Goal: Transaction & Acquisition: Purchase product/service

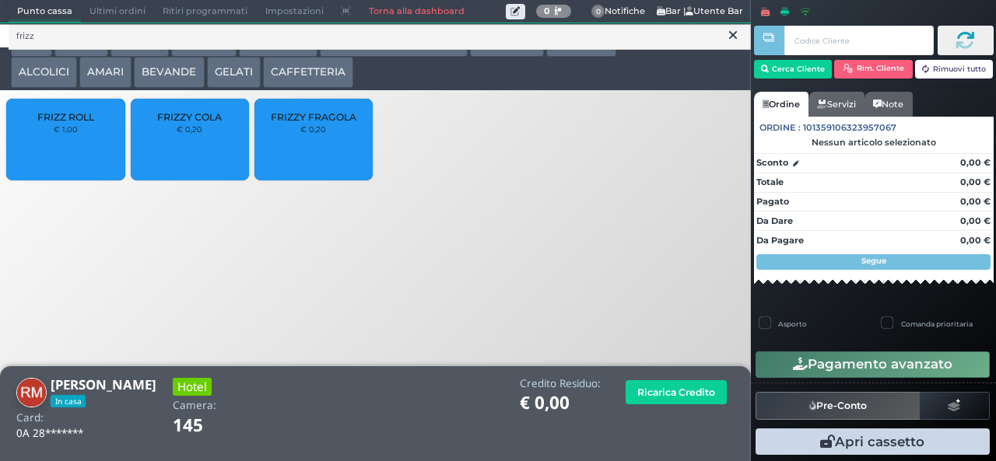
type input "frizz"
click at [322, 154] on div "FRIZZY FRAGOLA € 0,20" at bounding box center [313, 140] width 118 height 82
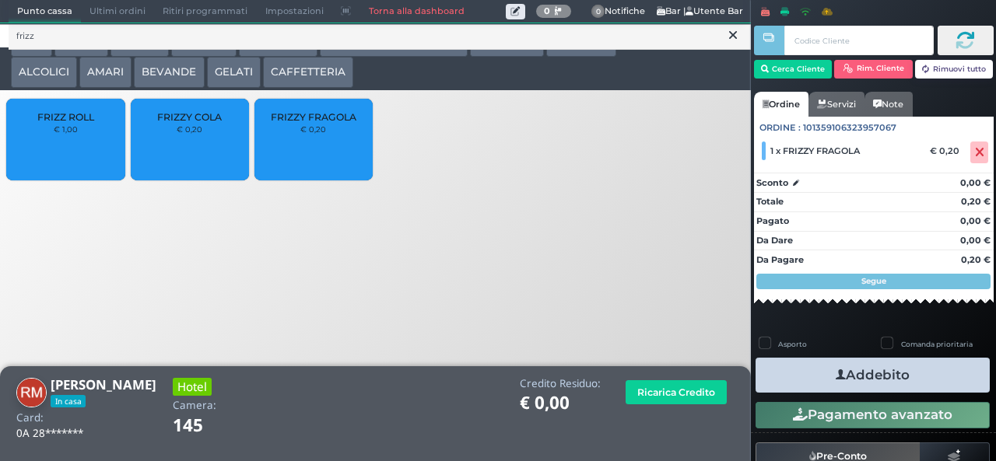
click at [937, 377] on button "Addebito" at bounding box center [872, 375] width 234 height 35
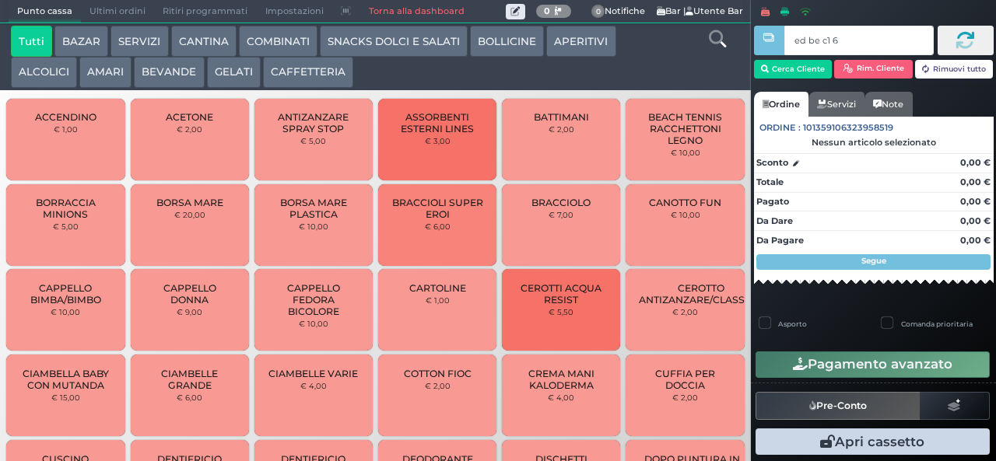
type input "ed be c1 65"
click at [0, 0] on div at bounding box center [0, 0] width 0 height 0
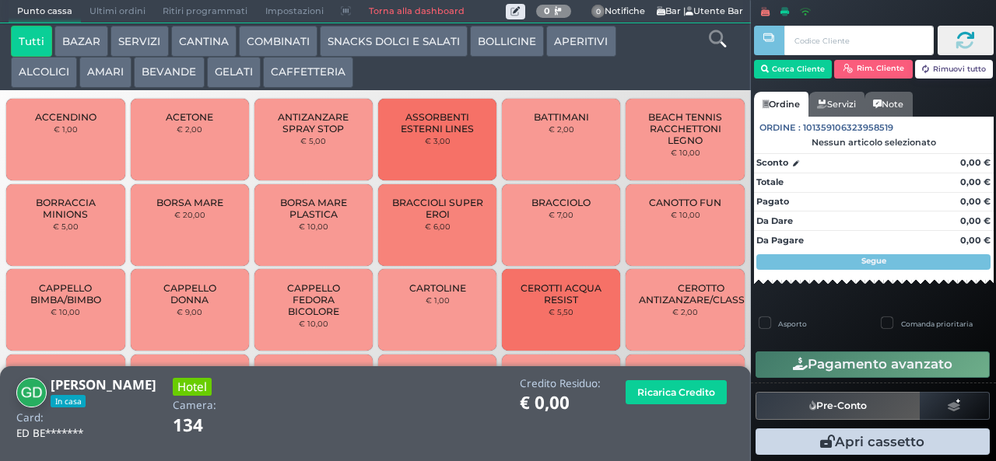
click at [718, 45] on icon at bounding box center [717, 38] width 17 height 17
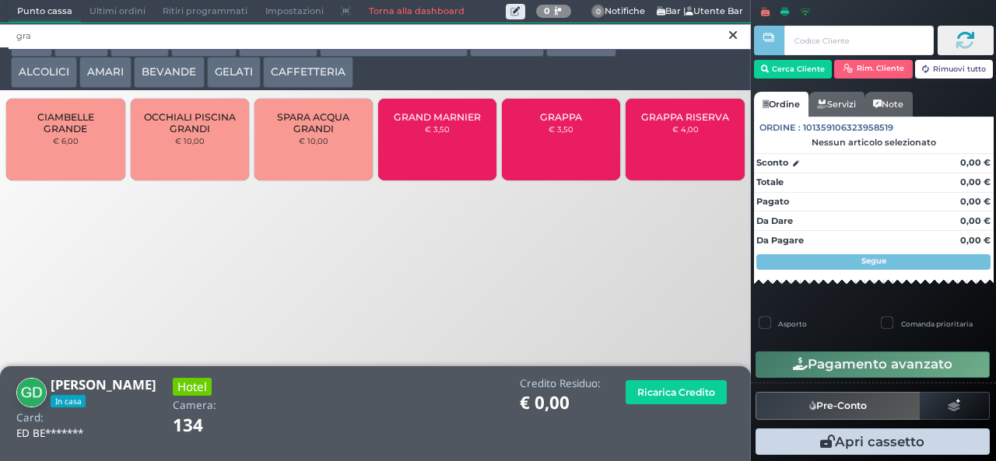
type input "gra"
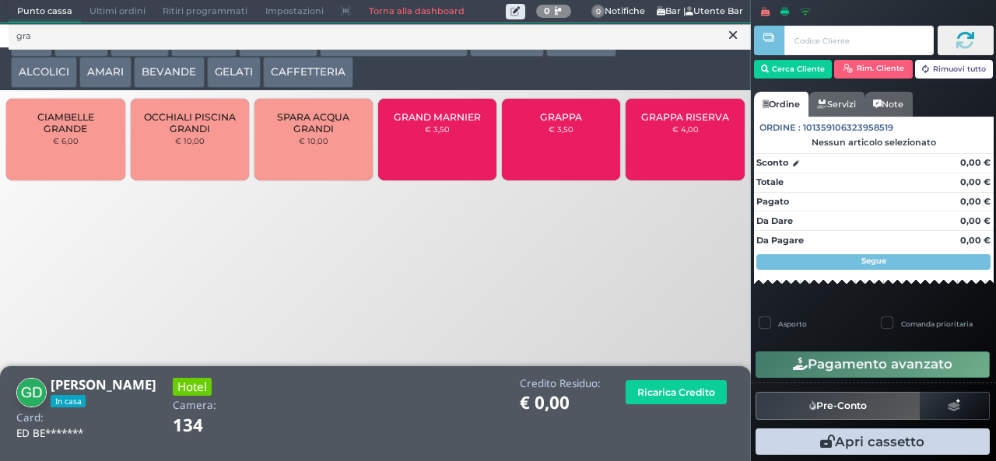
click at [563, 134] on small "€ 3,50" at bounding box center [560, 128] width 25 height 9
click at [555, 134] on small "€ 3,50" at bounding box center [560, 128] width 25 height 9
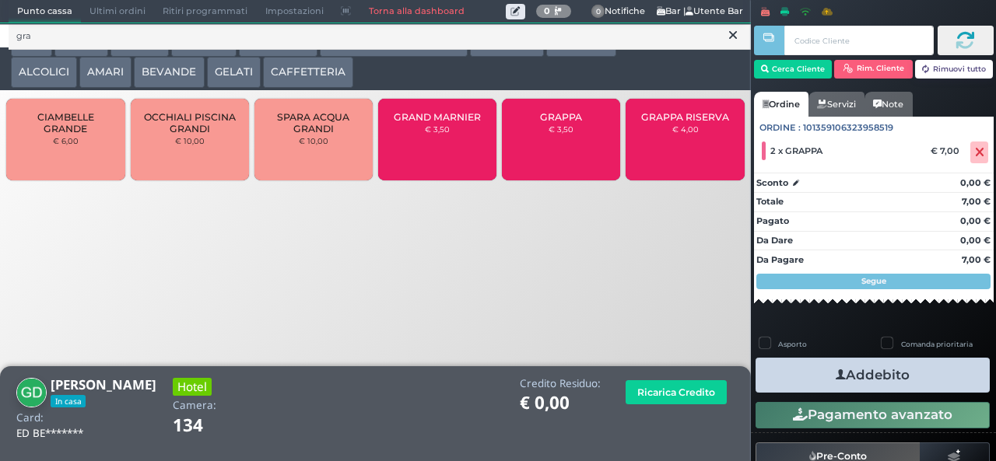
click at [926, 381] on button "Addebito" at bounding box center [872, 375] width 234 height 35
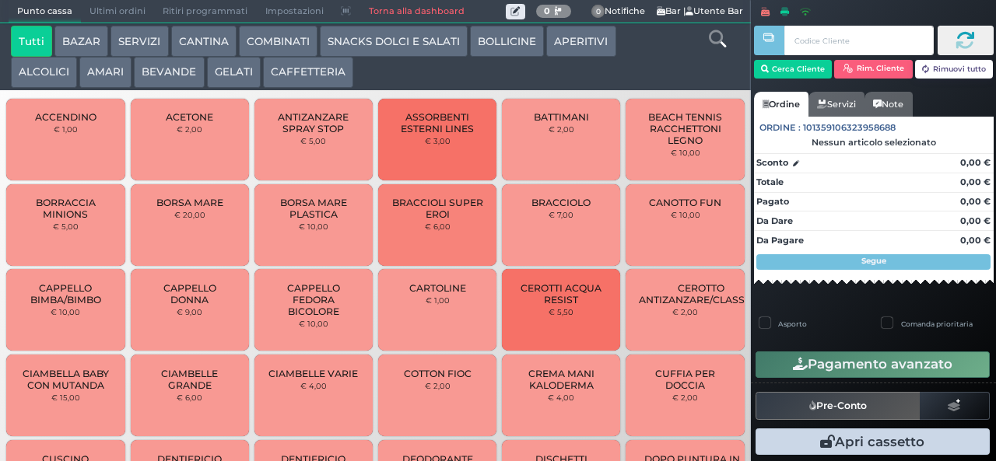
click at [81, 39] on button "BAZAR" at bounding box center [81, 41] width 54 height 31
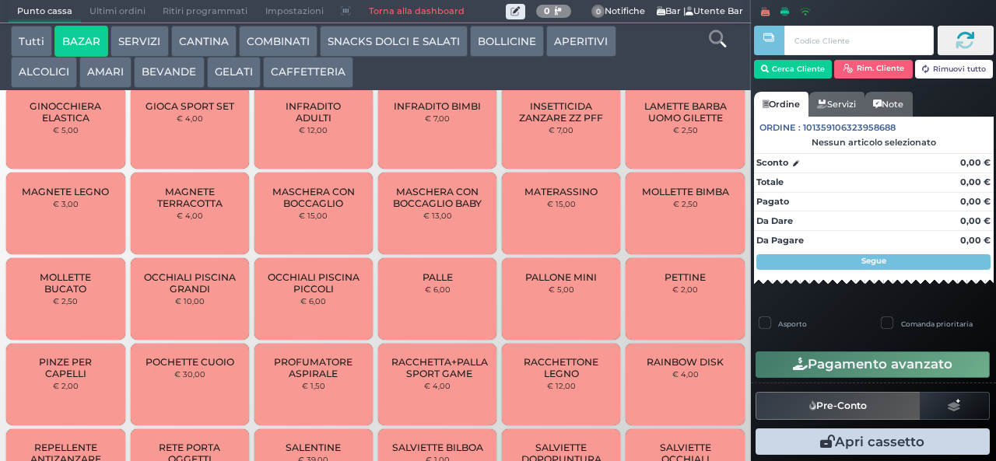
scroll to position [734, 0]
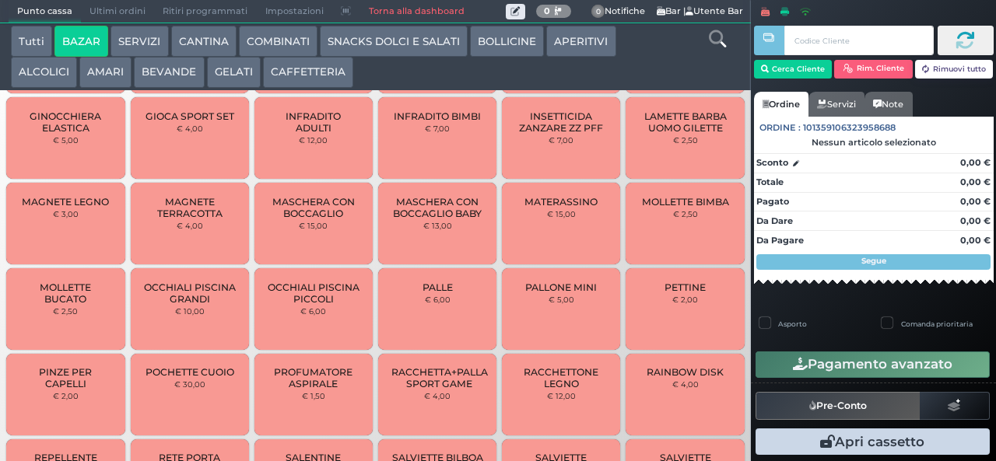
click at [54, 26] on button "BAZAR" at bounding box center [81, 41] width 54 height 31
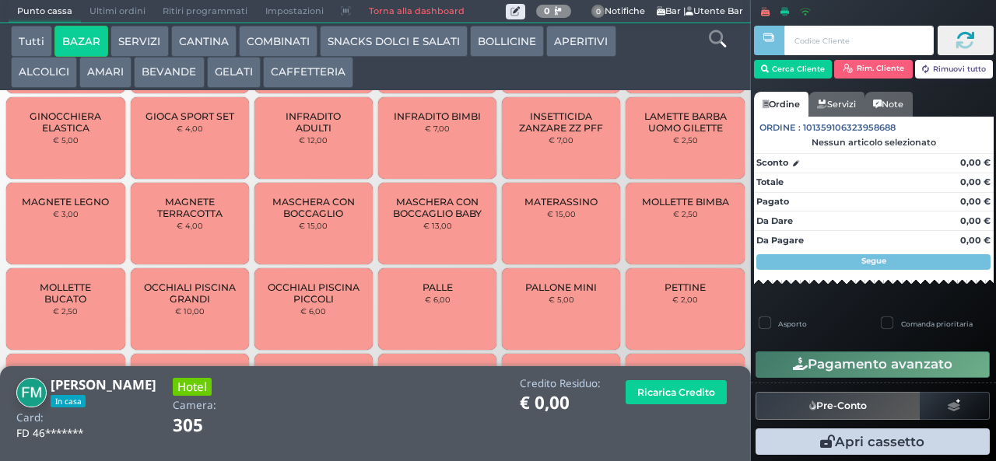
click at [295, 305] on span "OCCHIALI PISCINA PICCOLI" at bounding box center [314, 293] width 93 height 23
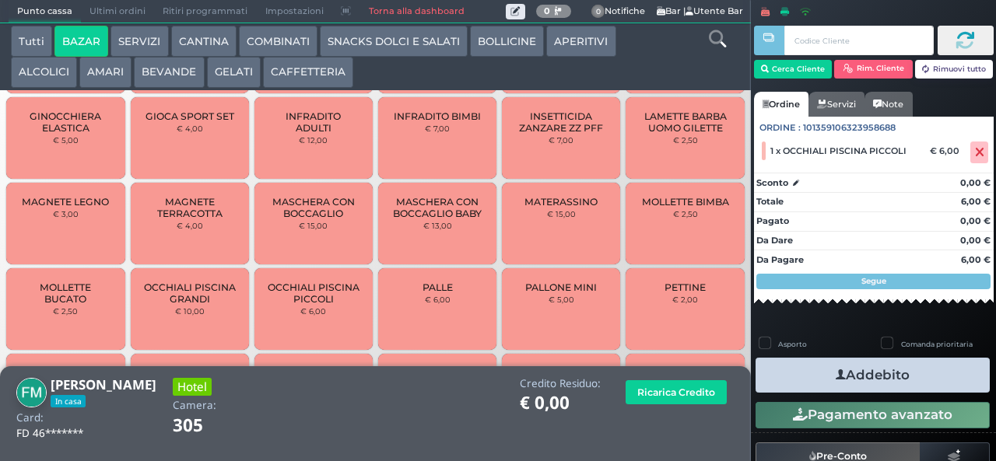
click at [809, 378] on button "Addebito" at bounding box center [872, 375] width 234 height 35
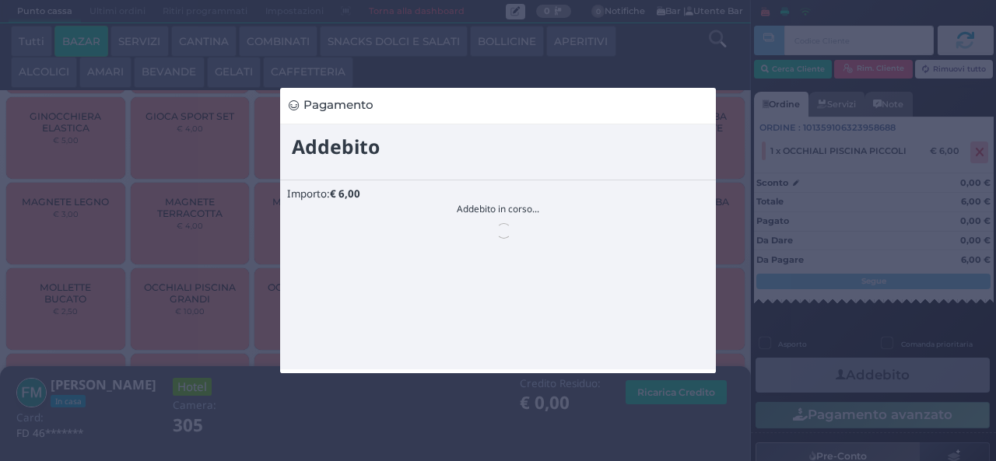
scroll to position [0, 0]
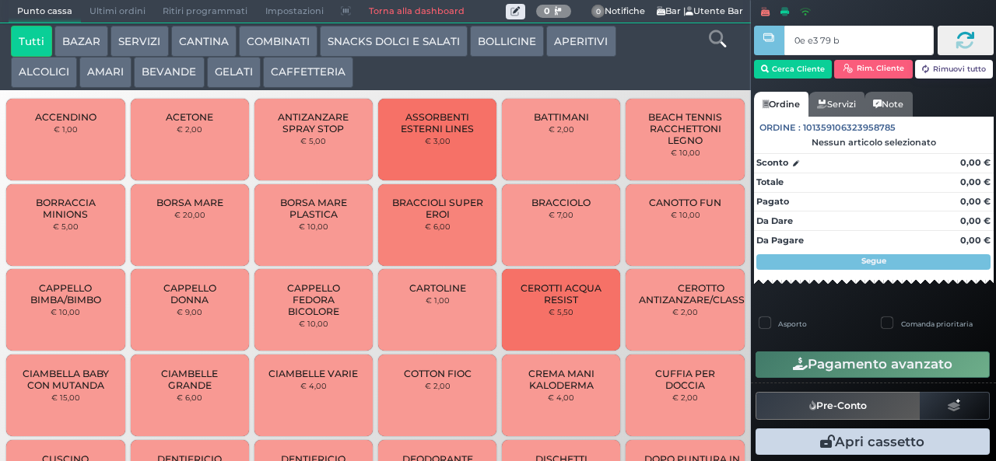
type input "0e e3 79 b9"
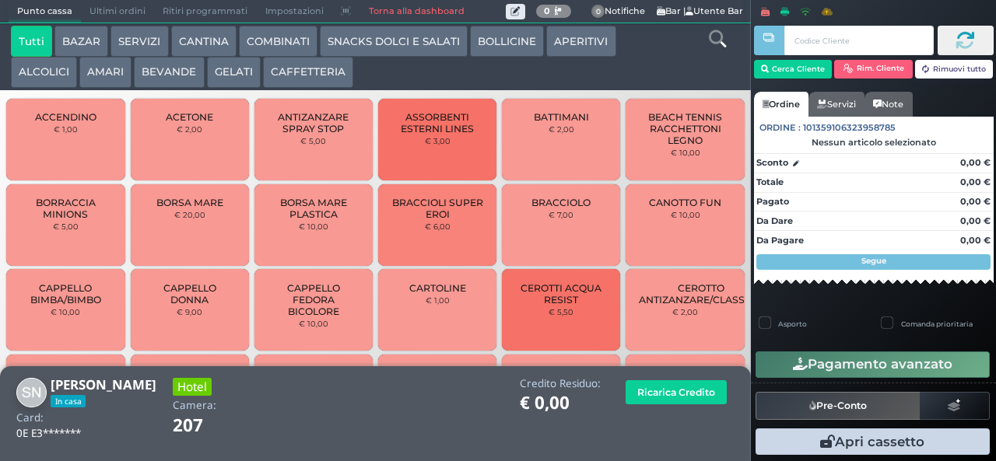
click at [723, 40] on icon at bounding box center [717, 38] width 17 height 17
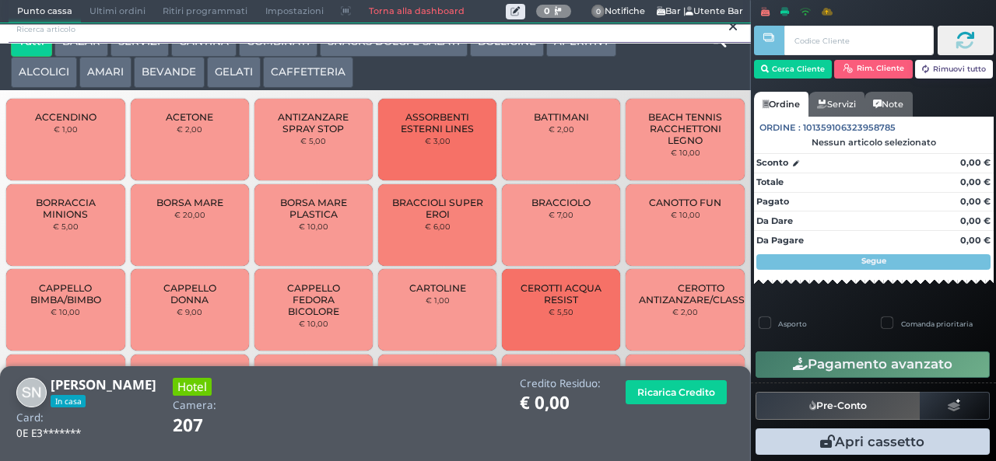
scroll to position [14, 0]
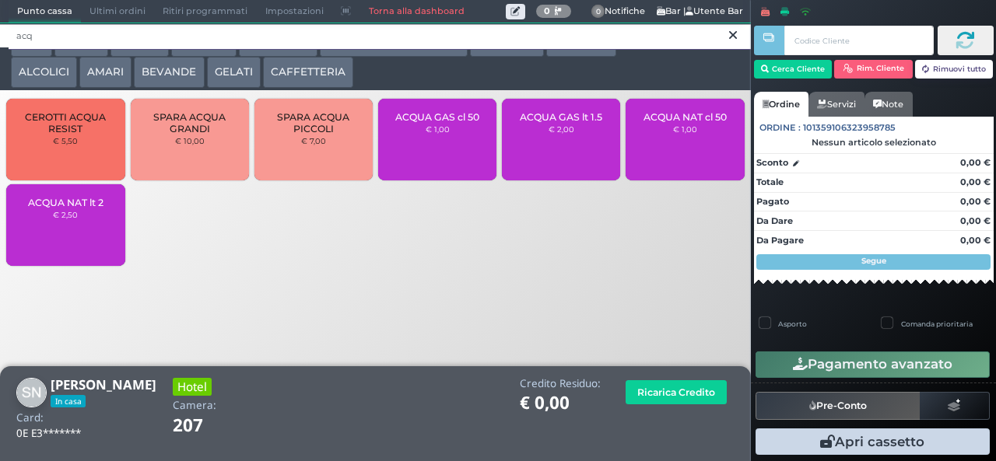
type input "acq"
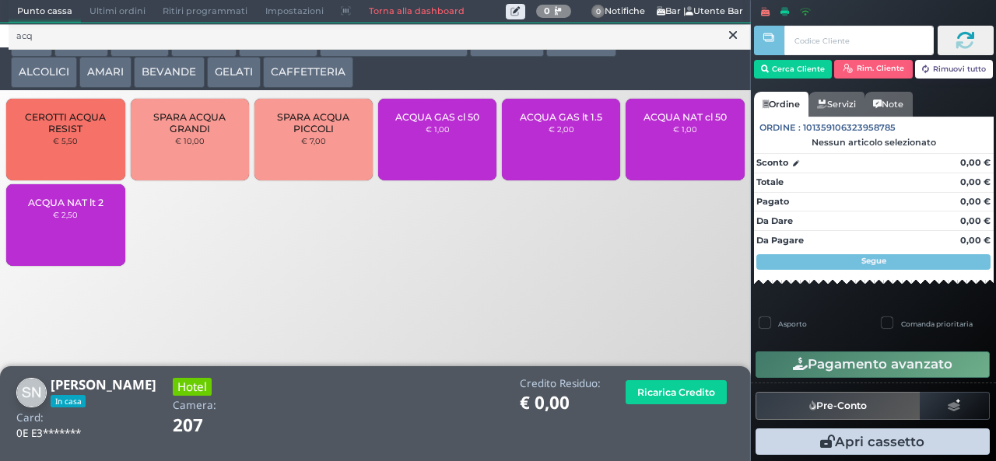
click at [686, 160] on div "ACQUA NAT cl 50 € 1,00" at bounding box center [684, 140] width 118 height 82
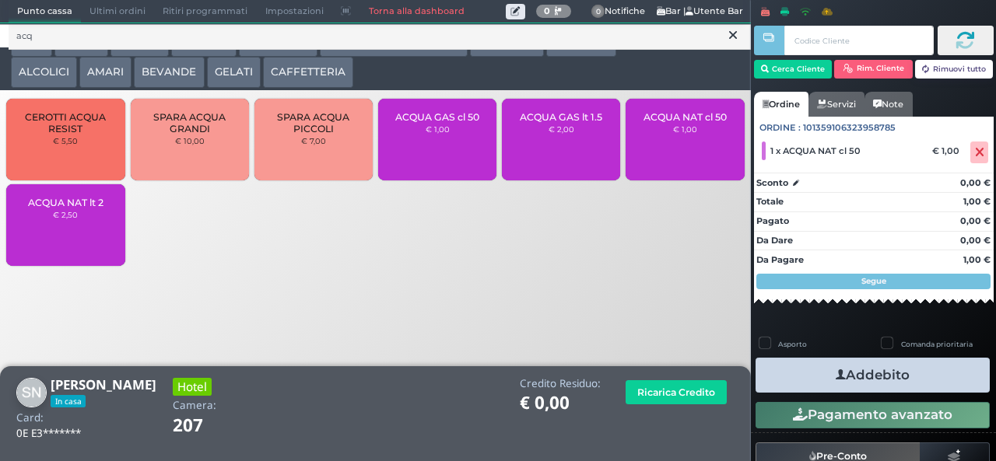
click at [929, 383] on button "Addebito" at bounding box center [872, 375] width 234 height 35
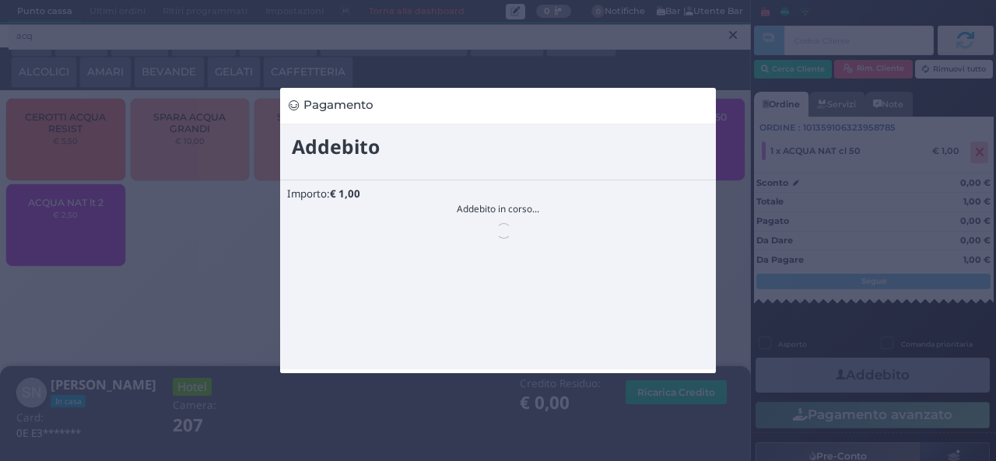
scroll to position [0, 0]
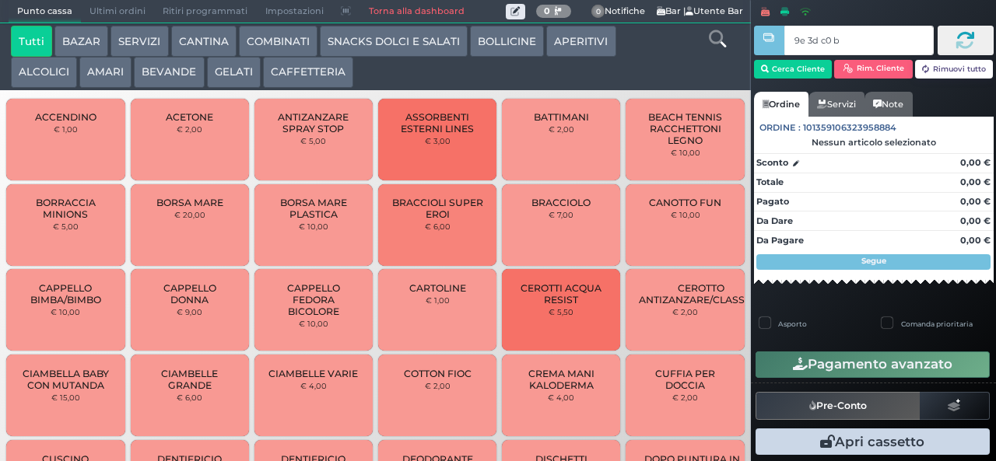
type input "9e 3d c0 b9"
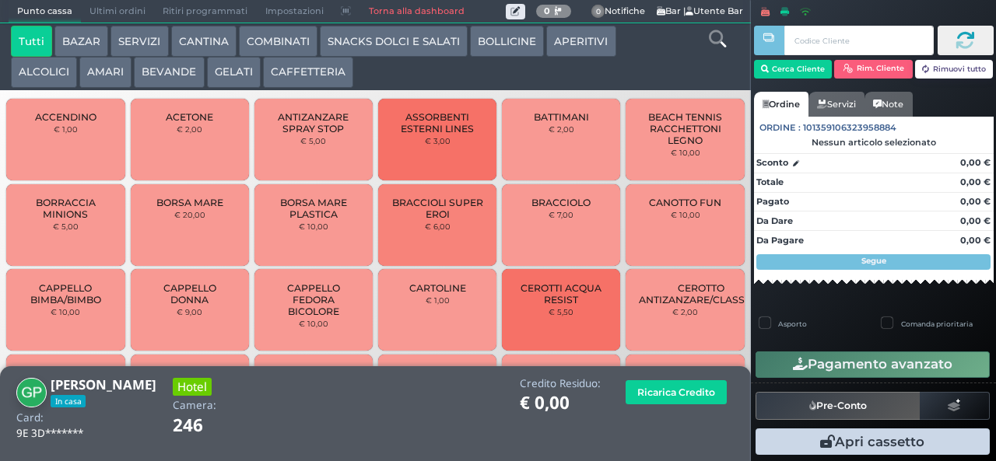
click at [107, 68] on button "AMARI" at bounding box center [105, 72] width 52 height 31
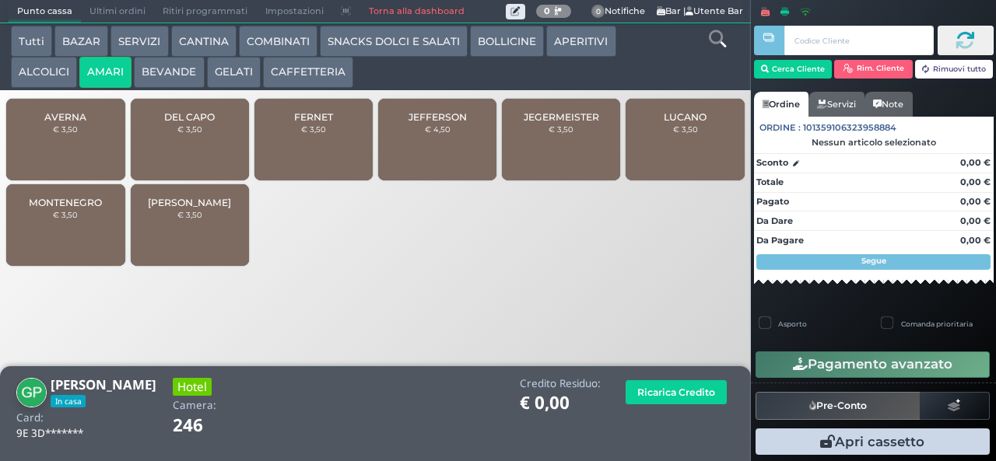
click at [47, 78] on button "ALCOLICI" at bounding box center [44, 72] width 66 height 31
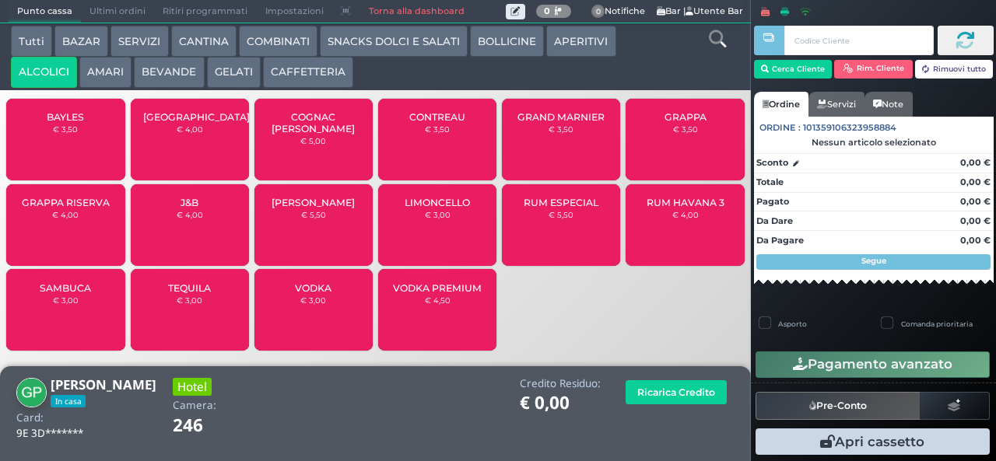
click at [79, 152] on div "BAYLES € 3,50" at bounding box center [65, 140] width 118 height 82
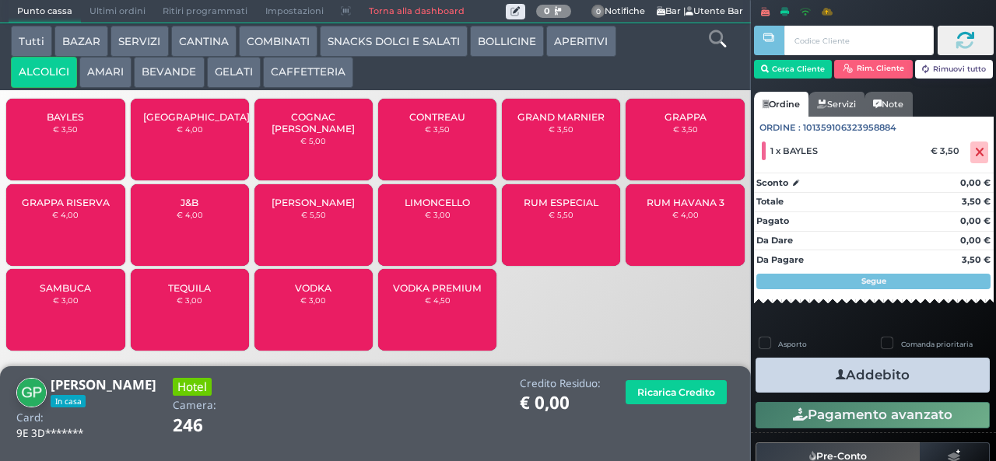
click at [940, 383] on button "Addebito" at bounding box center [872, 375] width 234 height 35
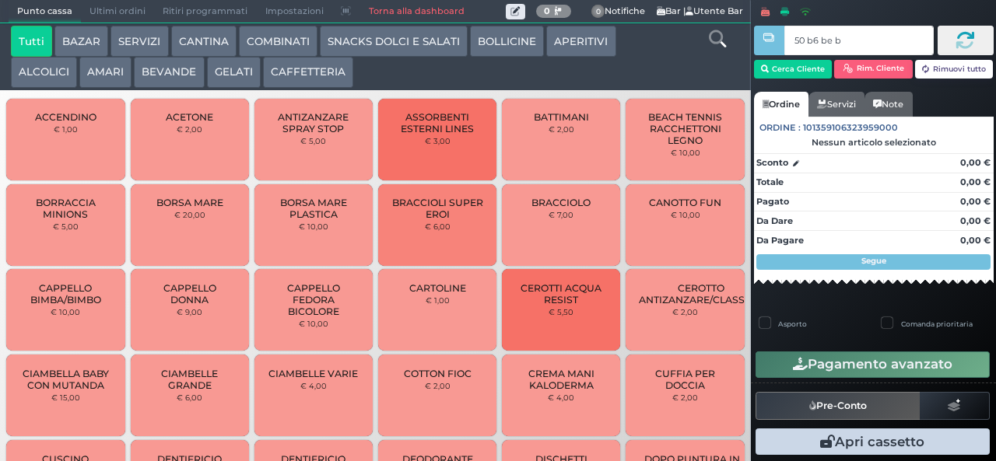
type input "50 b6 be b9"
click at [793, 95] on link "Ordine" at bounding box center [781, 104] width 54 height 25
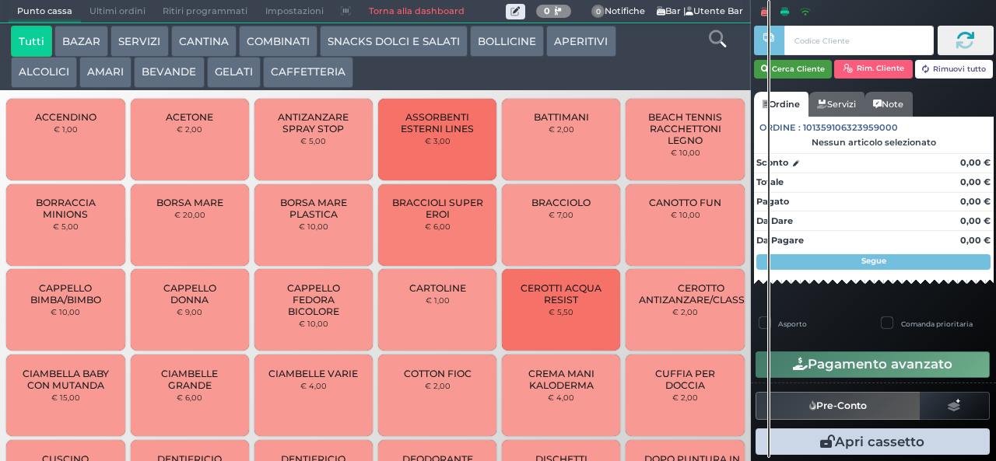
click at [789, 72] on button "Cerca Cliente" at bounding box center [793, 69] width 79 height 19
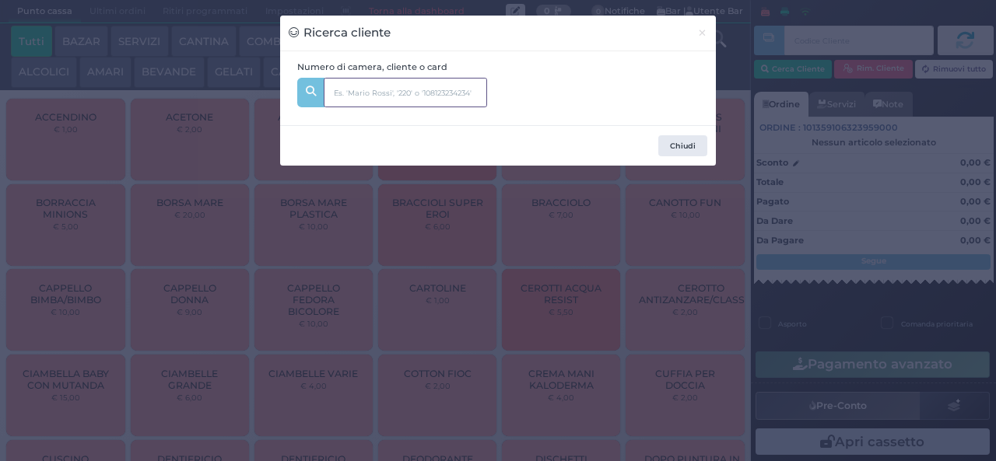
click at [454, 93] on input "text" at bounding box center [405, 93] width 163 height 30
type input "251"
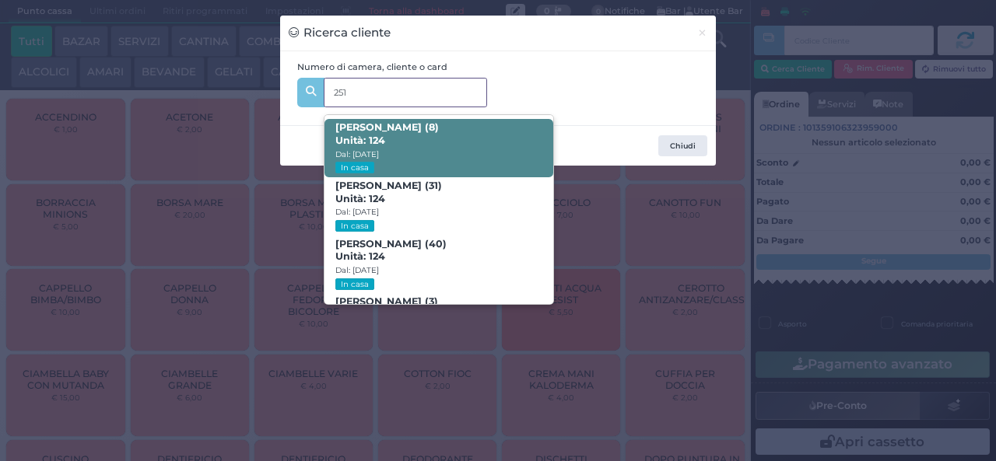
click at [463, 150] on span "EMMA GOFFI (8) Unità: 124 Dal: 31/08/2025 In casa" at bounding box center [438, 148] width 228 height 58
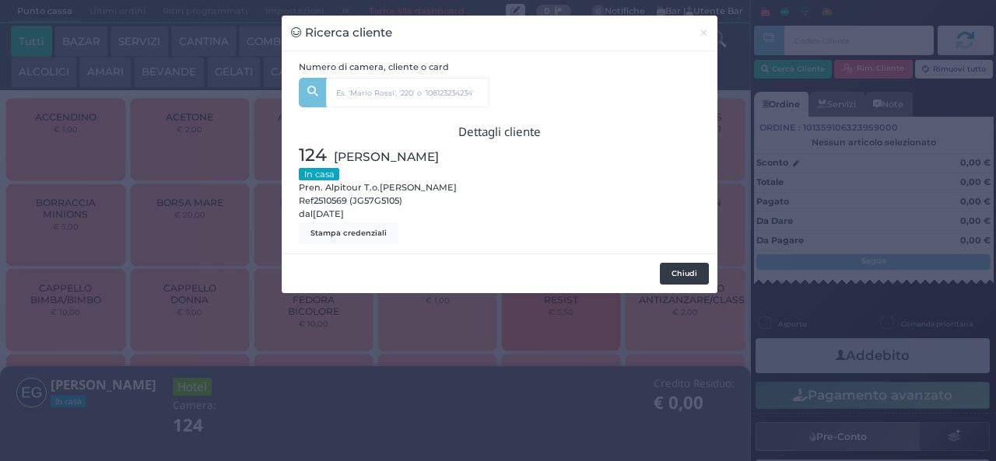
click at [680, 269] on button "Chiudi" at bounding box center [684, 274] width 49 height 22
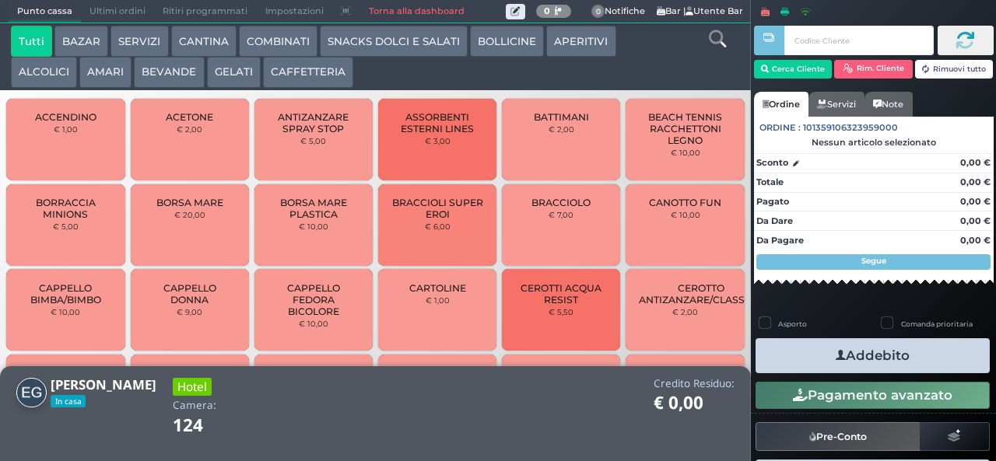
click at [716, 47] on icon at bounding box center [717, 38] width 17 height 17
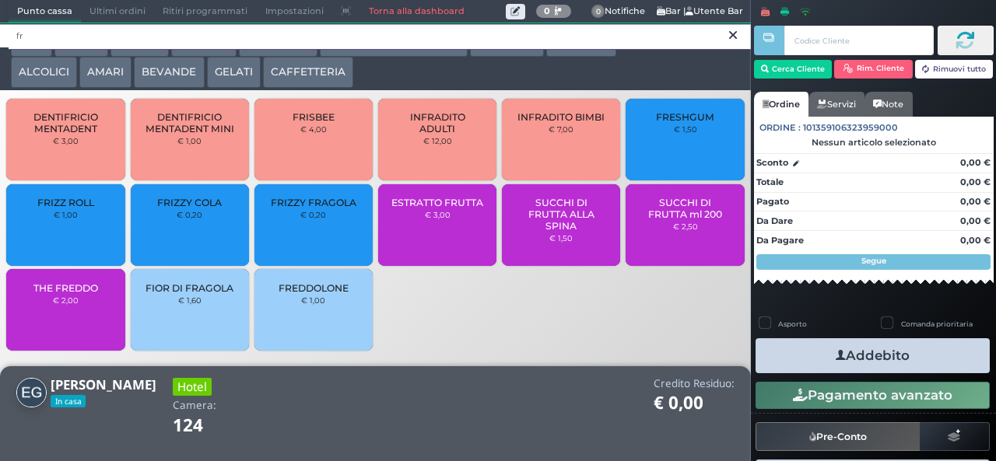
type input "fr"
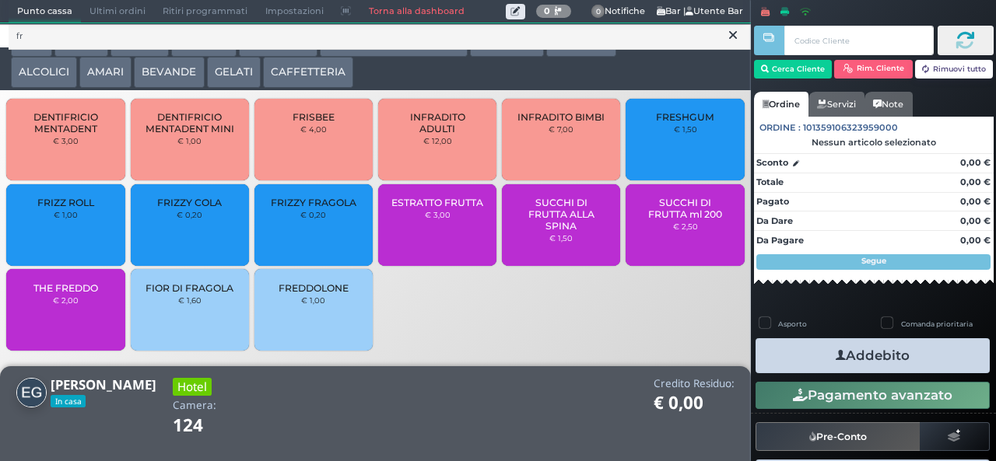
click at [177, 208] on span "FRIZZY COLA" at bounding box center [189, 203] width 65 height 12
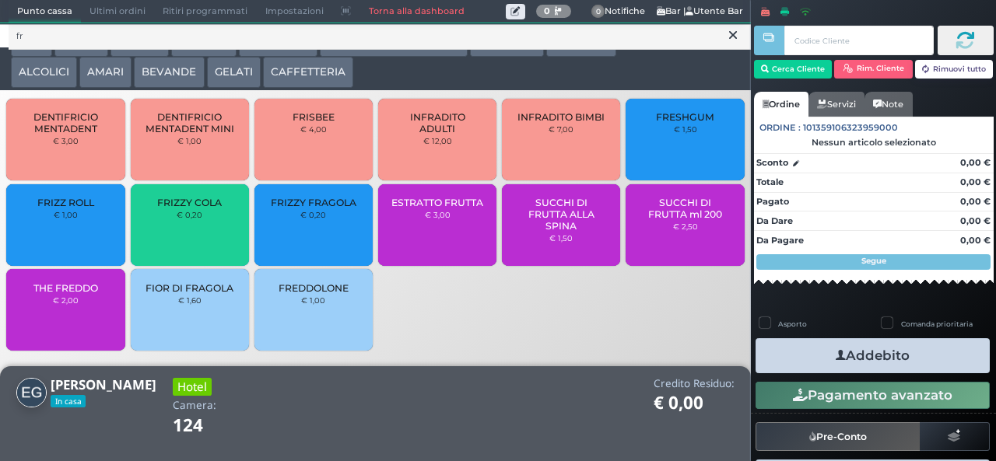
click at [316, 208] on span "FRIZZY FRAGOLA" at bounding box center [314, 203] width 86 height 12
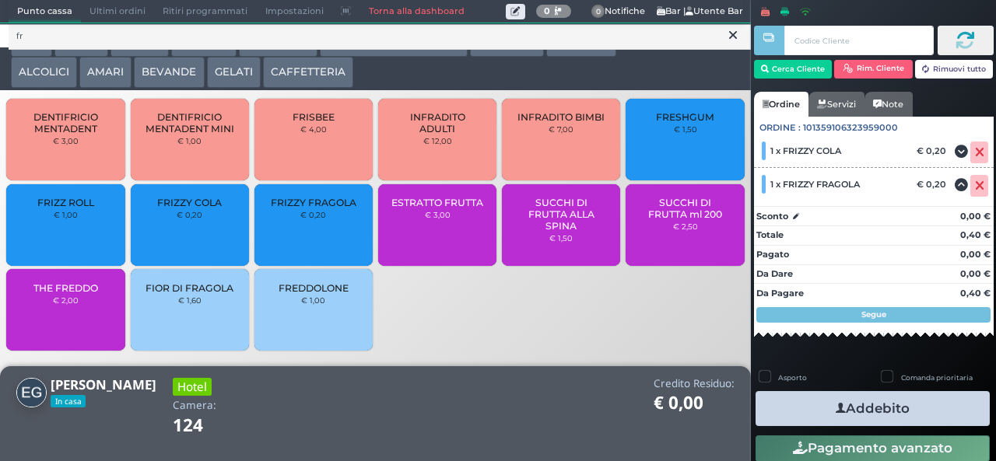
click at [919, 403] on button "Addebito" at bounding box center [872, 408] width 234 height 35
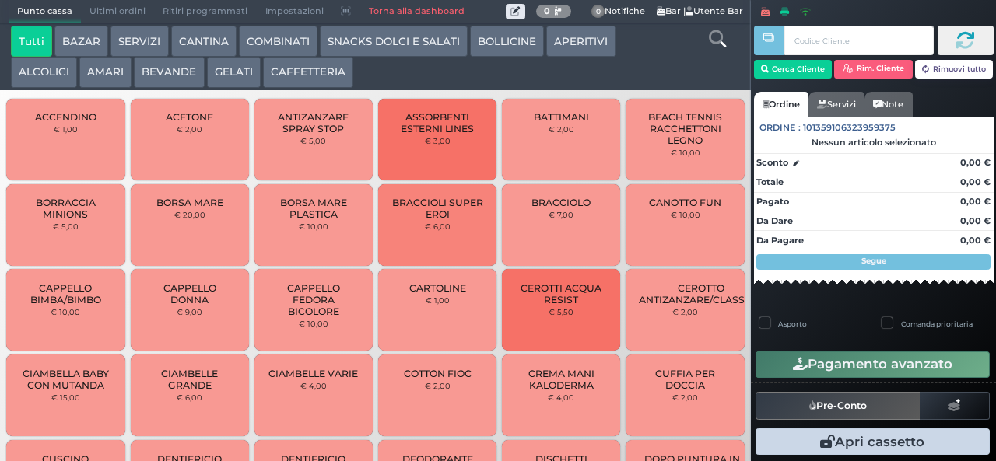
click at [80, 41] on button "BAZAR" at bounding box center [81, 41] width 54 height 31
click at [54, 26] on button "BAZAR" at bounding box center [81, 41] width 54 height 31
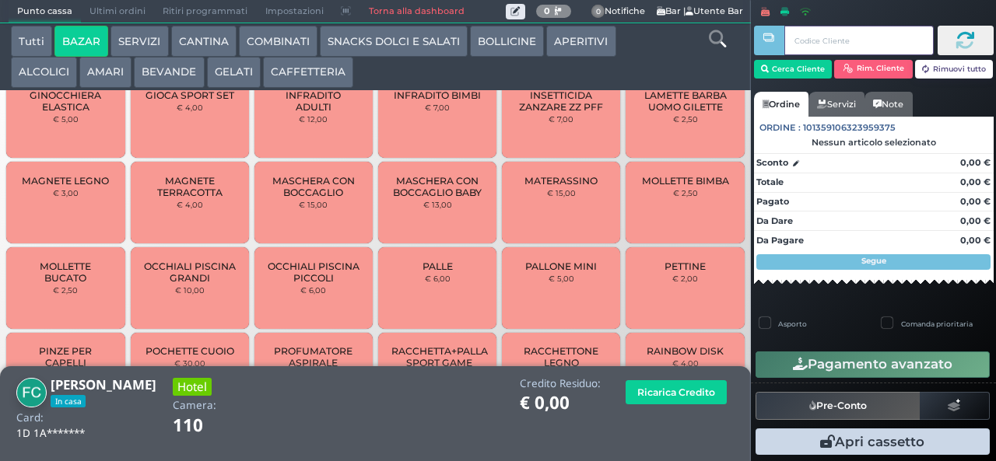
scroll to position [765, 0]
click at [197, 198] on span "MAGNETE TERRACOTTA" at bounding box center [189, 185] width 93 height 23
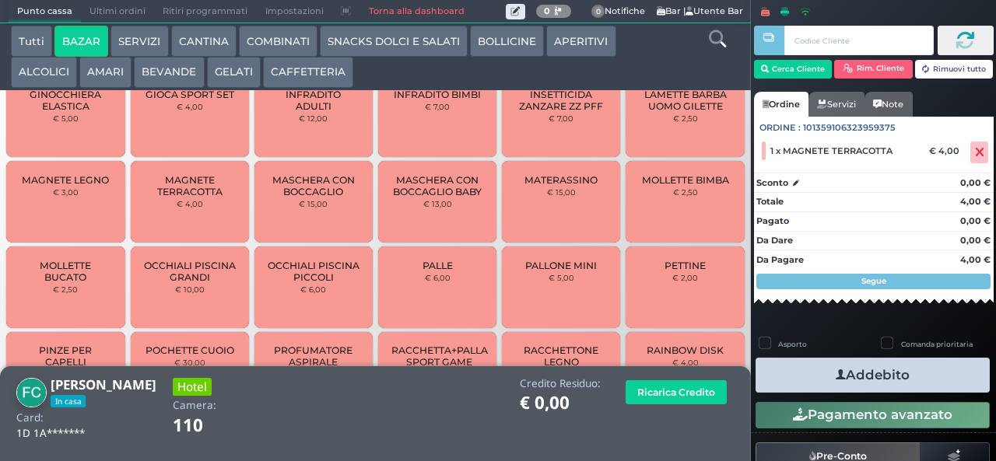
click at [892, 376] on button "Addebito" at bounding box center [872, 375] width 234 height 35
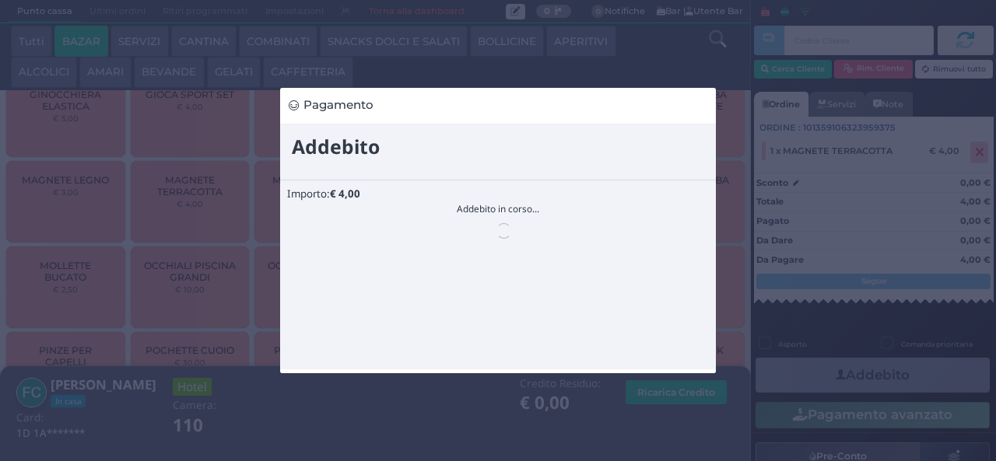
scroll to position [0, 0]
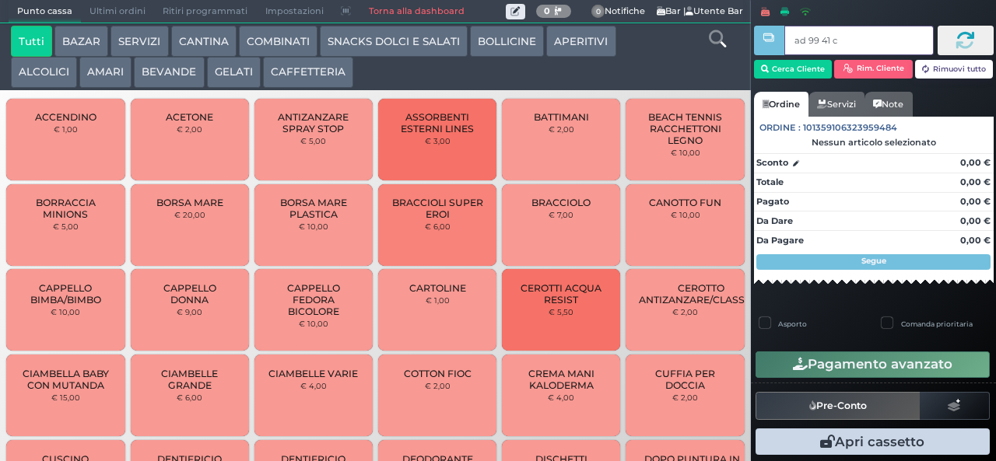
type input "ad 99 41 c3"
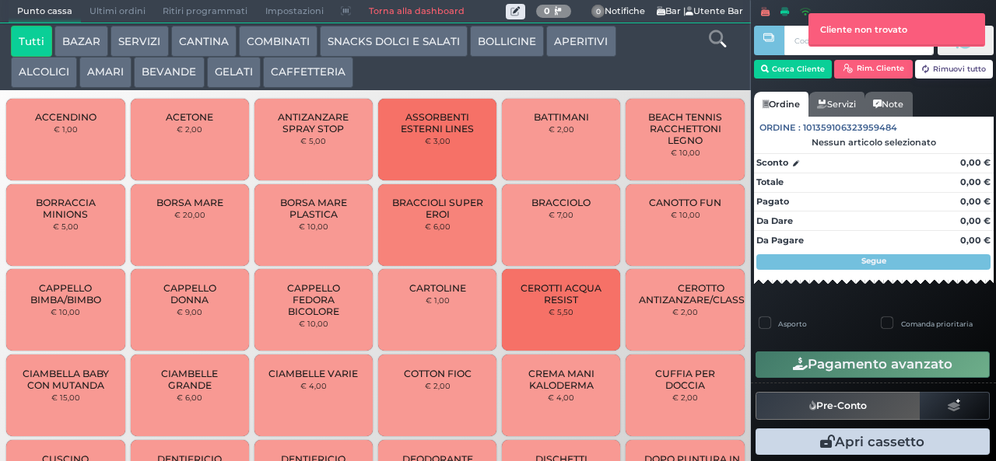
click at [243, 68] on button "GELATI" at bounding box center [234, 72] width 54 height 31
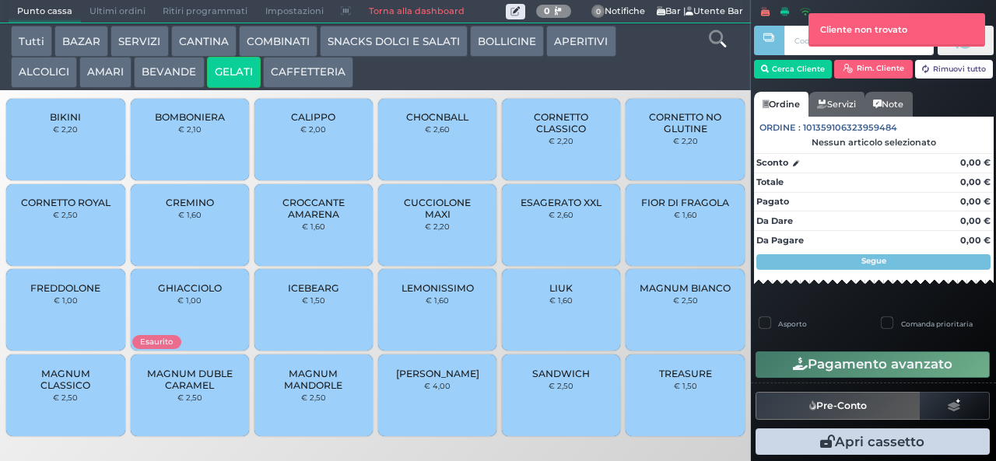
click at [241, 70] on button "GELATI" at bounding box center [234, 72] width 54 height 31
click at [545, 184] on div "ESAGERATO XXL € 2,60" at bounding box center [561, 225] width 118 height 82
click at [563, 135] on span "CORNETTO CLASSICO" at bounding box center [561, 122] width 93 height 23
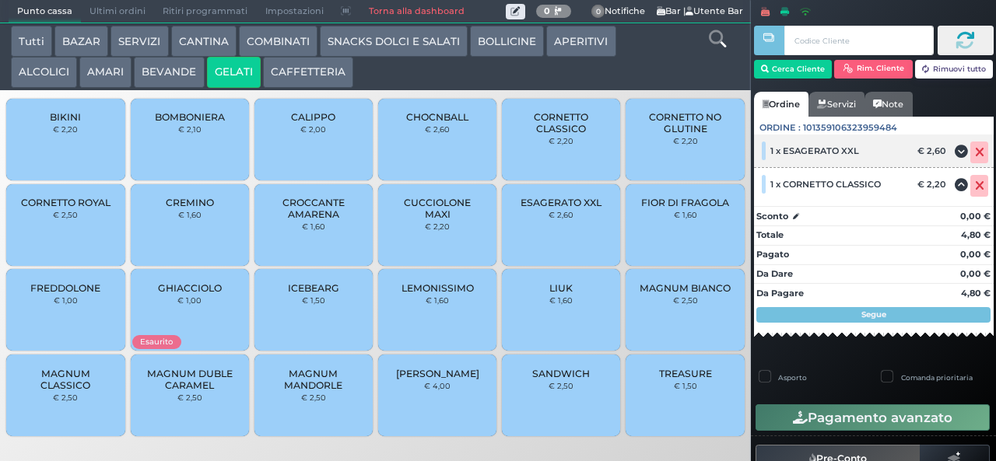
click at [975, 152] on icon at bounding box center [979, 152] width 9 height 1
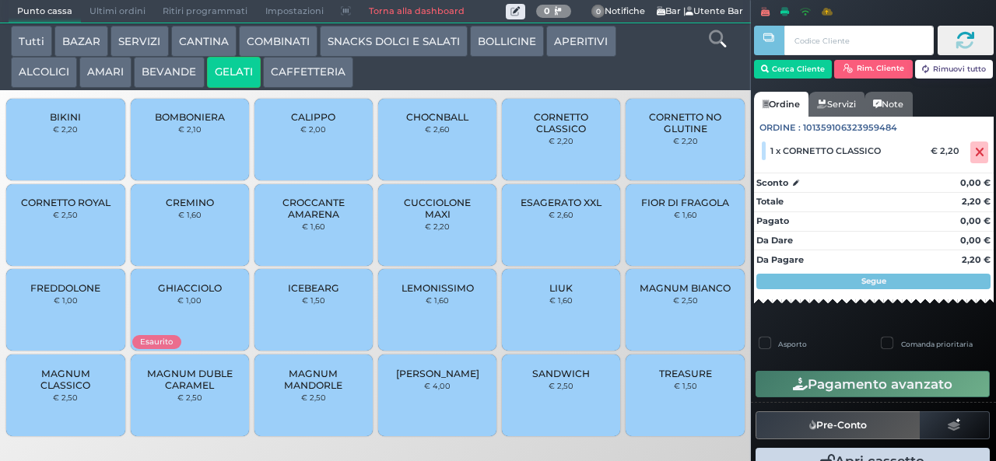
click at [451, 123] on span "CHOCNBALL" at bounding box center [437, 117] width 62 height 12
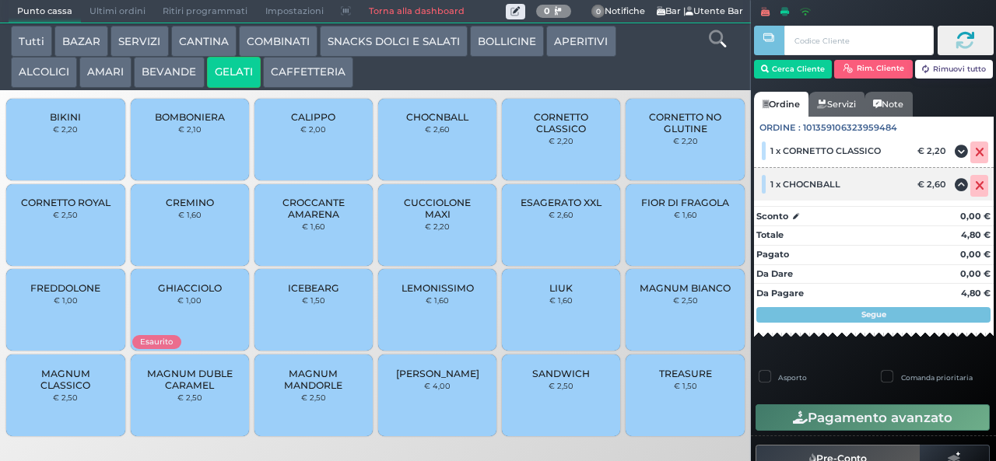
click at [975, 187] on icon at bounding box center [979, 186] width 9 height 1
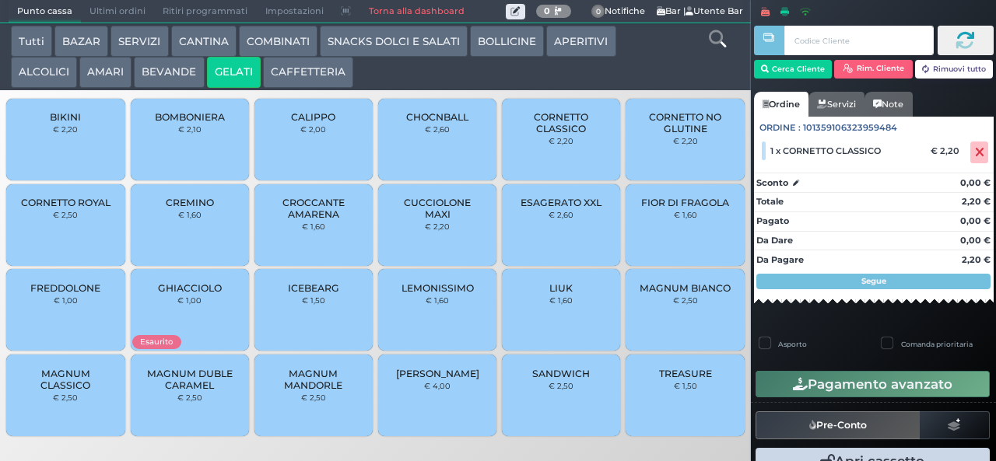
click at [555, 135] on span "CORNETTO CLASSICO" at bounding box center [561, 122] width 93 height 23
click at [793, 68] on button "Cerca Cliente" at bounding box center [793, 69] width 79 height 19
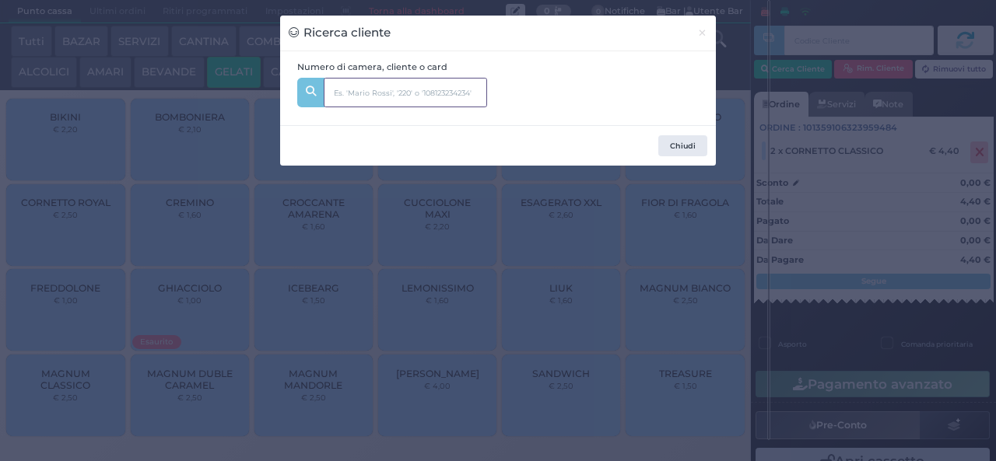
click at [420, 92] on input "text" at bounding box center [405, 93] width 163 height 30
type input "316"
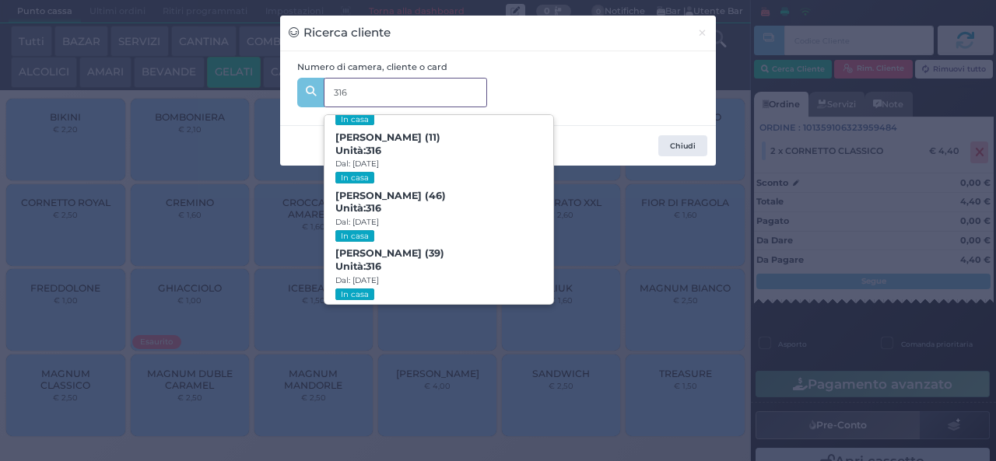
scroll to position [71, 0]
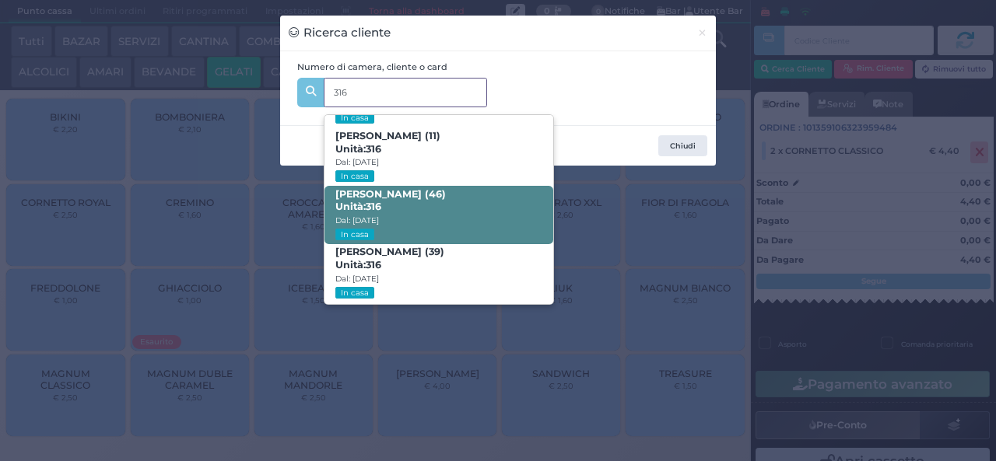
click at [429, 198] on span "Lugi Vitolo (46) Unità: 316 Dal: 31/08/2025 In casa" at bounding box center [438, 215] width 228 height 58
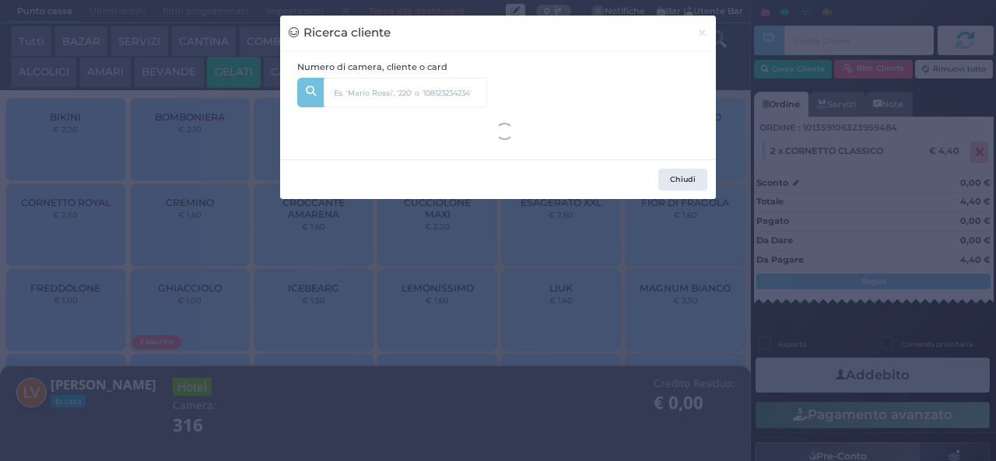
click at [413, 380] on div "Ricerca cliente × Numero di camera, cliente o card 316 Michele Vitolo (6) Unità…" at bounding box center [498, 230] width 996 height 461
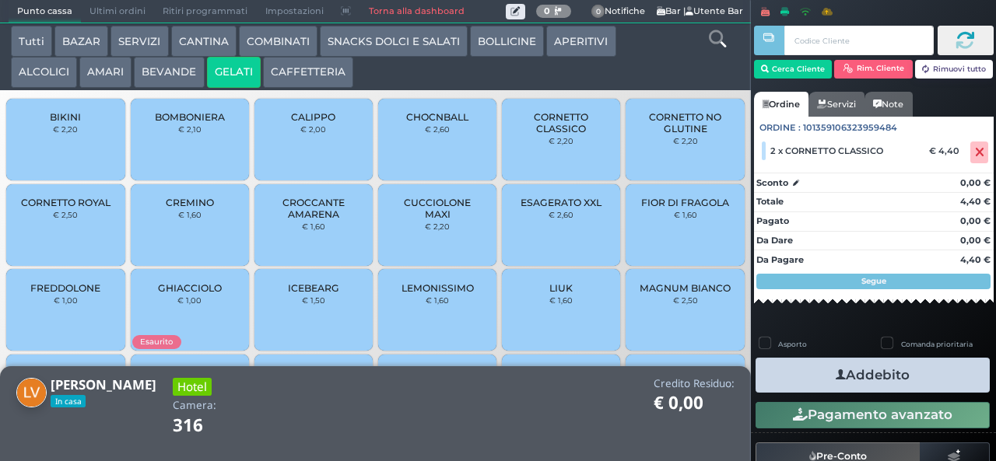
click at [835, 373] on icon "button" at bounding box center [840, 375] width 10 height 16
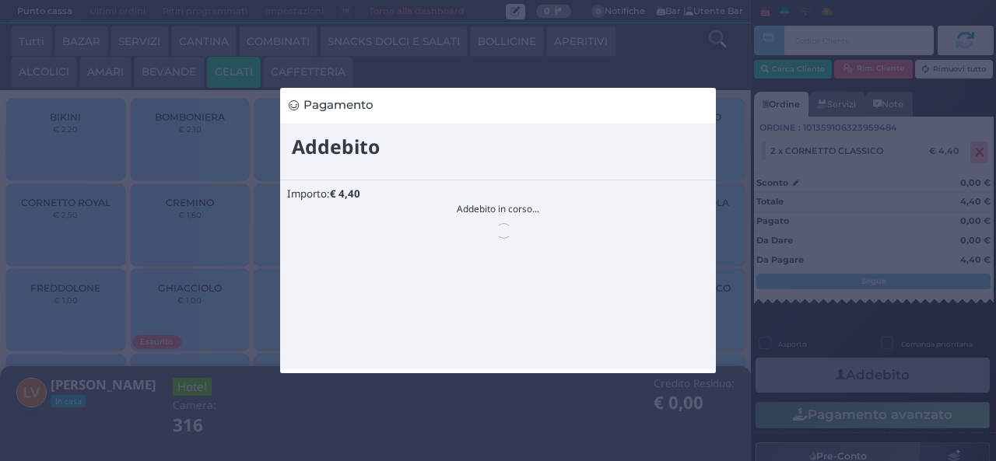
scroll to position [0, 0]
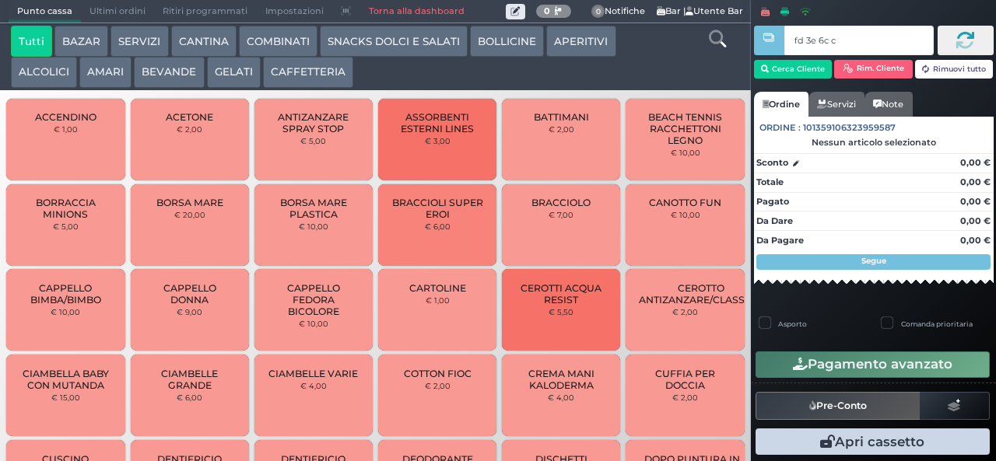
type input "fd 3e 6c c3"
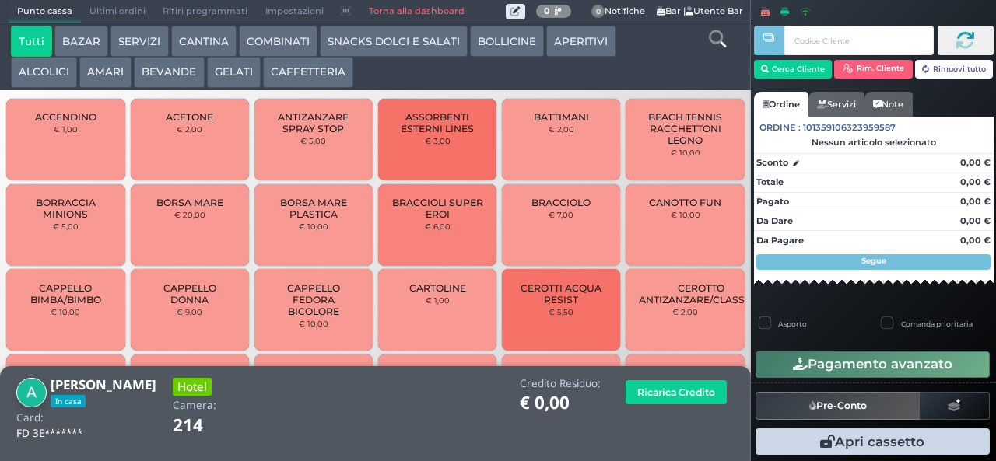
click at [723, 32] on icon at bounding box center [717, 38] width 17 height 17
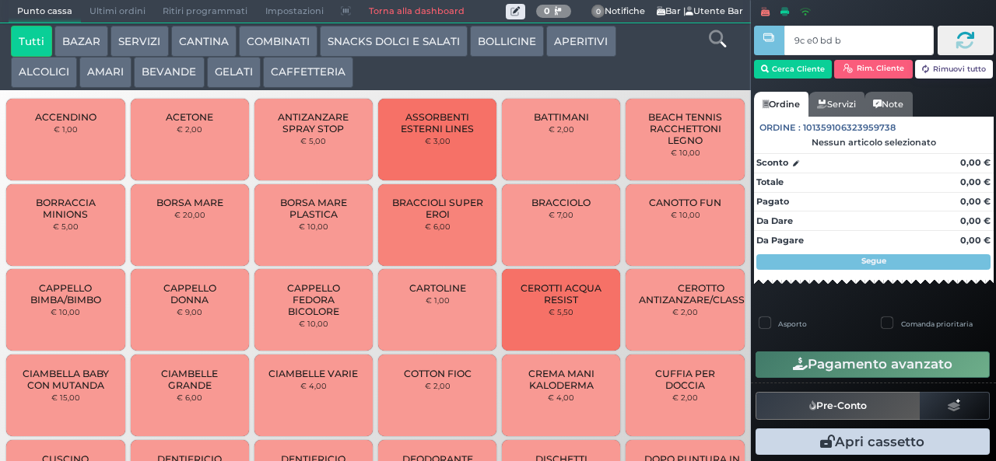
type input "9c e0 bd b9"
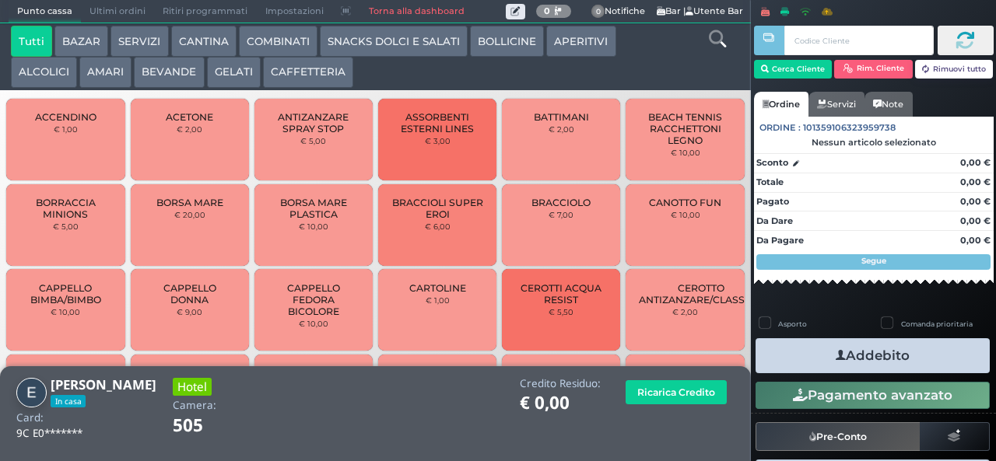
click at [716, 46] on icon at bounding box center [717, 38] width 17 height 17
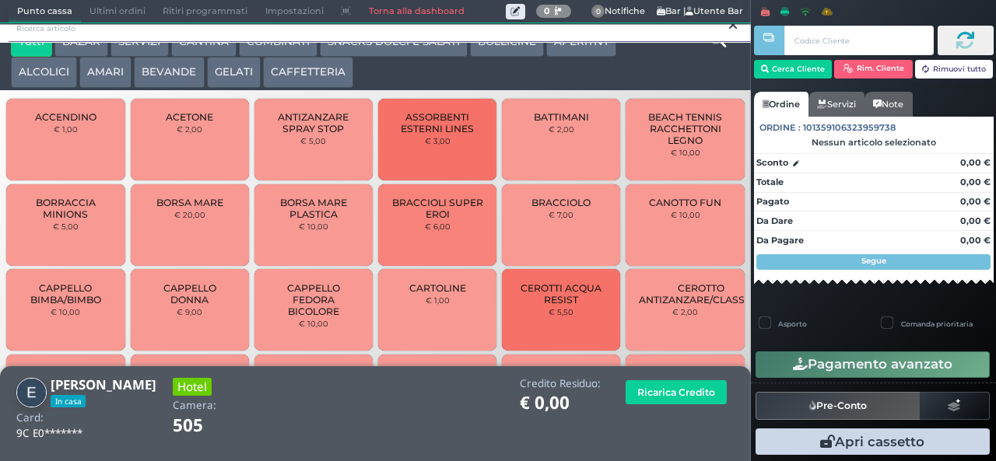
scroll to position [14, 0]
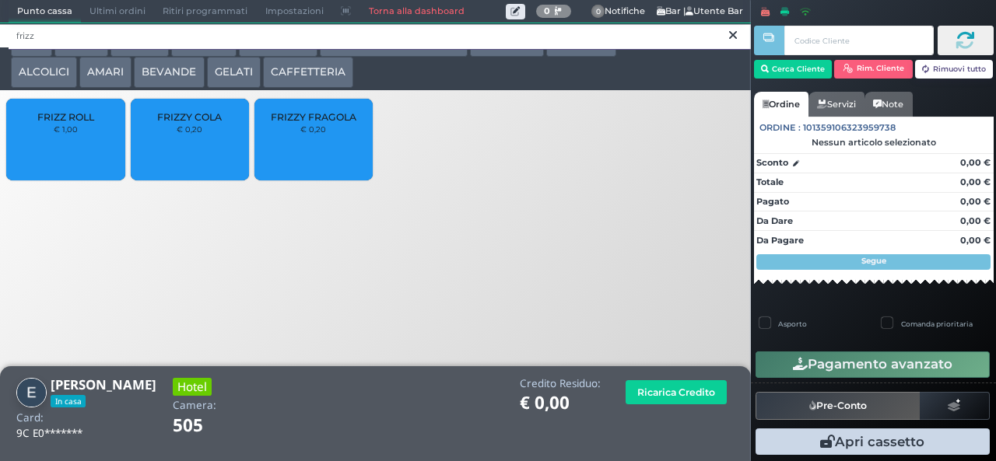
type input "frizz"
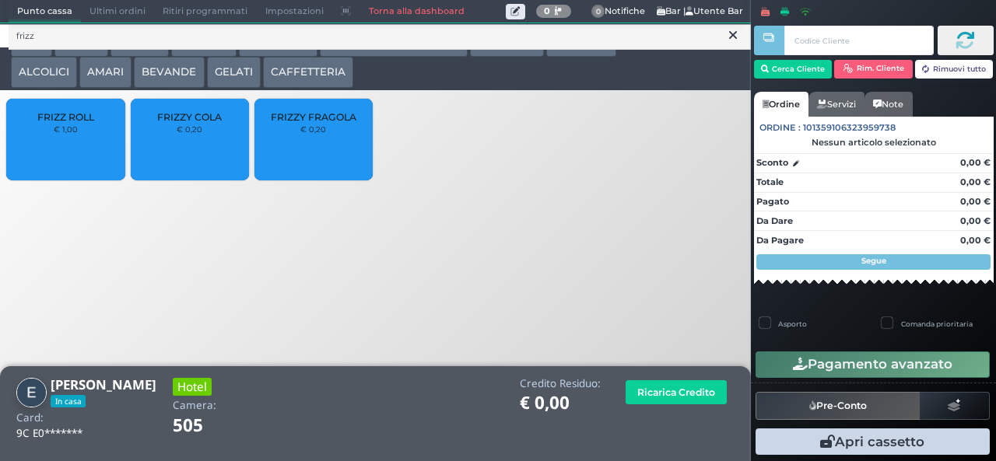
click at [308, 132] on div "FRIZZY FRAGOLA € 0,20" at bounding box center [313, 140] width 118 height 82
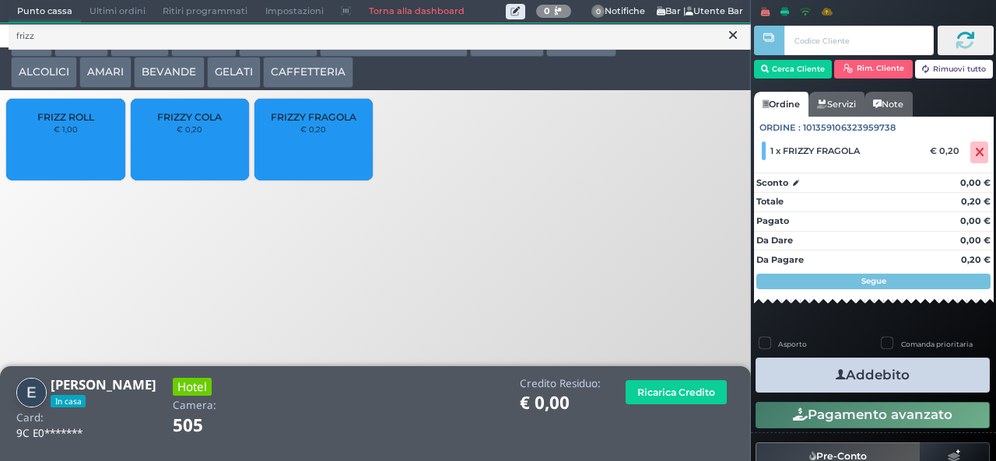
click at [933, 384] on button "Addebito" at bounding box center [872, 375] width 234 height 35
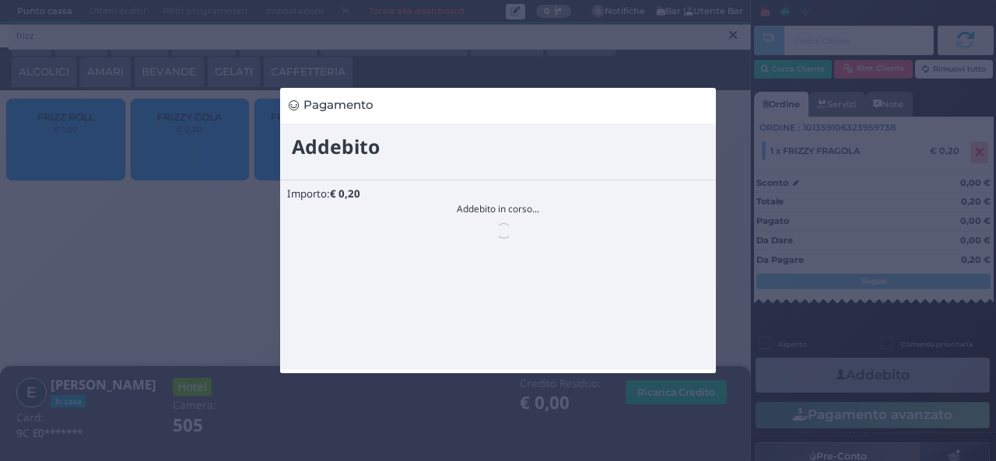
scroll to position [0, 0]
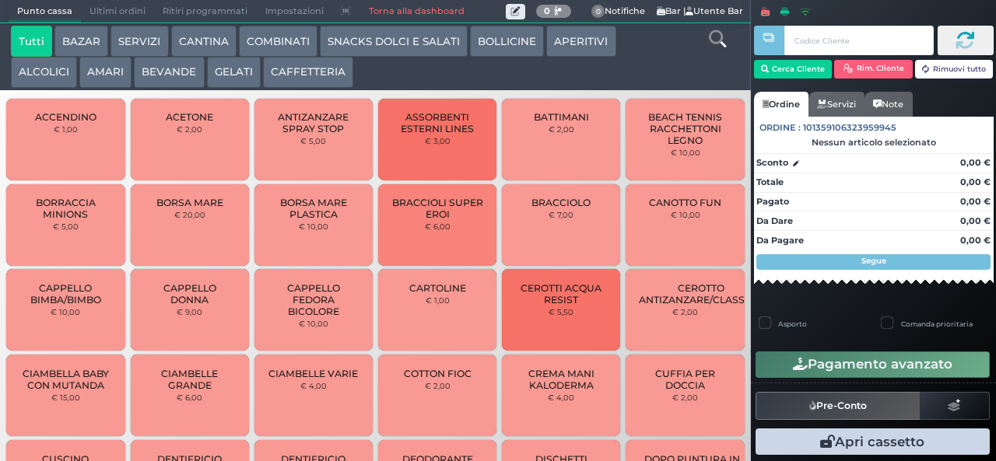
click at [639, 290] on span "CEROTTO ANTIZANZARE/CLASSICO" at bounding box center [701, 293] width 124 height 23
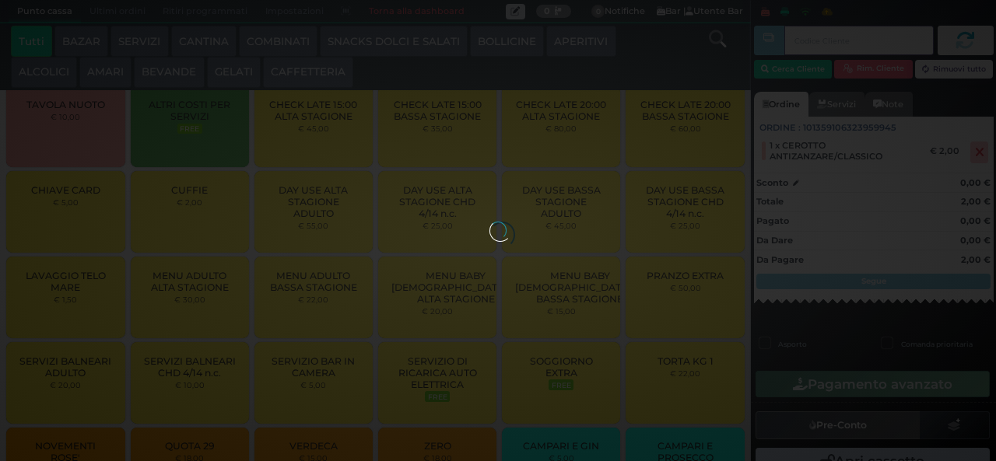
scroll to position [1728, 0]
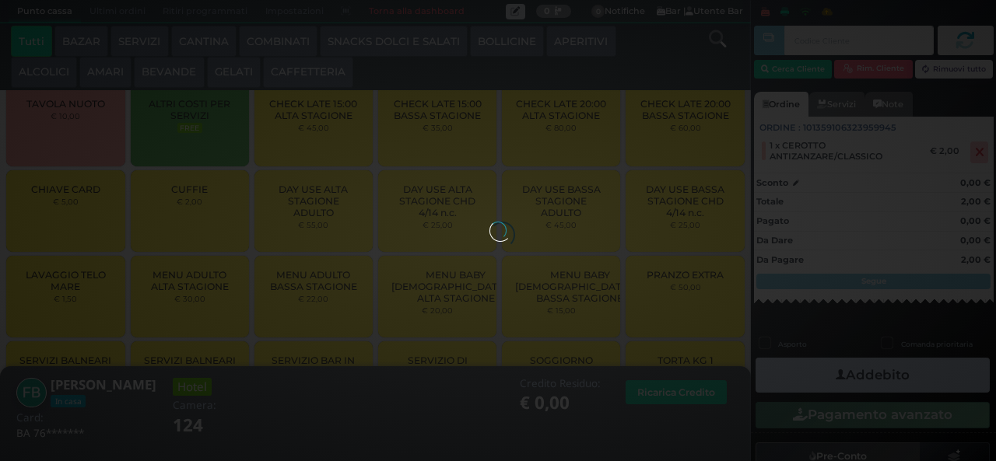
click at [223, 60] on button "GELATI" at bounding box center [234, 72] width 54 height 31
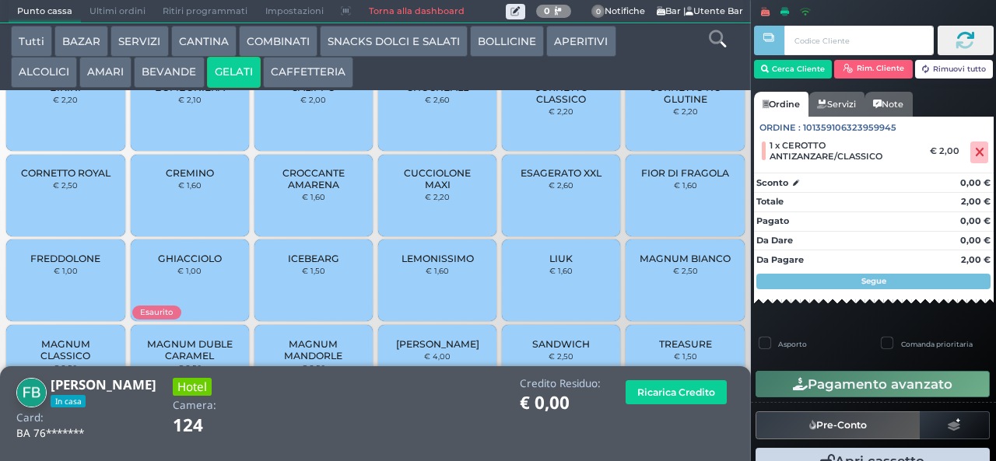
scroll to position [0, 0]
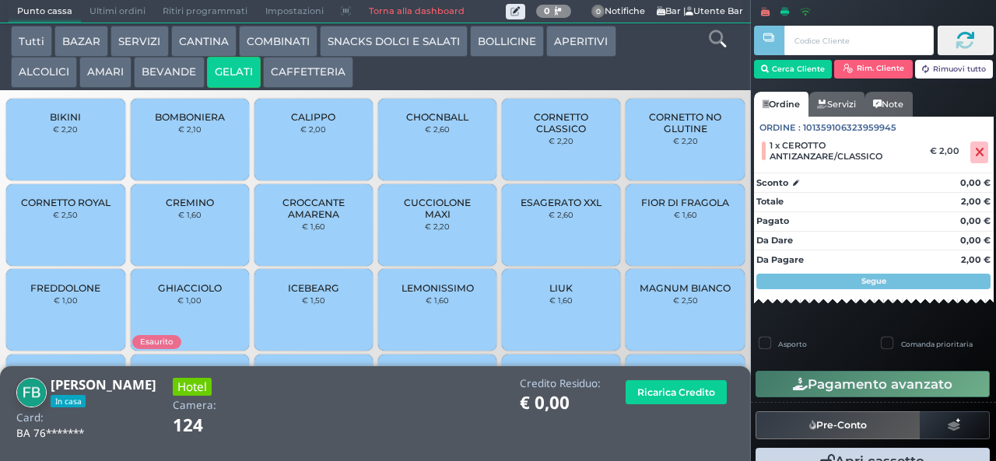
click at [142, 373] on div "FABRIZIO BENVENUTI In casa Card: BA 76******* Hotel Camera: 124 Credito Residuo…" at bounding box center [375, 414] width 751 height 96
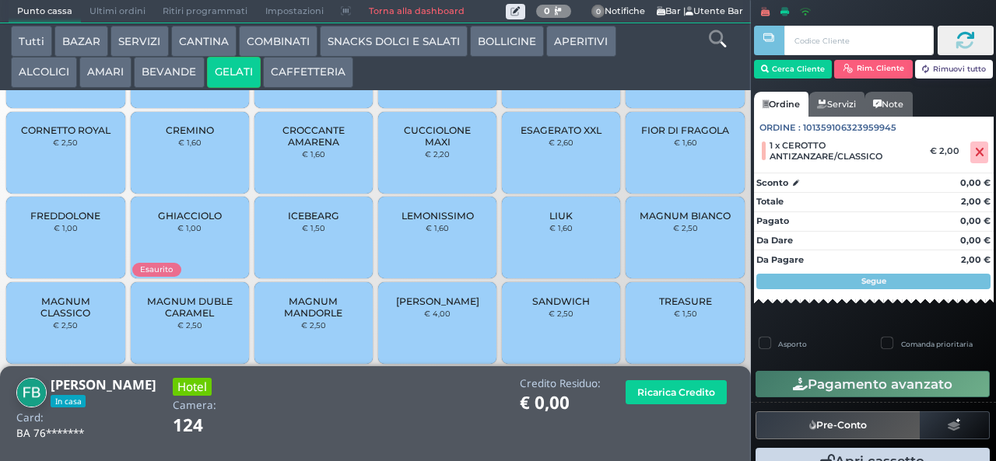
click at [54, 319] on span "MAGNUM CLASSICO" at bounding box center [65, 307] width 93 height 23
click at [56, 319] on span "MAGNUM CLASSICO" at bounding box center [65, 307] width 93 height 23
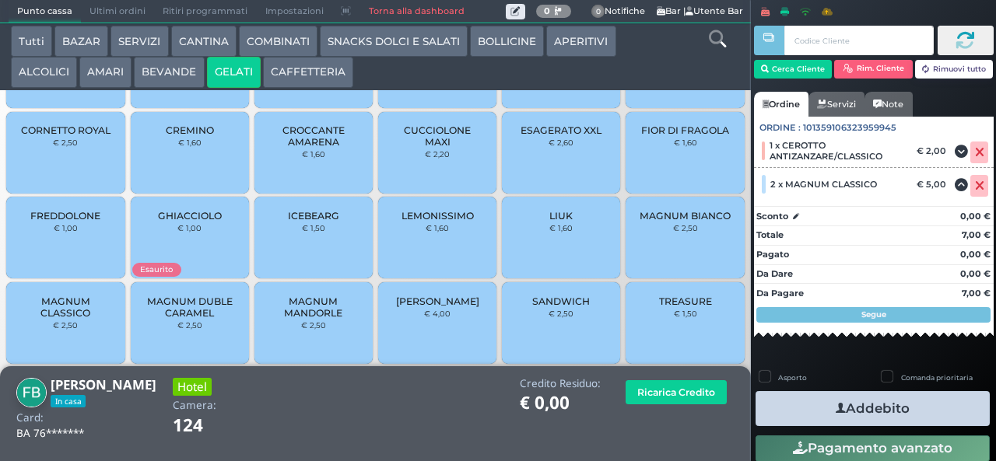
click at [835, 401] on icon "button" at bounding box center [840, 409] width 10 height 16
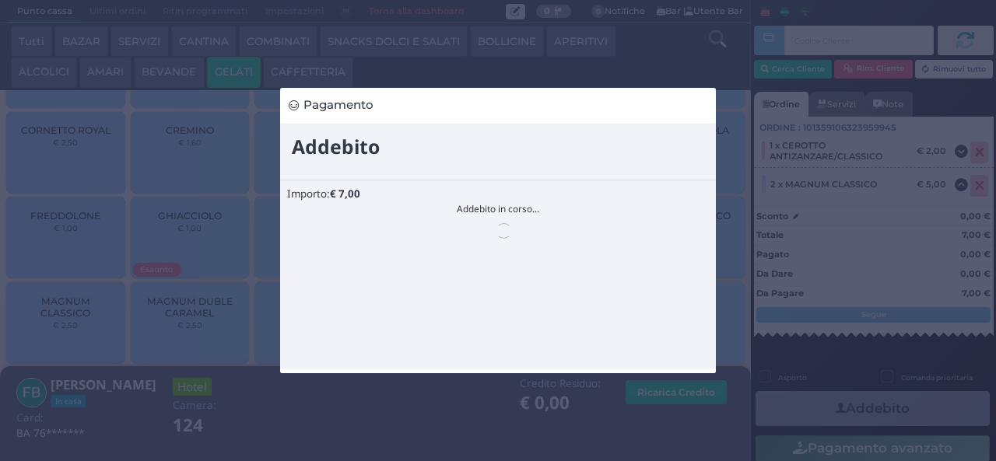
scroll to position [0, 0]
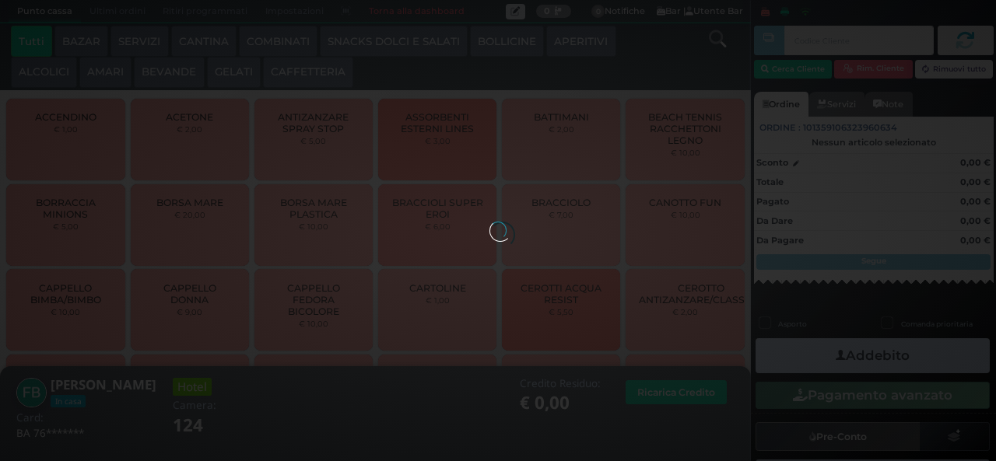
click at [173, 73] on button "BEVANDE" at bounding box center [169, 72] width 70 height 31
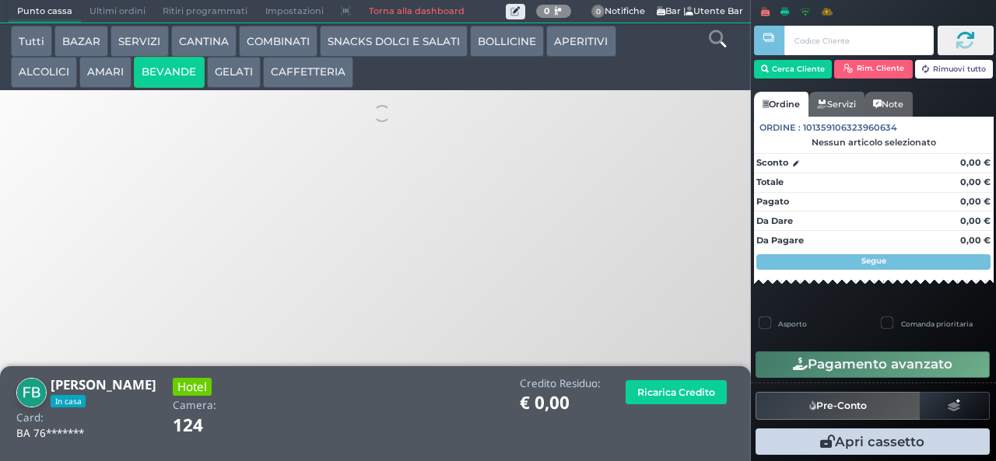
click at [226, 69] on button "GELATI" at bounding box center [234, 72] width 54 height 31
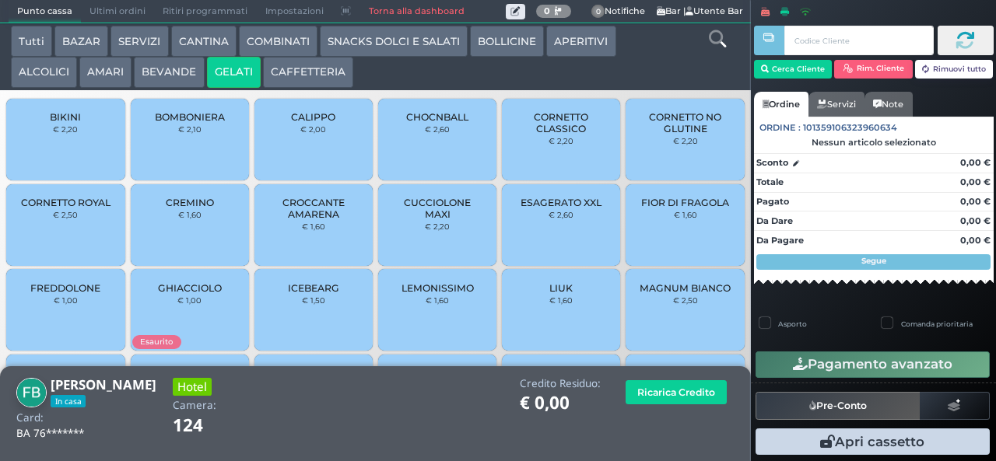
scroll to position [103, 0]
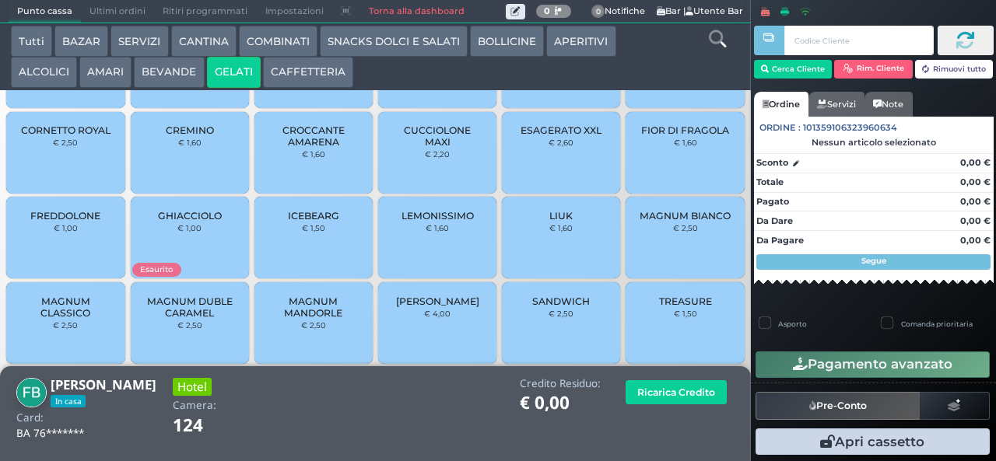
click at [67, 319] on span "MAGNUM CLASSICO" at bounding box center [65, 307] width 93 height 23
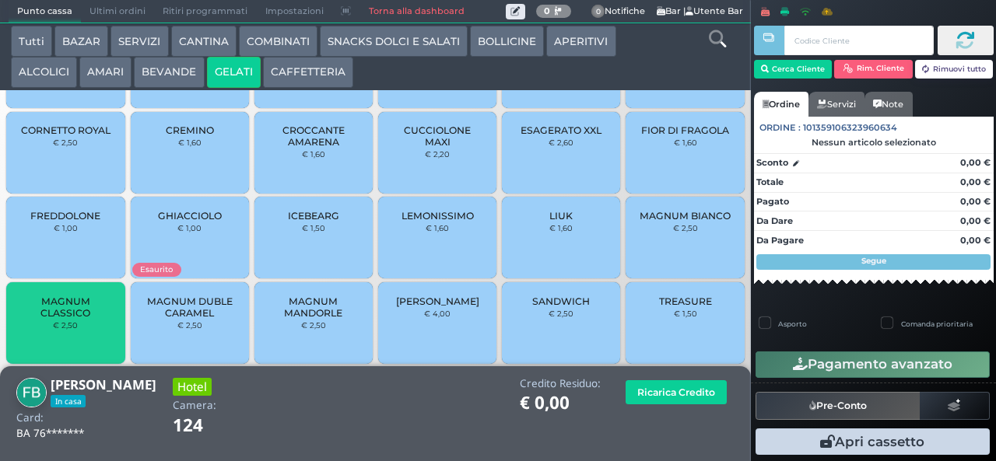
click at [86, 317] on span "MAGNUM CLASSICO" at bounding box center [65, 307] width 93 height 23
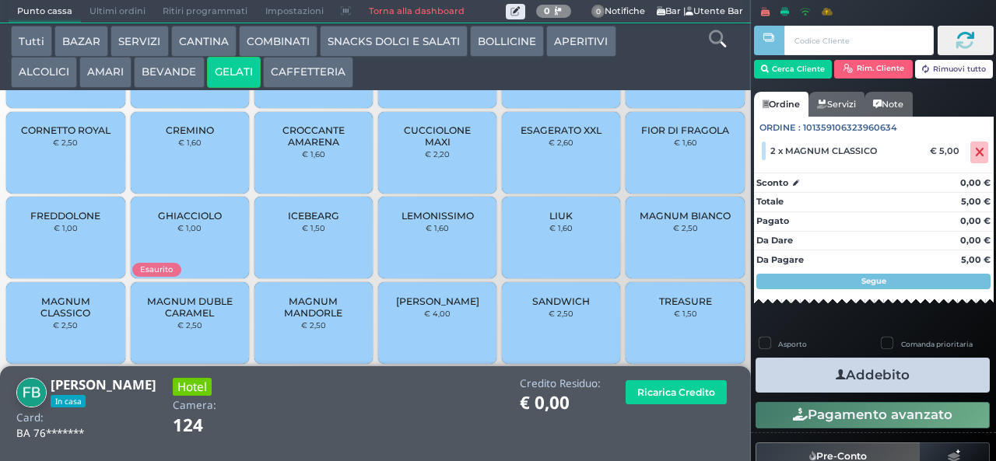
click at [835, 374] on icon "button" at bounding box center [840, 375] width 10 height 16
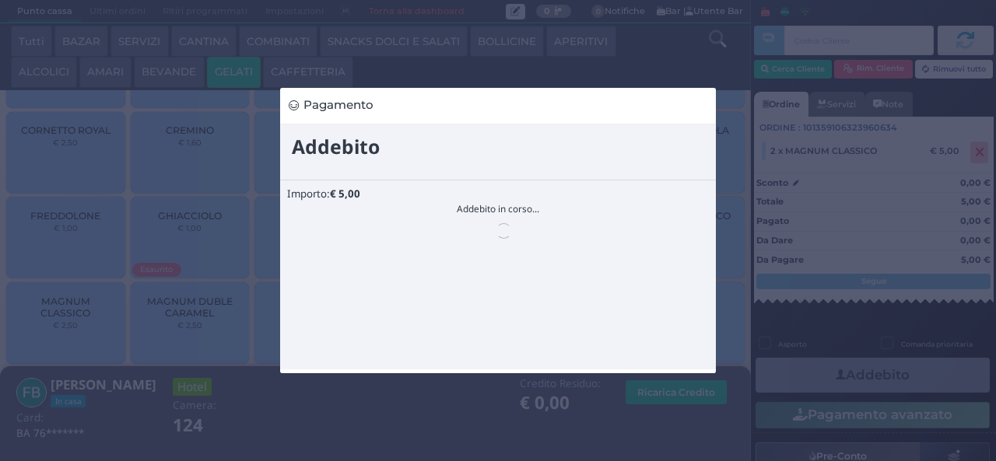
scroll to position [0, 0]
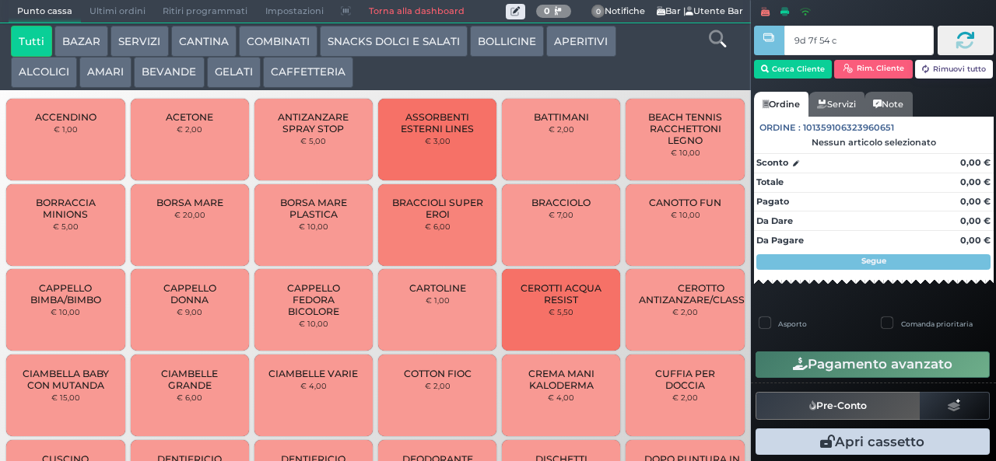
type input "9d 7f 54 c3"
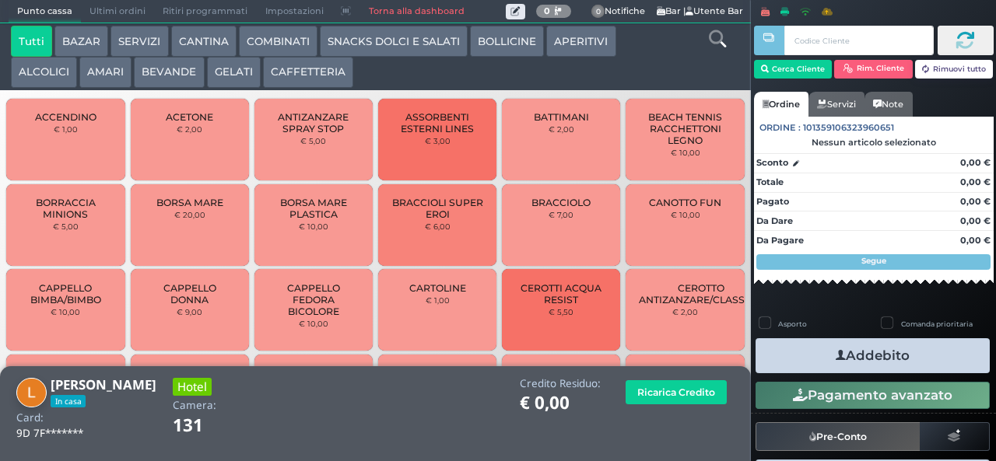
click at [219, 79] on button "GELATI" at bounding box center [234, 72] width 54 height 31
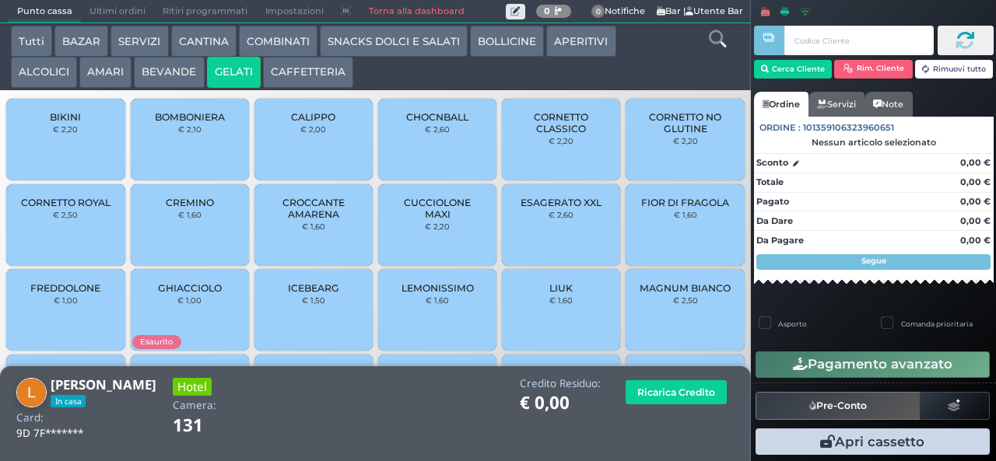
scroll to position [103, 0]
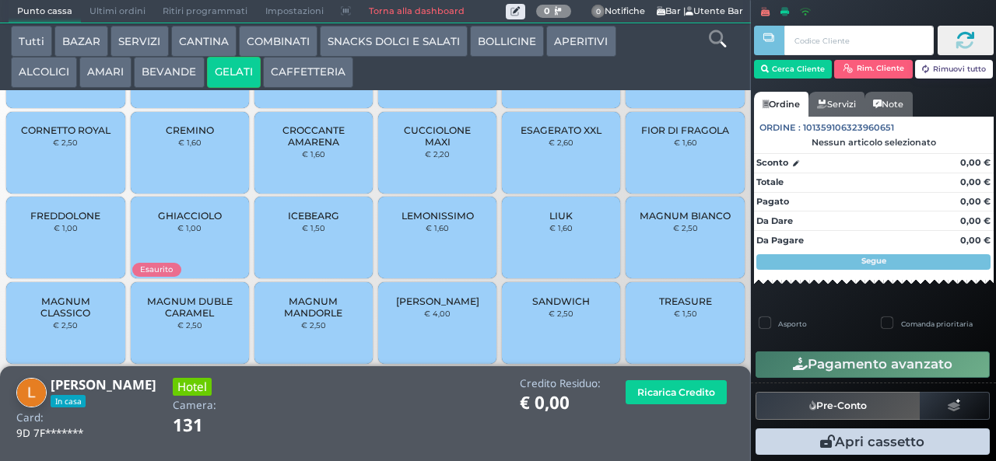
click at [625, 150] on div "FIOR DI FRAGOLA € 1,60" at bounding box center [684, 153] width 118 height 82
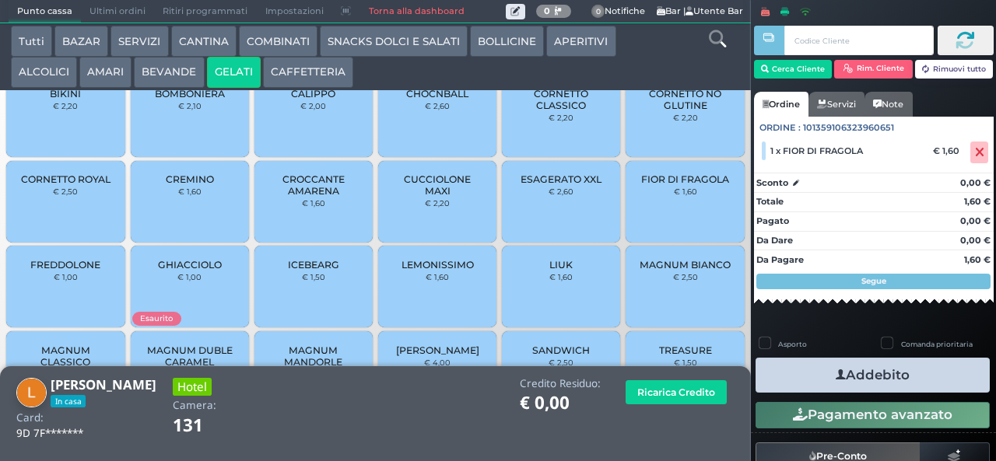
scroll to position [0, 0]
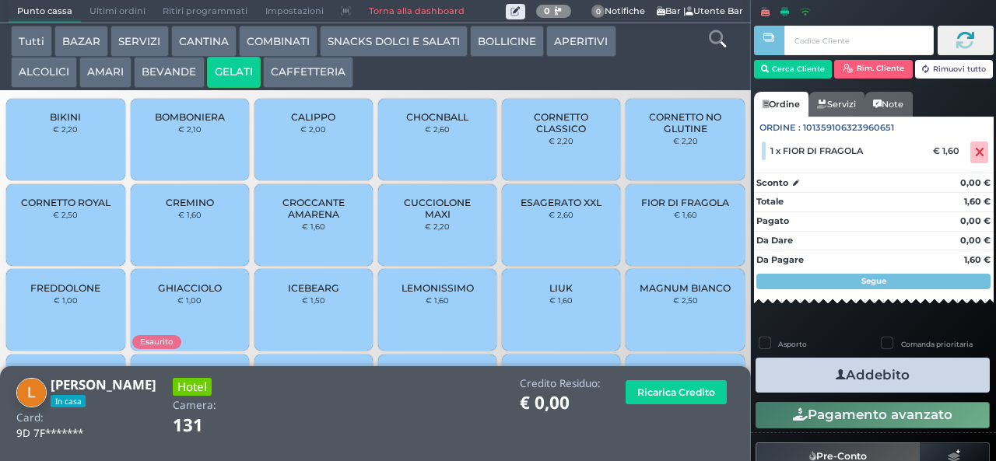
click at [402, 220] on span "CUCCIOLONE MAXI" at bounding box center [437, 208] width 93 height 23
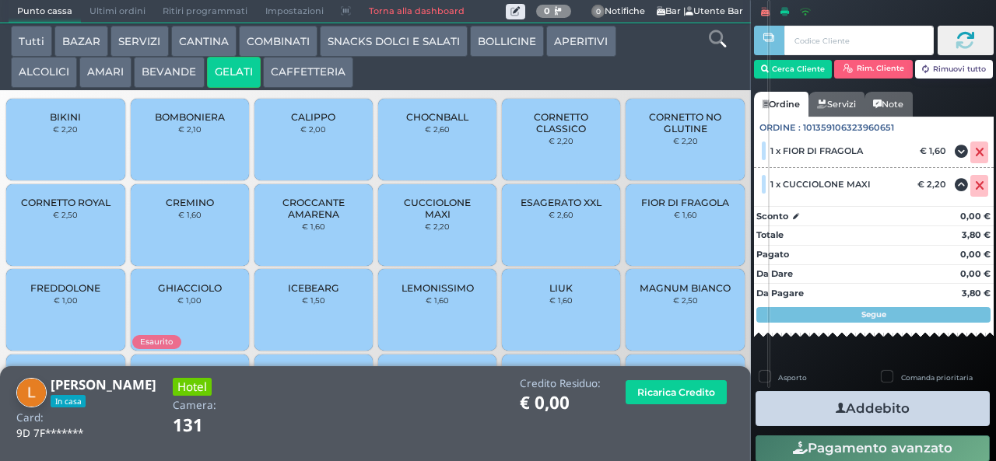
click at [837, 407] on icon "button" at bounding box center [840, 409] width 10 height 16
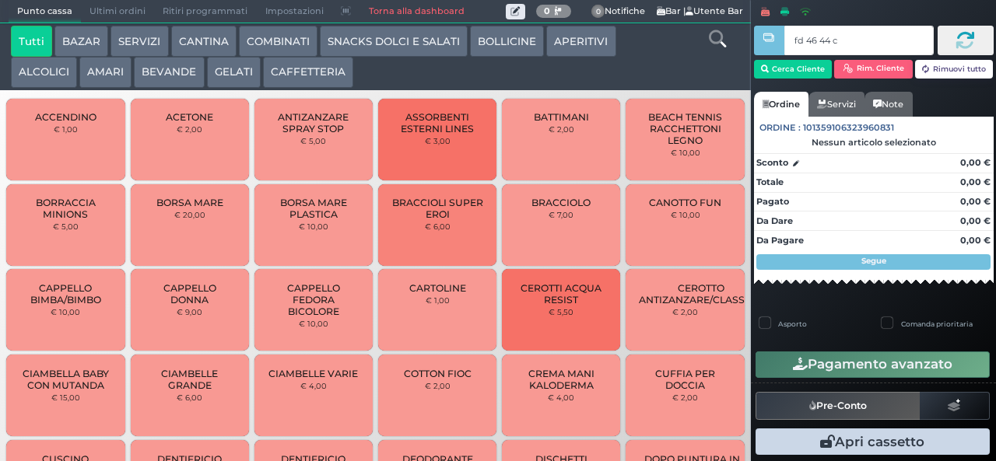
type input "fd 46 44 c3"
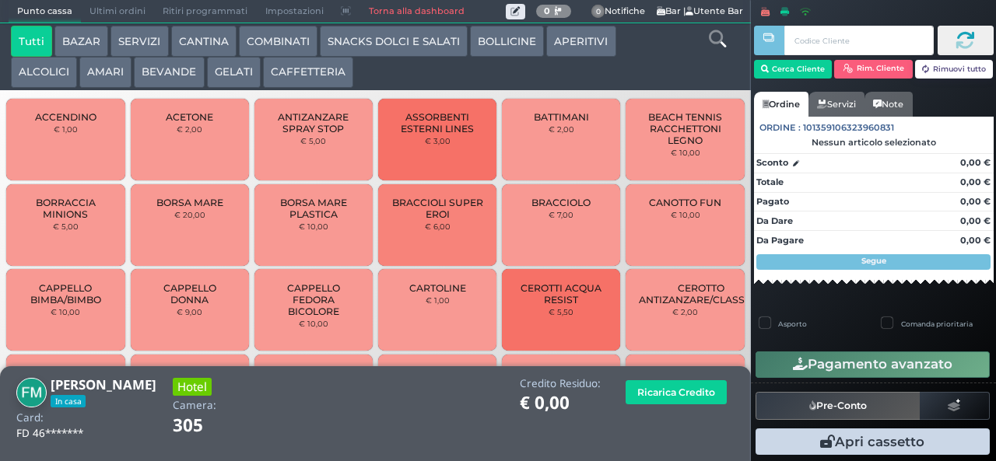
click at [298, 77] on button "CAFFETTERIA" at bounding box center [308, 72] width 90 height 31
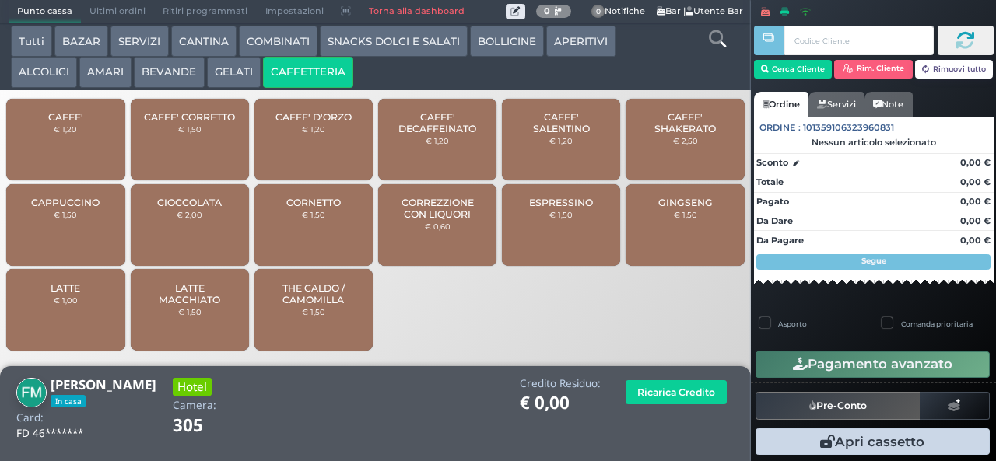
click at [543, 132] on span "CAFFE' SALENTINO" at bounding box center [561, 122] width 93 height 23
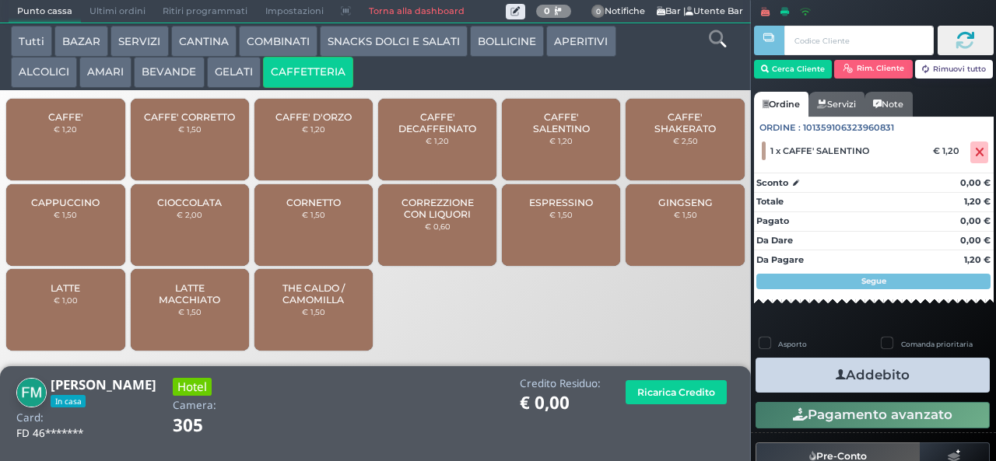
click at [912, 381] on button "Addebito" at bounding box center [872, 375] width 234 height 35
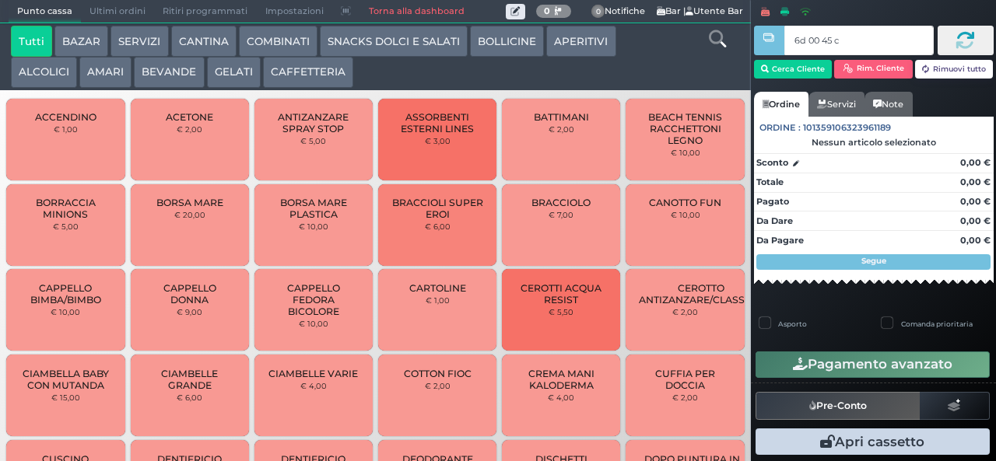
type input "6d 00 45 c3"
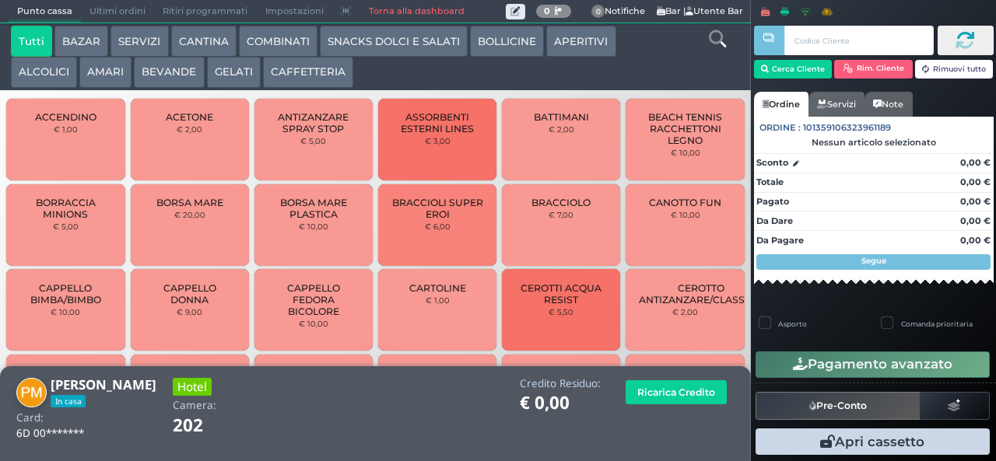
click at [231, 64] on button "GELATI" at bounding box center [234, 72] width 54 height 31
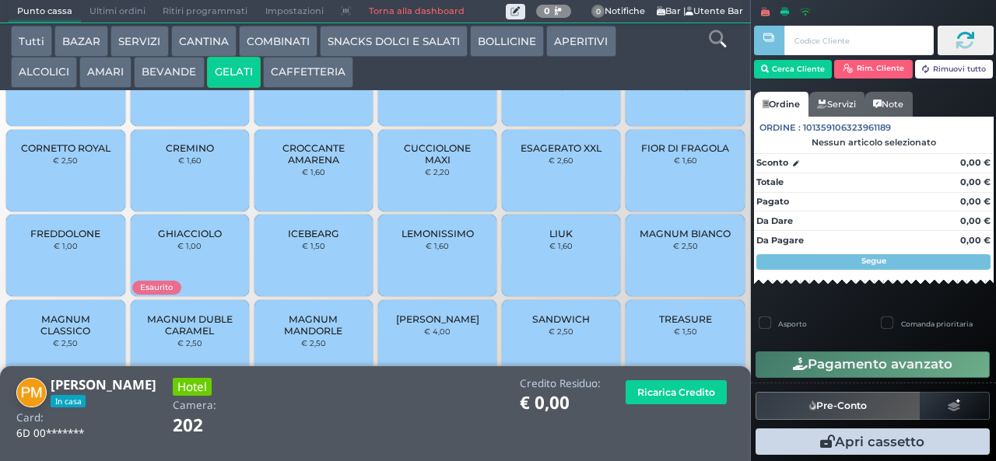
scroll to position [103, 0]
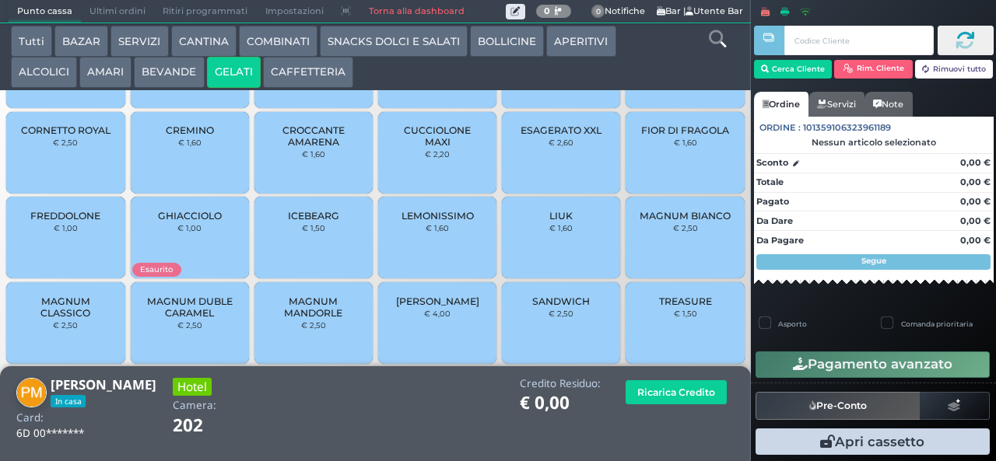
click at [427, 307] on span "PAN DAN" at bounding box center [437, 302] width 83 height 12
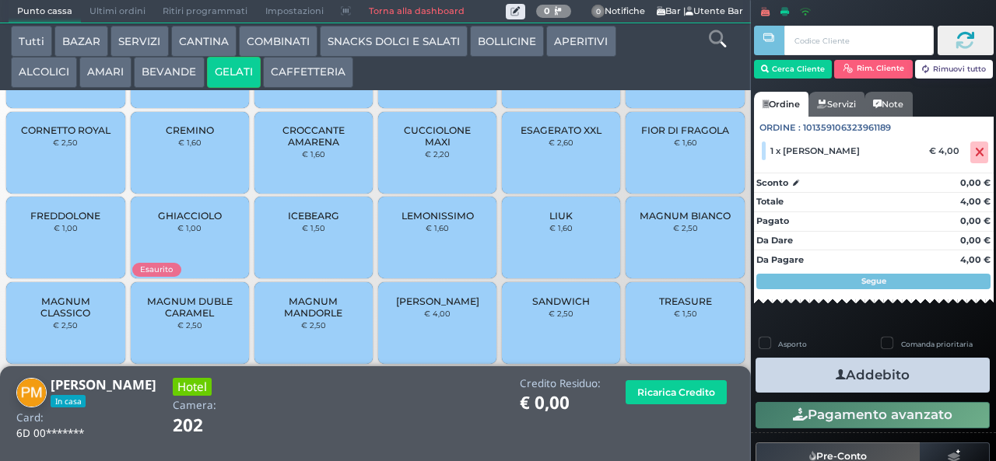
click at [805, 363] on button "Addebito" at bounding box center [872, 375] width 234 height 35
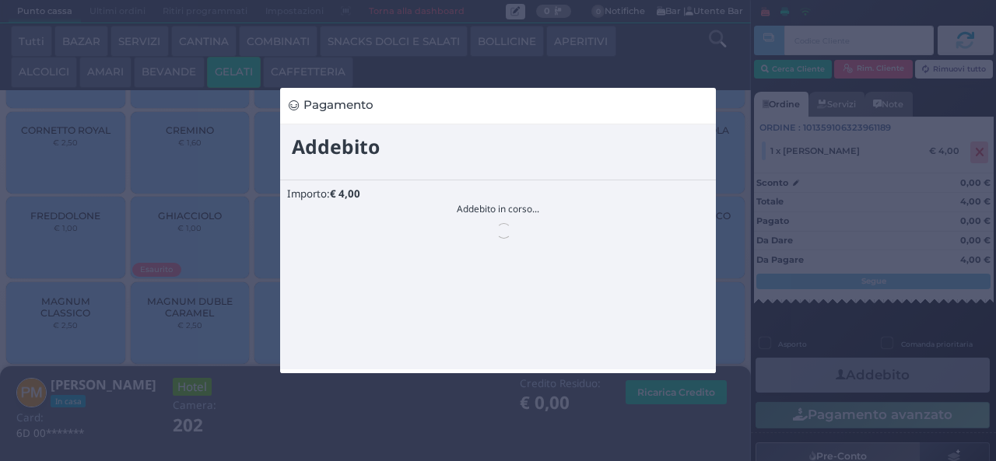
scroll to position [0, 0]
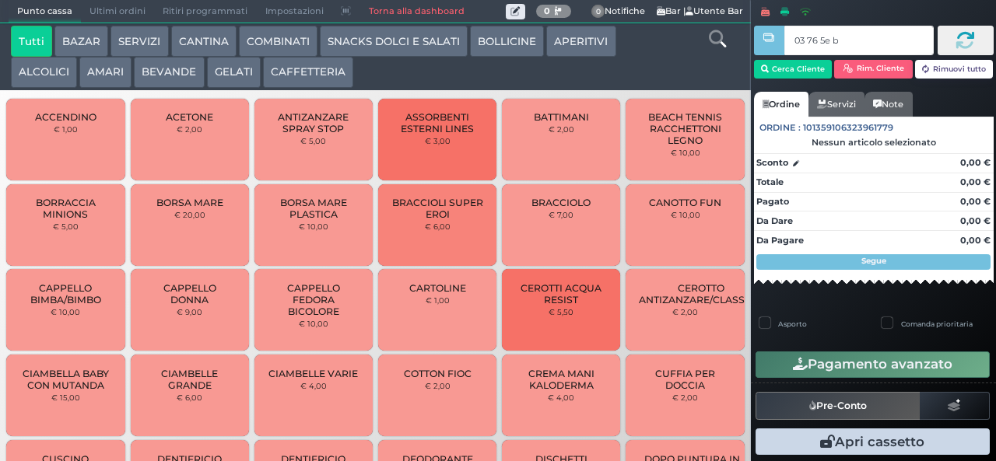
type input "03 76 5e bb"
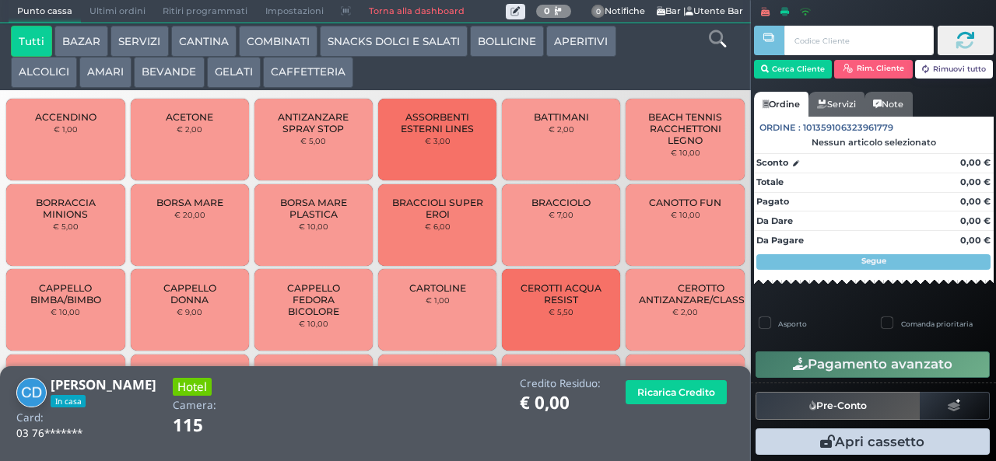
click at [415, 38] on button "SNACKS DOLCI E SALATI" at bounding box center [394, 41] width 148 height 31
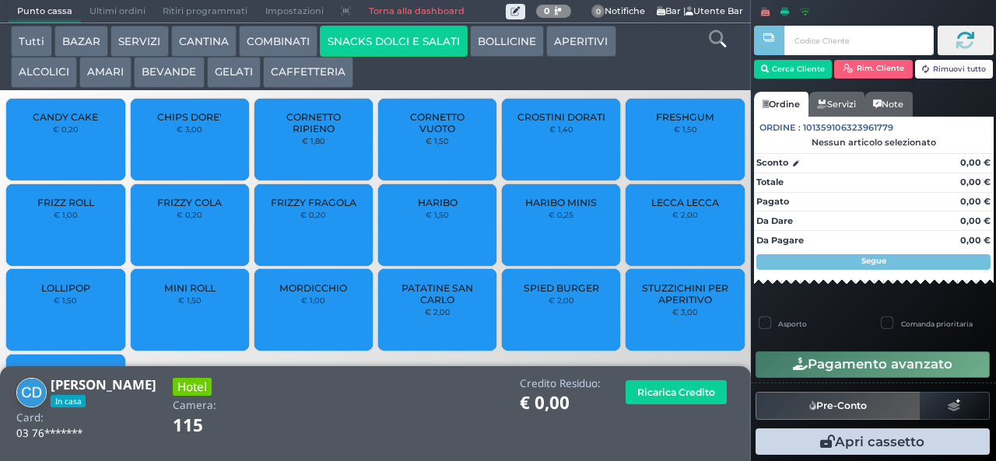
click at [185, 208] on span "FRIZZY COLA" at bounding box center [189, 203] width 65 height 12
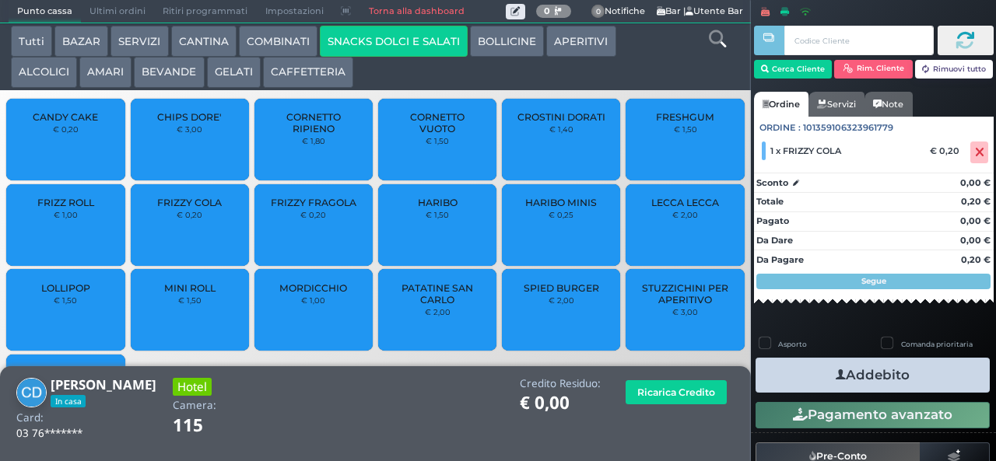
click at [179, 241] on div "FRIZZY COLA € 0,20" at bounding box center [190, 225] width 118 height 82
click at [177, 219] on small "€ 0,20" at bounding box center [190, 214] width 26 height 9
click at [322, 239] on div "FRIZZY FRAGOLA € 0,20" at bounding box center [313, 225] width 118 height 82
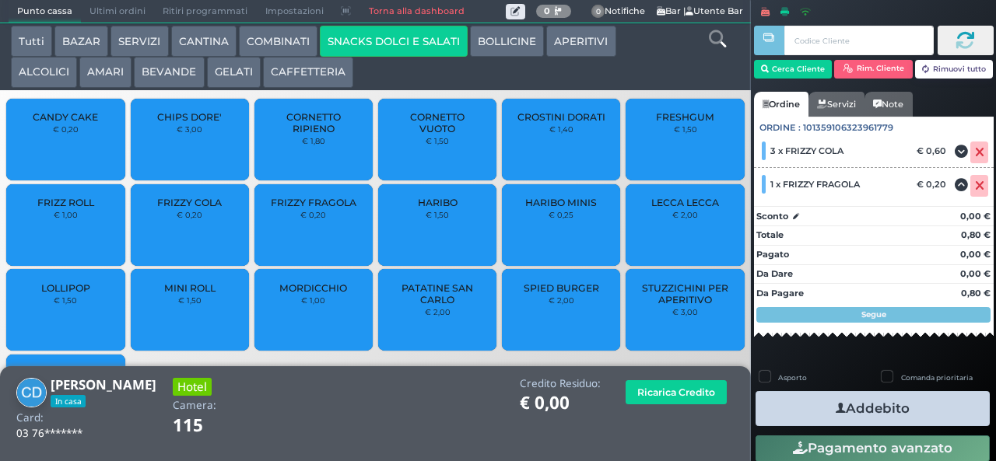
click at [301, 243] on div "FRIZZY FRAGOLA € 0,20" at bounding box center [313, 225] width 118 height 82
click at [304, 219] on small "€ 0,20" at bounding box center [313, 214] width 26 height 9
click at [83, 123] on span "CANDY CAKE" at bounding box center [65, 117] width 65 height 12
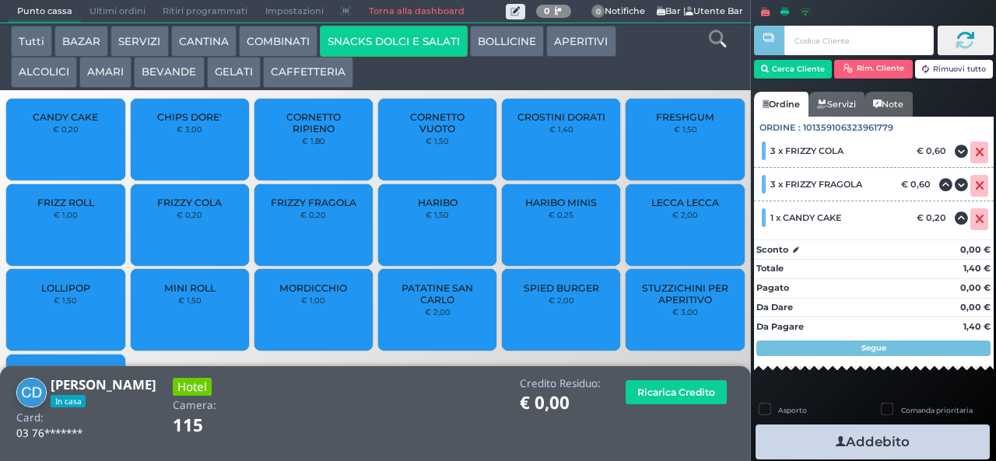
click at [74, 152] on div "CANDY CAKE € 0,20" at bounding box center [65, 140] width 118 height 82
click at [64, 161] on div "CANDY CAKE € 0,20" at bounding box center [65, 140] width 118 height 82
click at [62, 157] on div "CANDY CAKE € 0,20" at bounding box center [65, 140] width 118 height 82
click at [58, 123] on span "CANDY CAKE" at bounding box center [65, 117] width 65 height 12
click at [868, 439] on button "Addebito" at bounding box center [872, 442] width 234 height 35
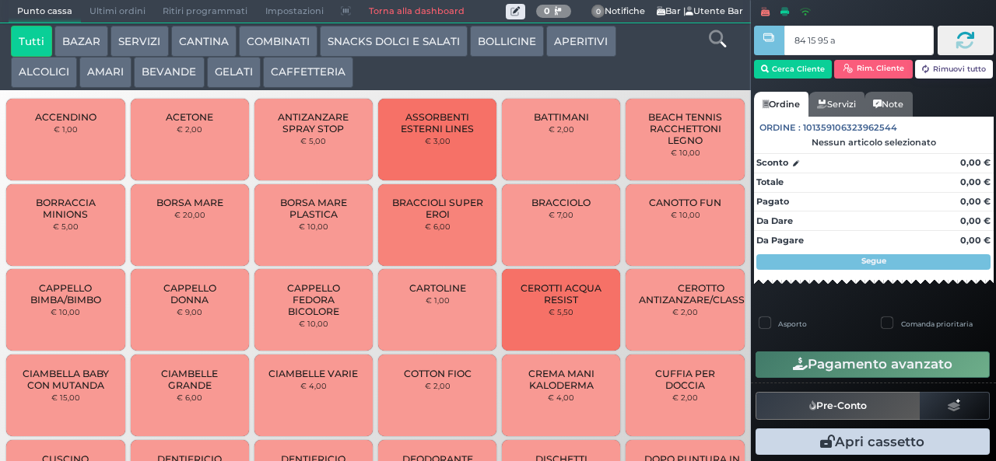
type input "84 15 95 af"
click at [0, 0] on div at bounding box center [0, 0] width 0 height 0
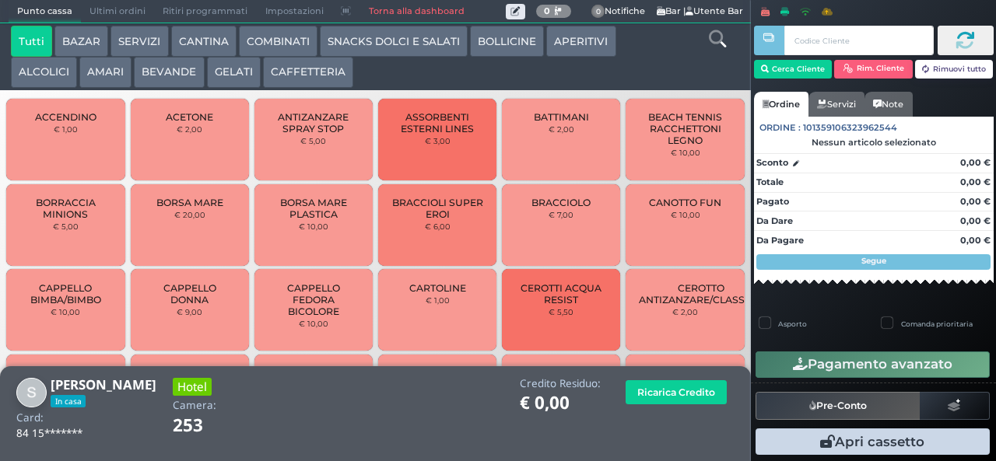
click at [233, 86] on button "GELATI" at bounding box center [234, 72] width 54 height 31
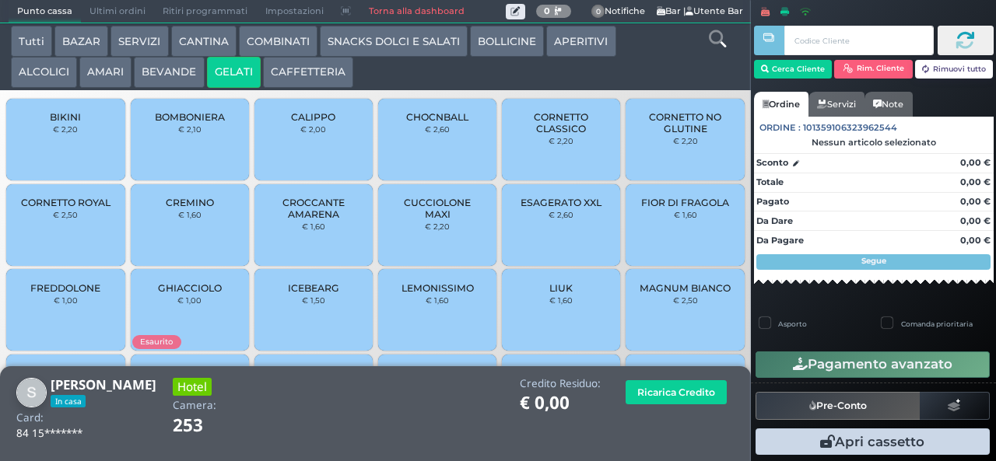
click at [441, 220] on span "CUCCIOLONE MAXI" at bounding box center [437, 208] width 93 height 23
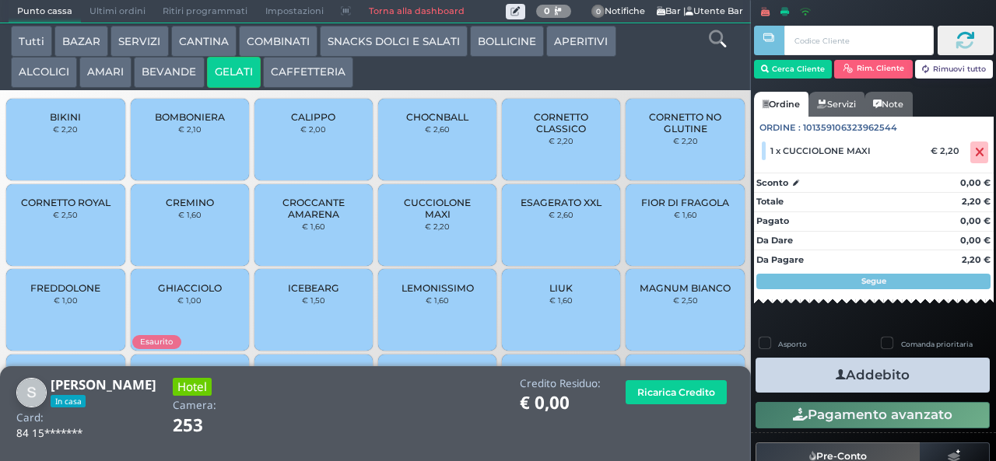
click at [920, 389] on button "Addebito" at bounding box center [872, 375] width 234 height 35
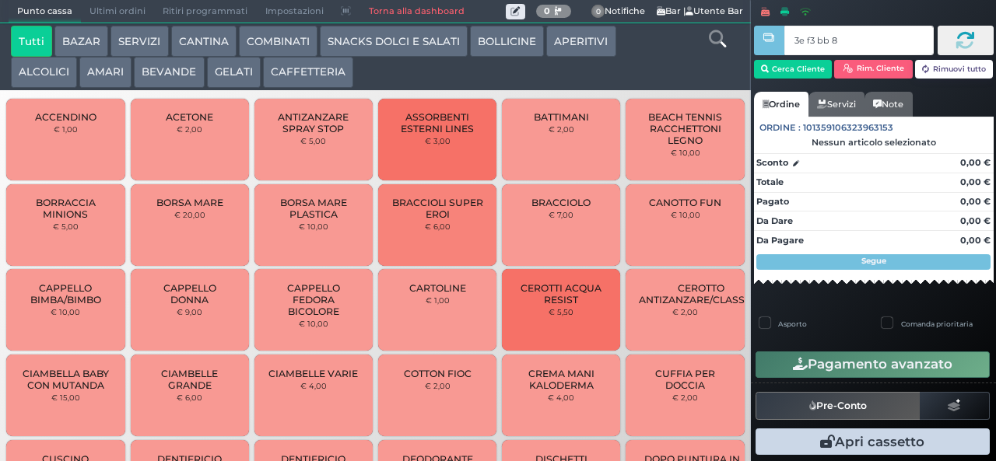
type input "3e f3 bb 8b"
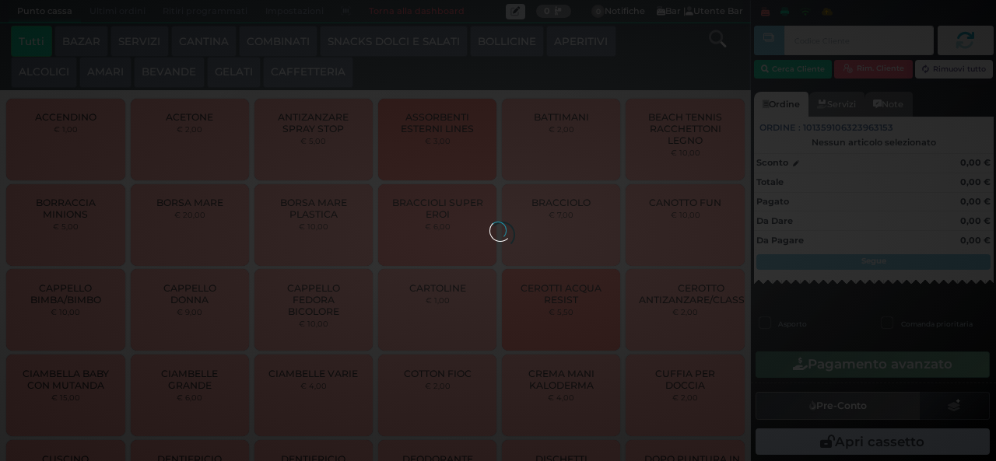
click at [489, 222] on div at bounding box center [497, 230] width 17 height 17
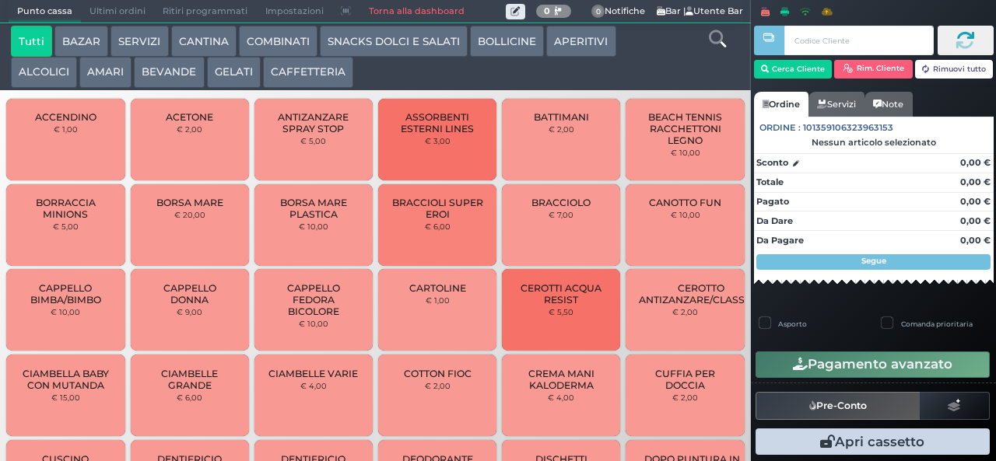
click at [417, 44] on button "SNACKS DOLCI E SALATI" at bounding box center [394, 41] width 148 height 31
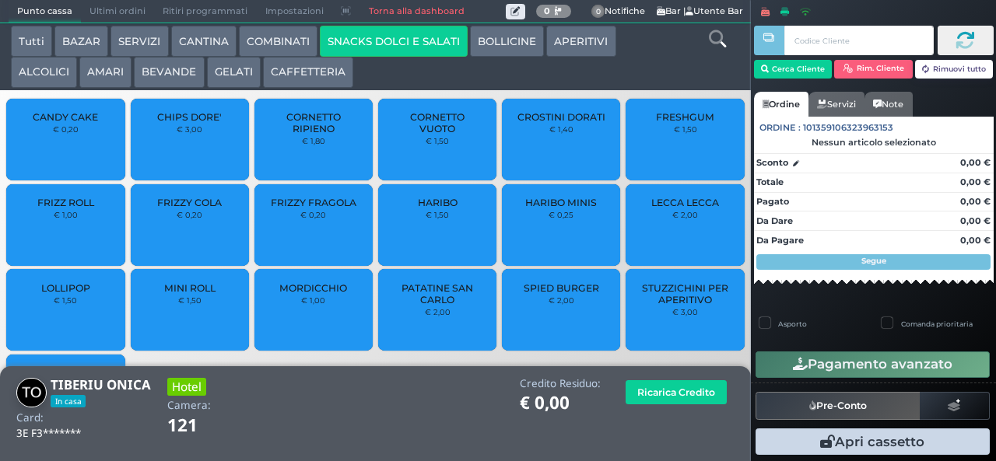
click at [432, 306] on span "PATATINE SAN CARLO" at bounding box center [437, 293] width 93 height 23
click at [429, 306] on span "PATATINE SAN CARLO" at bounding box center [437, 293] width 93 height 23
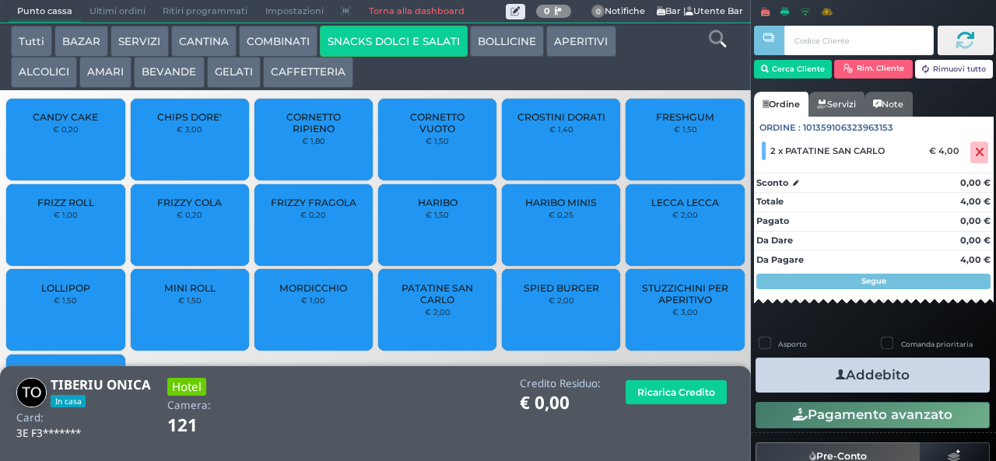
click at [915, 389] on button "Addebito" at bounding box center [872, 375] width 234 height 35
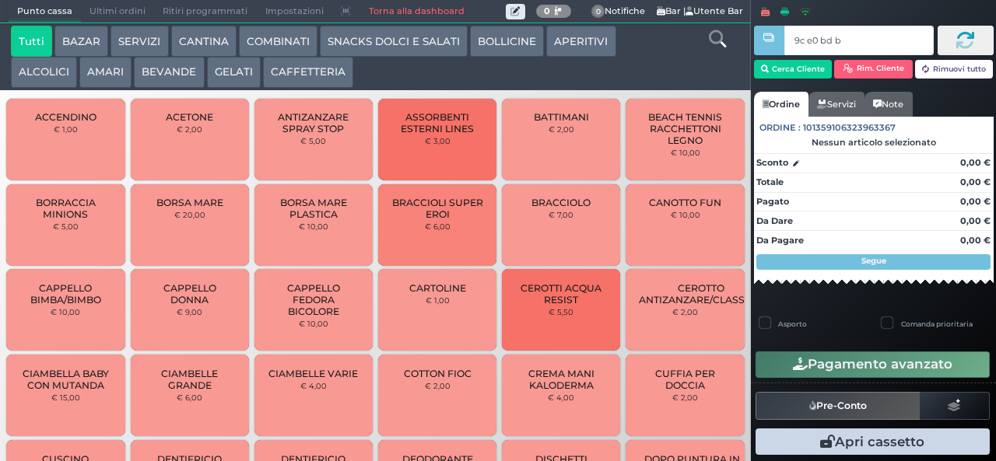
type input "9c e0 bd b9"
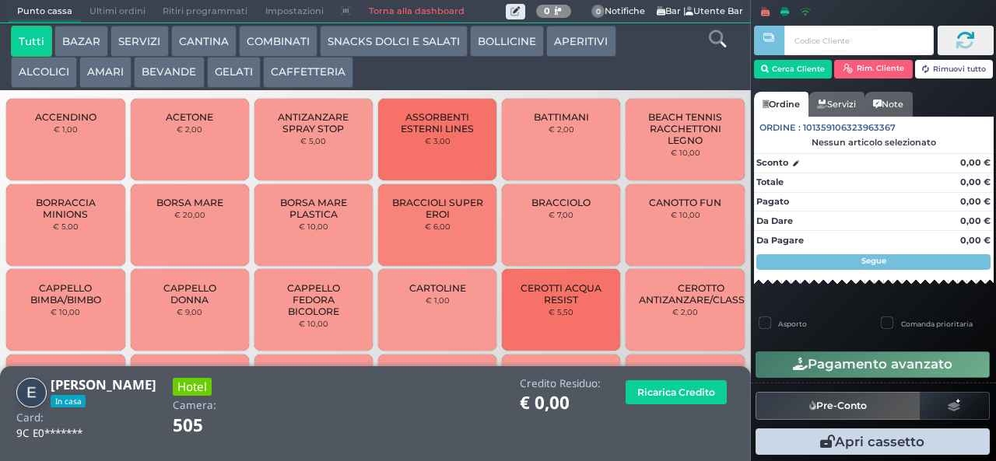
click at [204, 44] on button "CANTINA" at bounding box center [203, 41] width 65 height 31
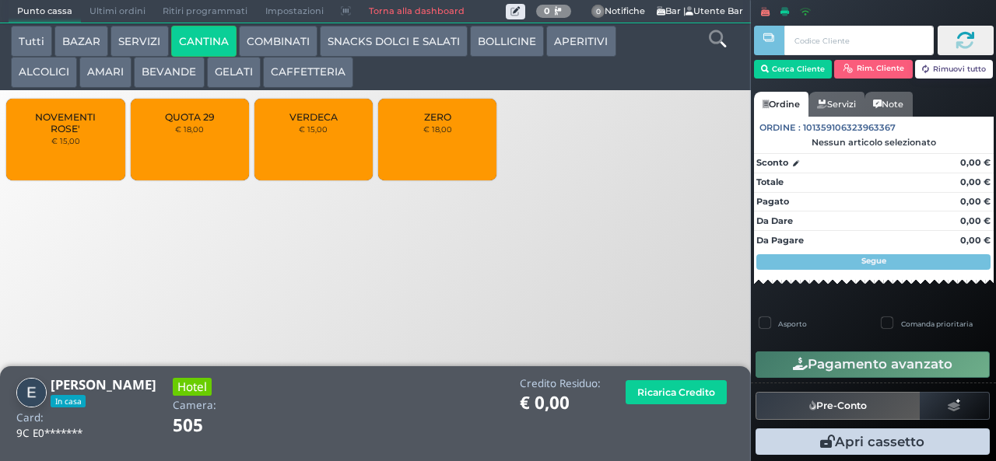
click at [506, 41] on button "BOLLICINE" at bounding box center [507, 41] width 74 height 31
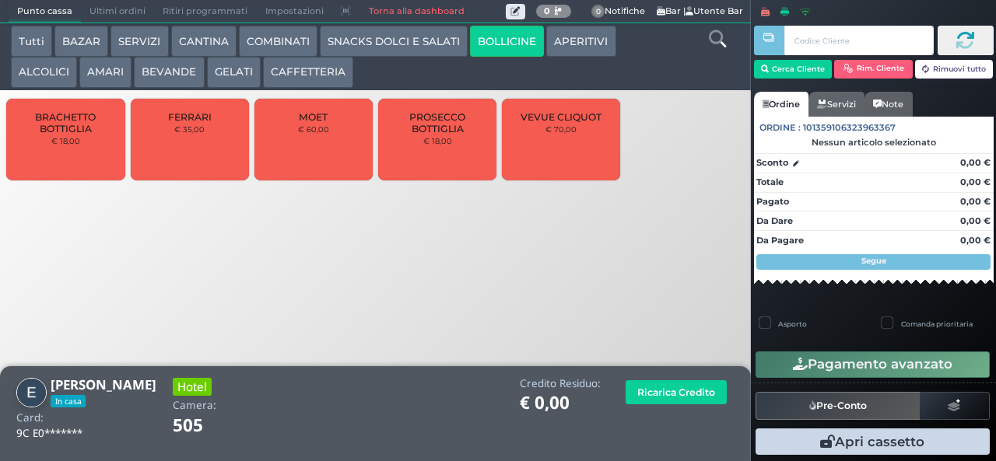
click at [323, 73] on button "CAFFETTERIA" at bounding box center [308, 72] width 90 height 31
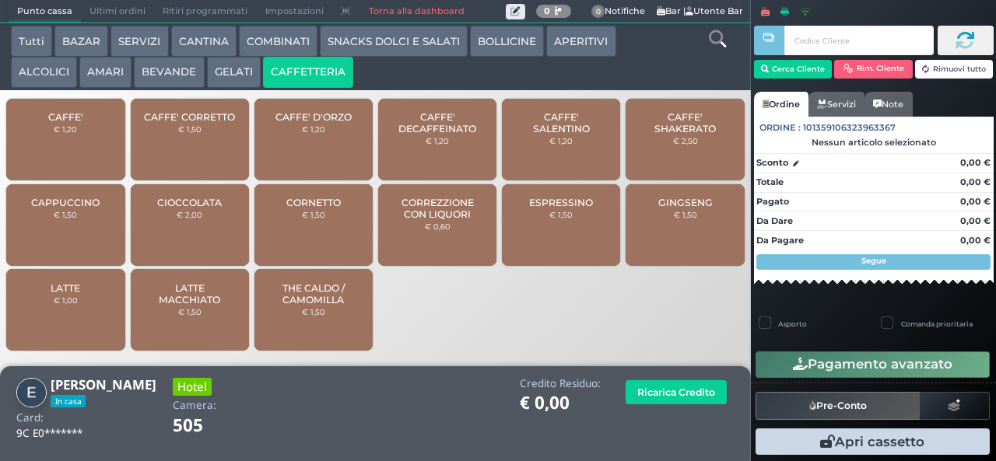
click at [246, 75] on button "GELATI" at bounding box center [234, 72] width 54 height 31
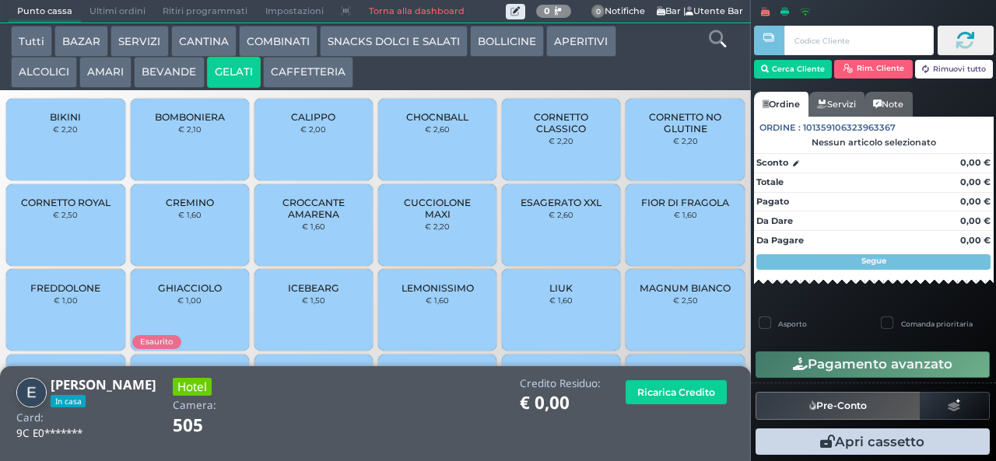
click at [436, 289] on span "LEMONISSIMO" at bounding box center [437, 288] width 72 height 12
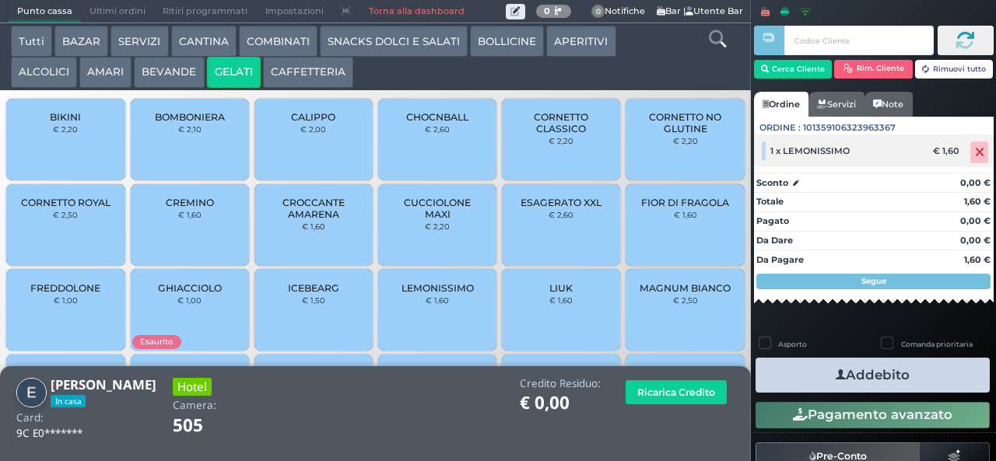
click at [975, 152] on icon at bounding box center [979, 152] width 9 height 1
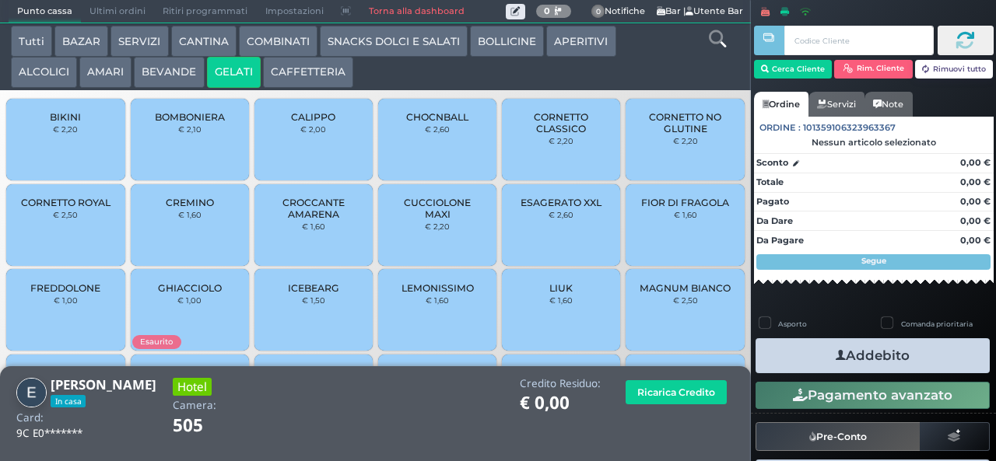
click at [670, 218] on div "FIOR DI FRAGOLA € 1,60" at bounding box center [684, 225] width 118 height 82
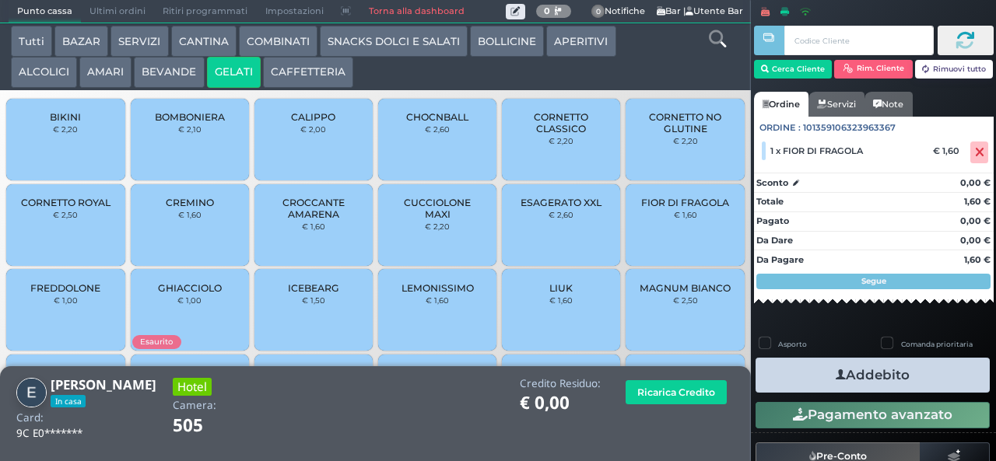
click at [565, 135] on span "CORNETTO CLASSICO" at bounding box center [561, 122] width 93 height 23
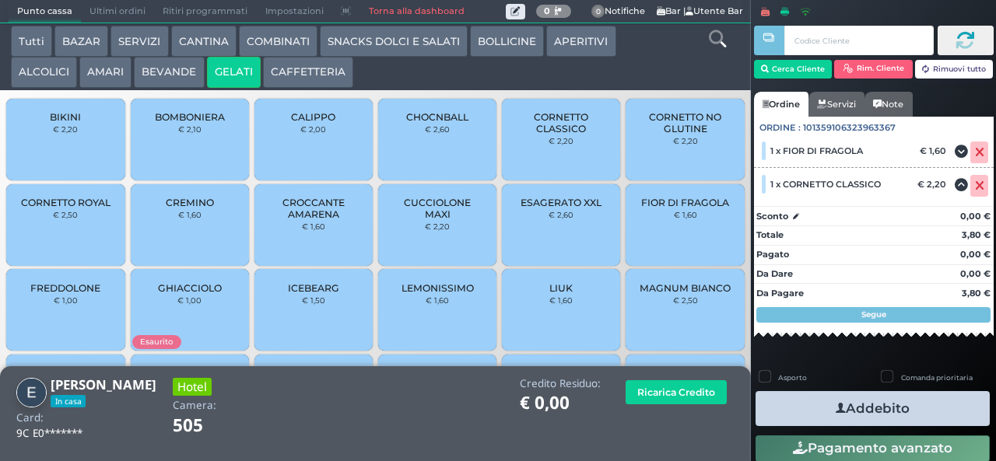
click at [912, 409] on button "Addebito" at bounding box center [872, 408] width 234 height 35
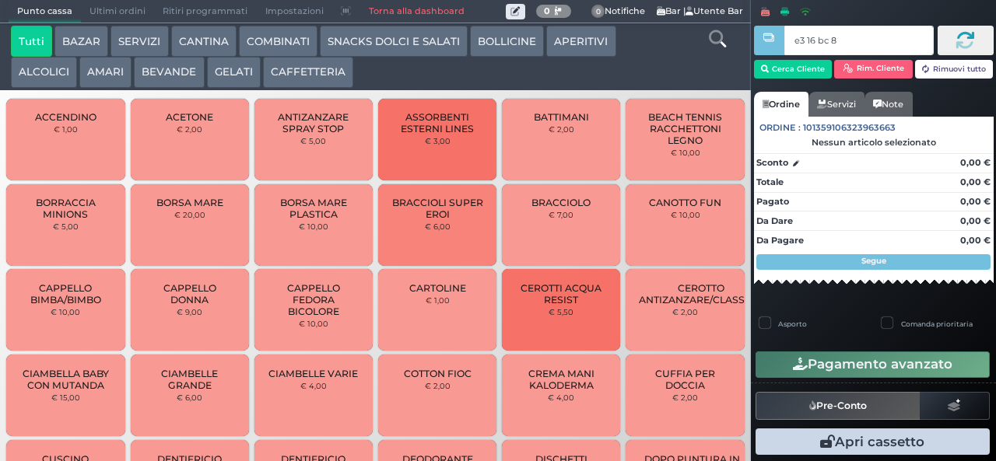
type input "e3 16 bc 8b"
click at [0, 0] on div at bounding box center [0, 0] width 0 height 0
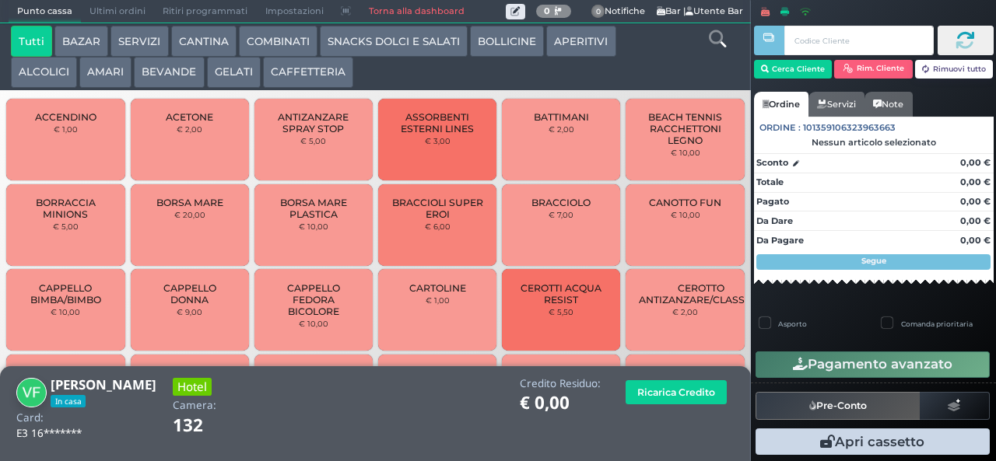
click at [314, 68] on button "CAFFETTERIA" at bounding box center [308, 72] width 90 height 31
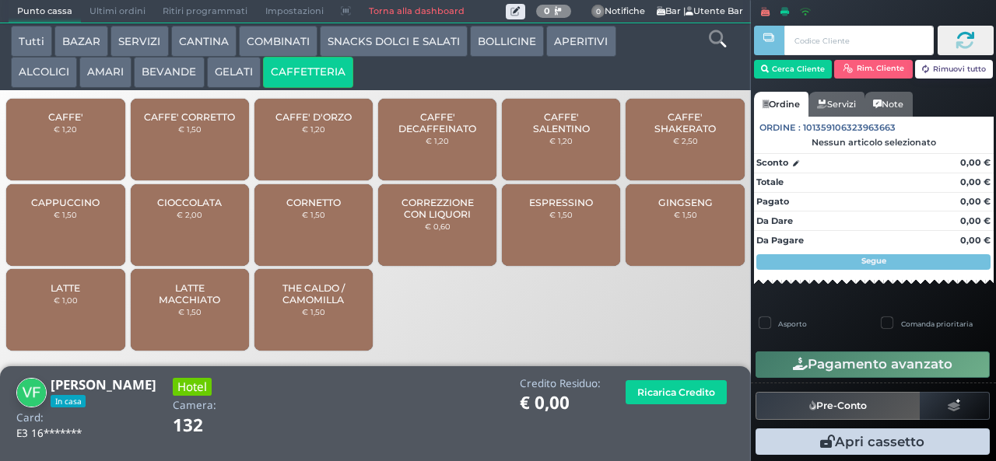
click at [702, 233] on div "GINGSENG € 1,50" at bounding box center [684, 225] width 118 height 82
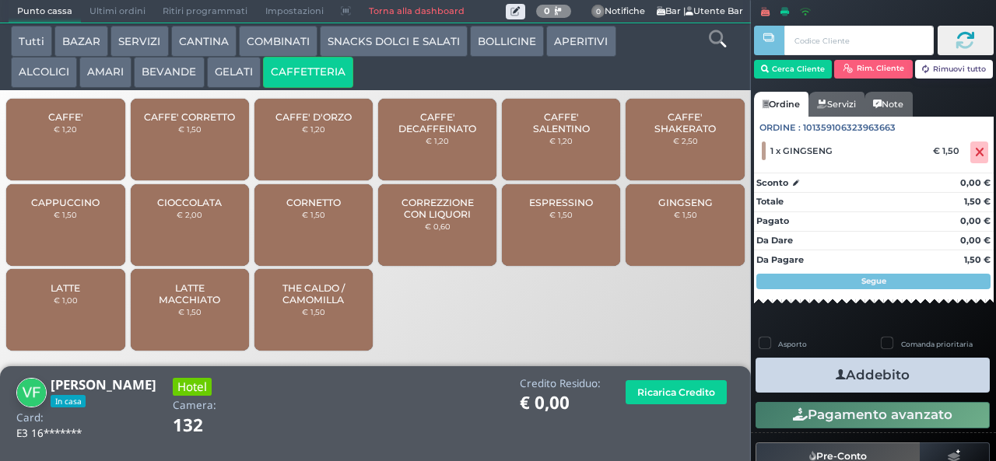
click at [912, 381] on button "Addebito" at bounding box center [872, 375] width 234 height 35
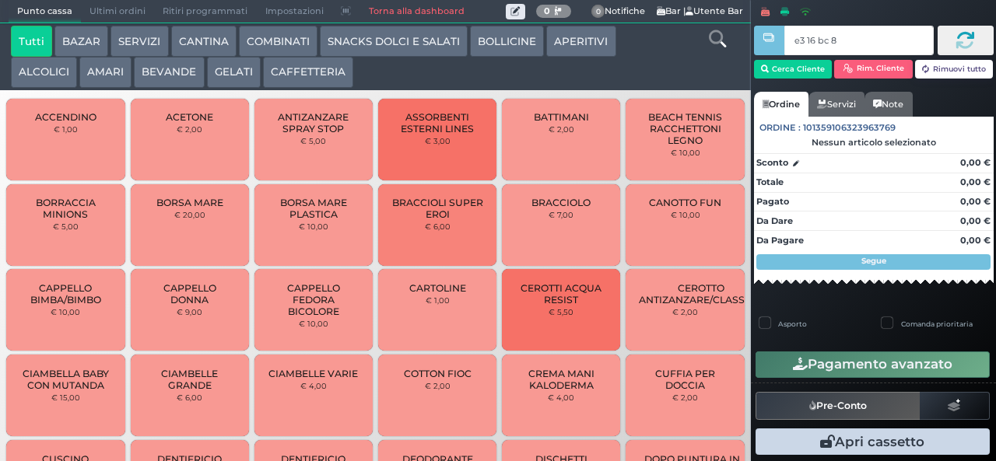
type input "e3 16 bc 8b"
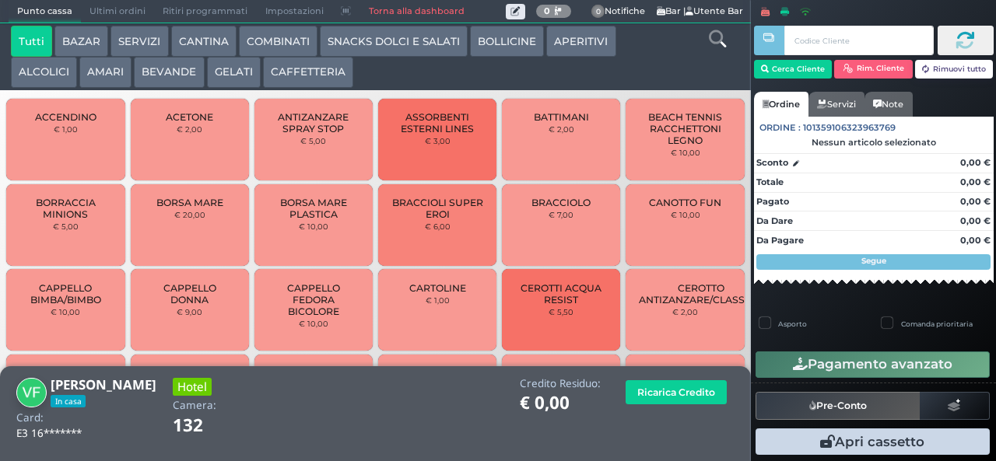
click at [173, 77] on button "BEVANDE" at bounding box center [169, 72] width 70 height 31
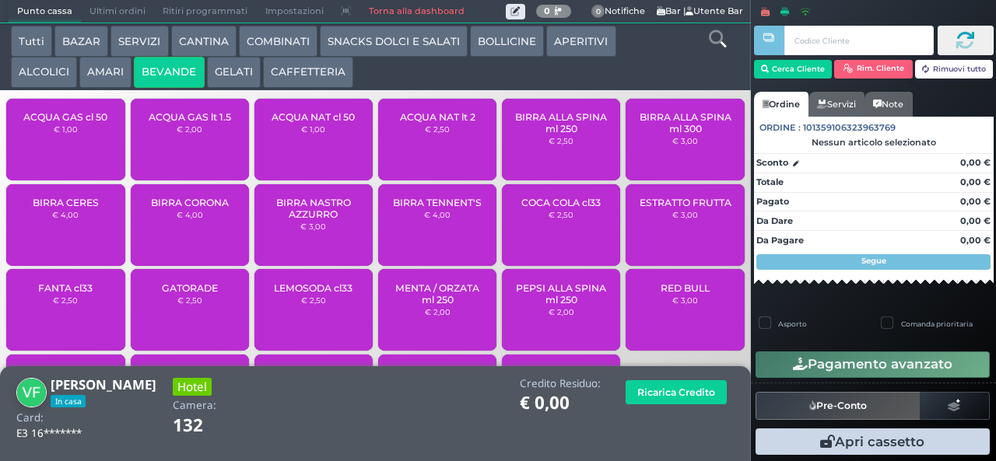
click at [78, 153] on div "ACQUA GAS cl 50 € 1,00" at bounding box center [65, 140] width 118 height 82
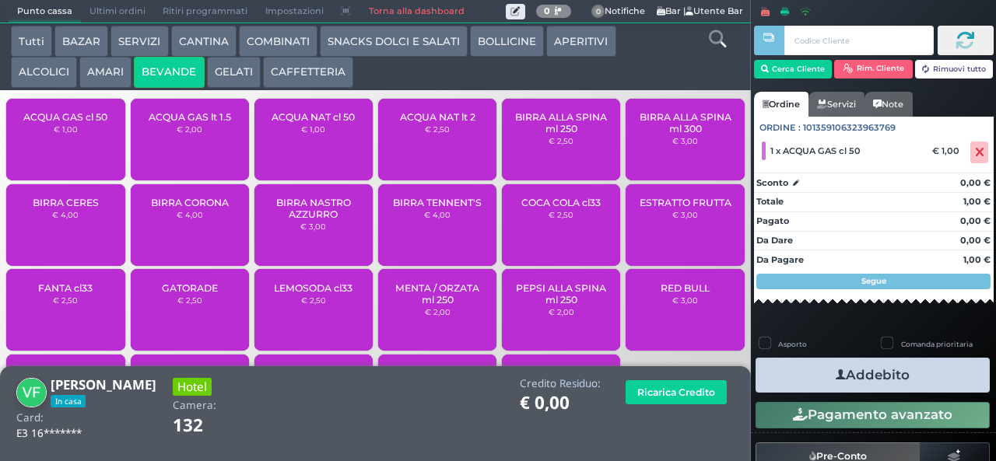
click at [870, 373] on button "Addebito" at bounding box center [872, 375] width 234 height 35
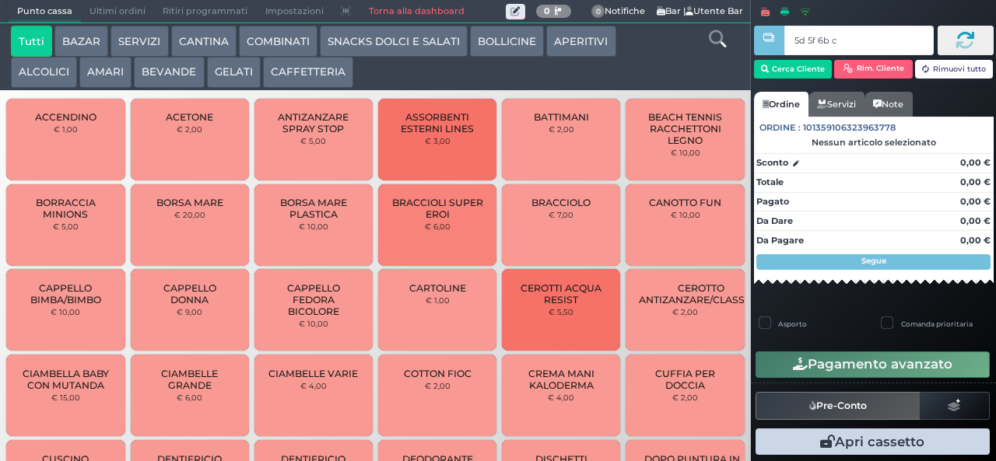
type input "5d 5f 6b c3"
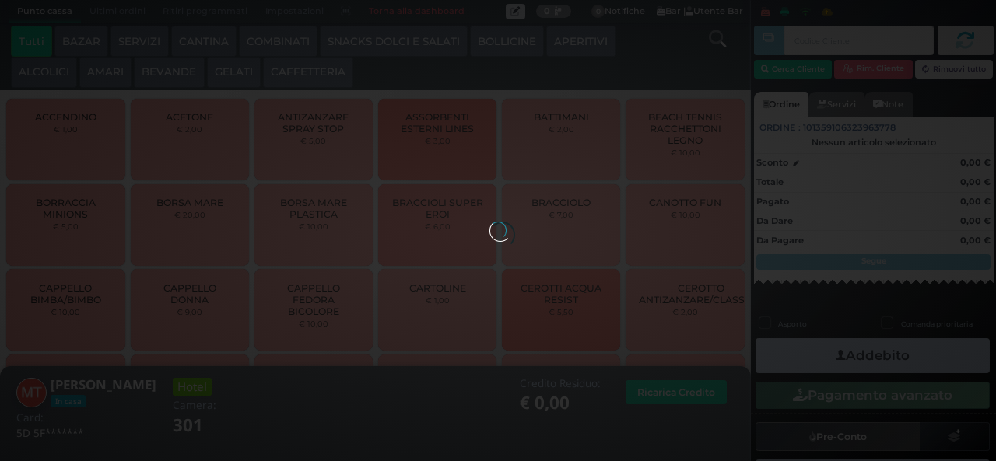
click at [229, 72] on button "GELATI" at bounding box center [234, 72] width 54 height 31
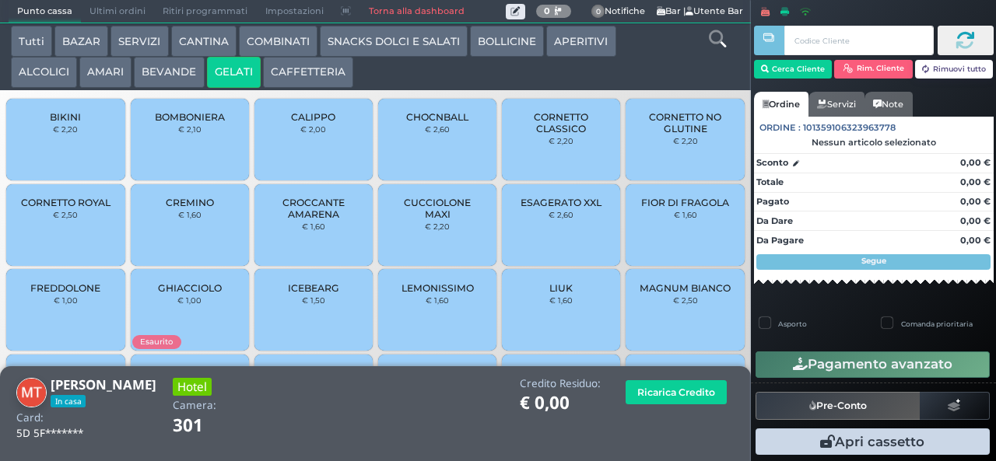
click at [556, 135] on span "CORNETTO CLASSICO" at bounding box center [561, 122] width 93 height 23
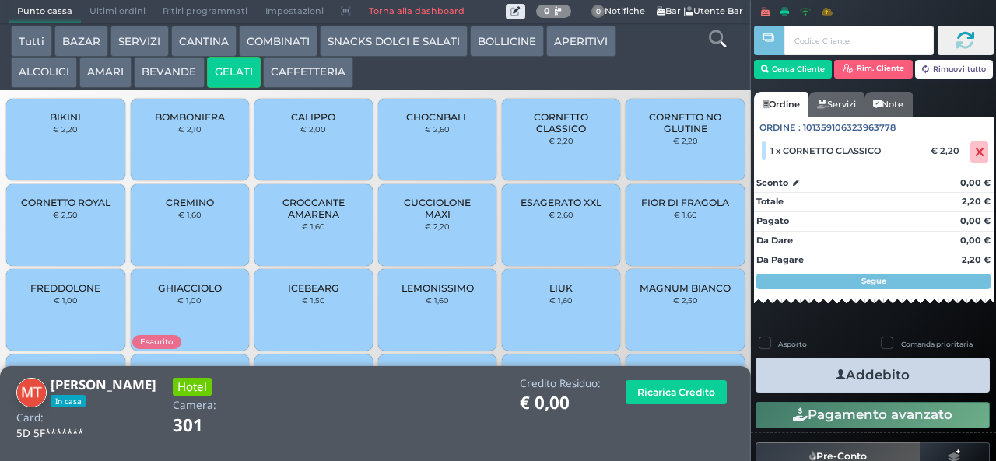
click at [567, 127] on span "CORNETTO CLASSICO" at bounding box center [561, 122] width 93 height 23
click at [425, 220] on span "CUCCIOLONE MAXI" at bounding box center [437, 208] width 93 height 23
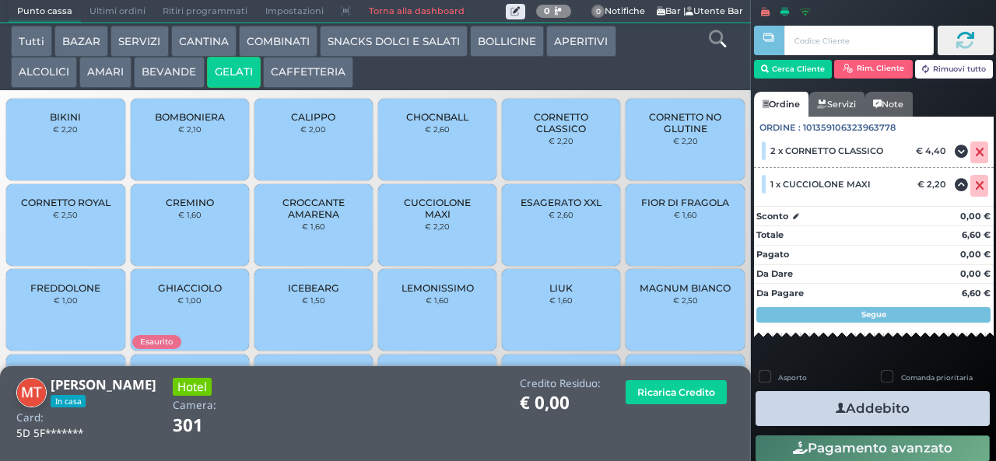
click at [910, 405] on button "Addebito" at bounding box center [872, 408] width 234 height 35
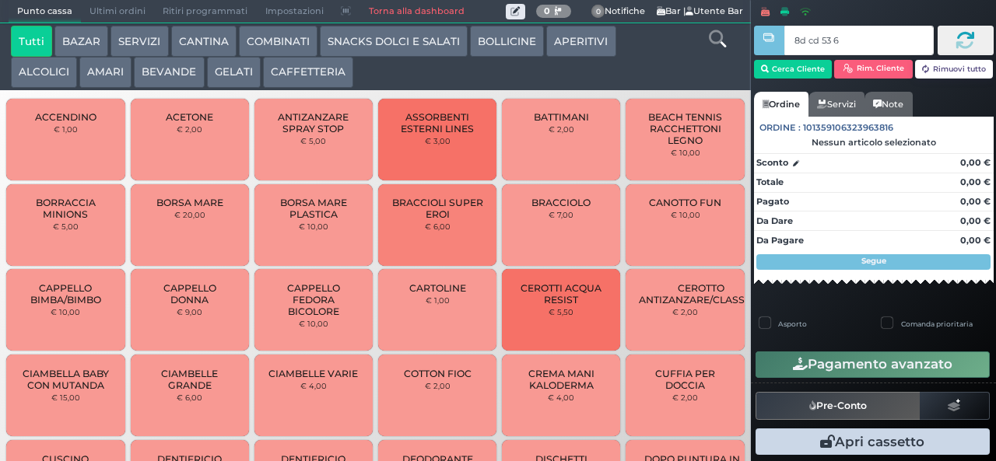
type input "8d cd 53 66"
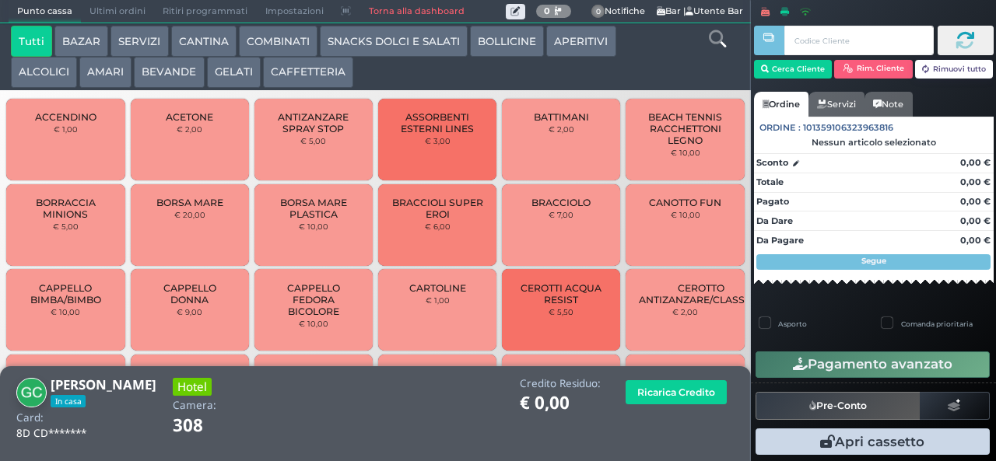
click at [278, 45] on button "COMBINATI" at bounding box center [278, 41] width 79 height 31
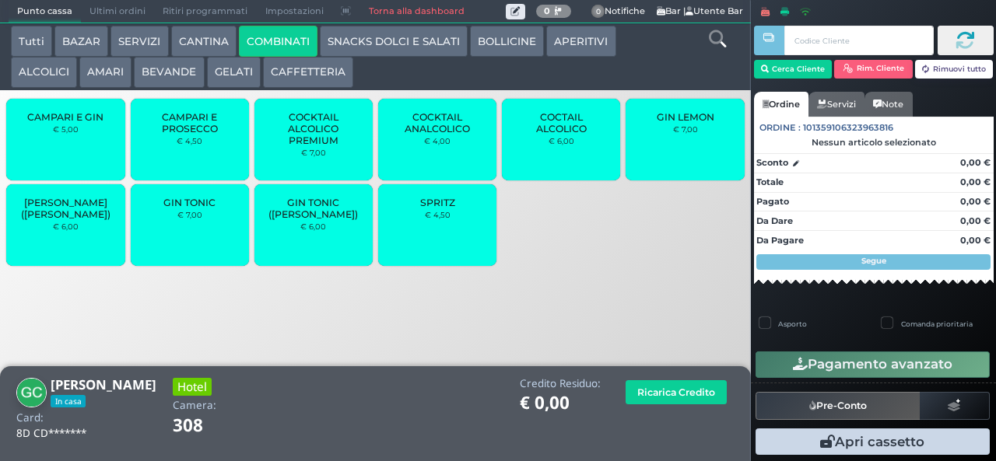
click at [446, 208] on span "SPRITZ" at bounding box center [437, 203] width 35 height 12
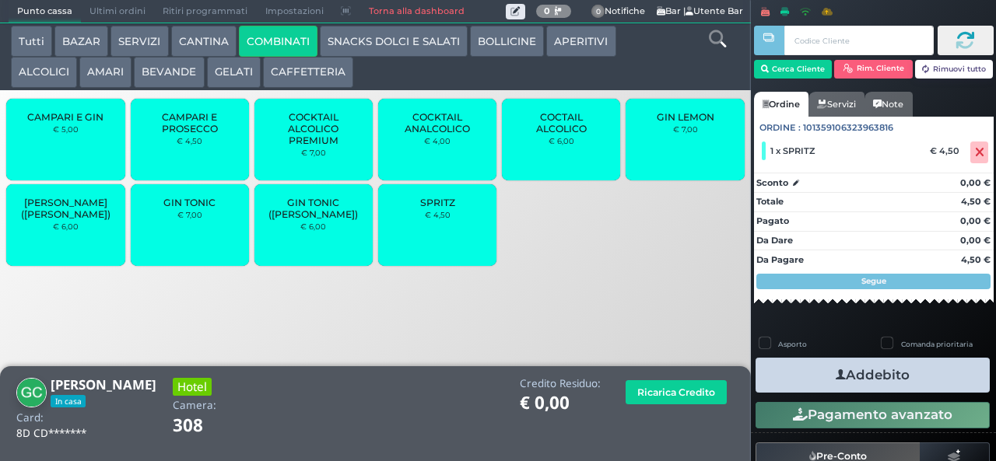
click at [891, 369] on button "Addebito" at bounding box center [872, 375] width 234 height 35
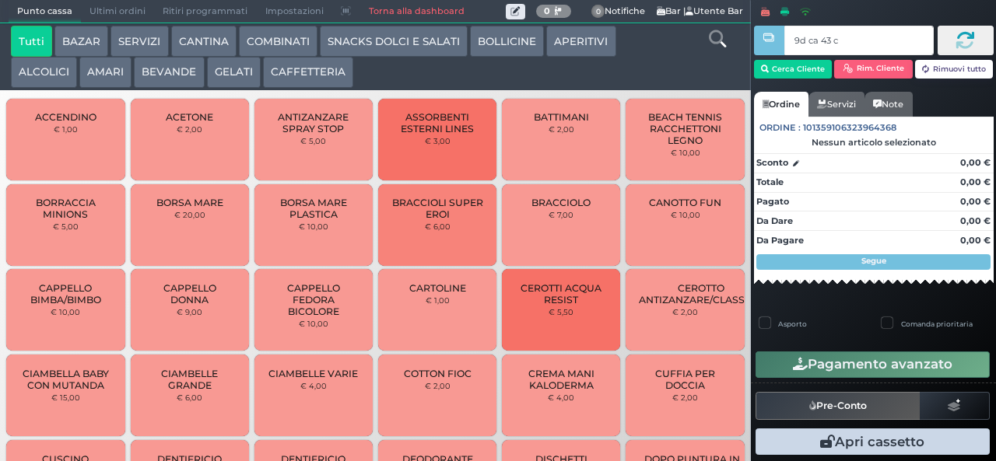
type input "9d ca 43 c3"
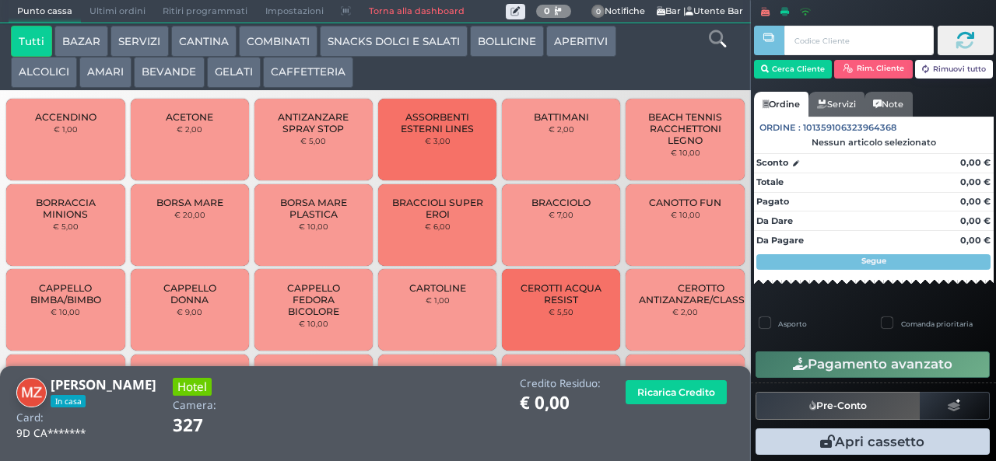
click at [161, 83] on button "BEVANDE" at bounding box center [169, 72] width 70 height 31
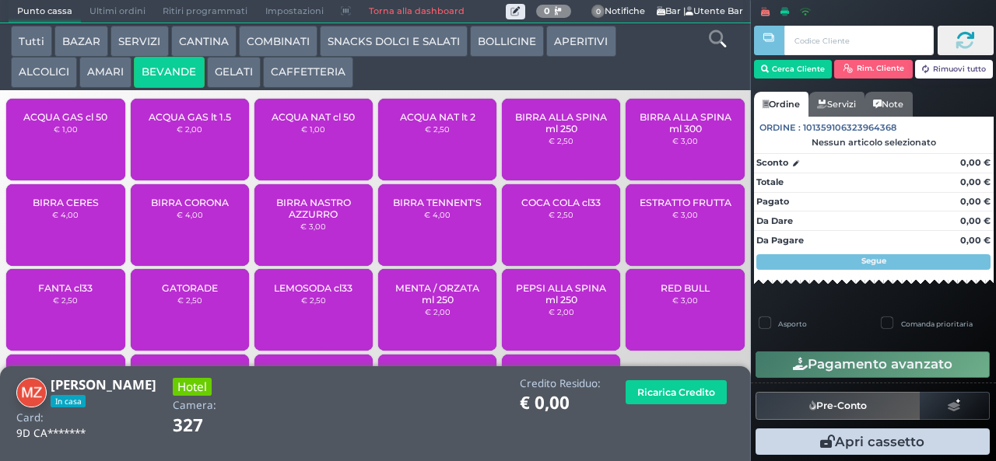
click at [376, 45] on button "SNACKS DOLCI E SALATI" at bounding box center [394, 41] width 148 height 31
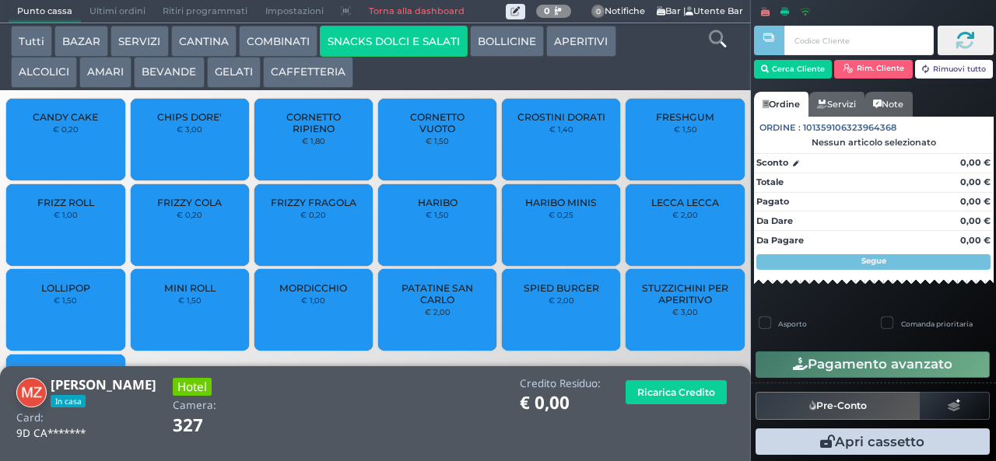
click at [324, 77] on button "CAFFETTERIA" at bounding box center [308, 72] width 90 height 31
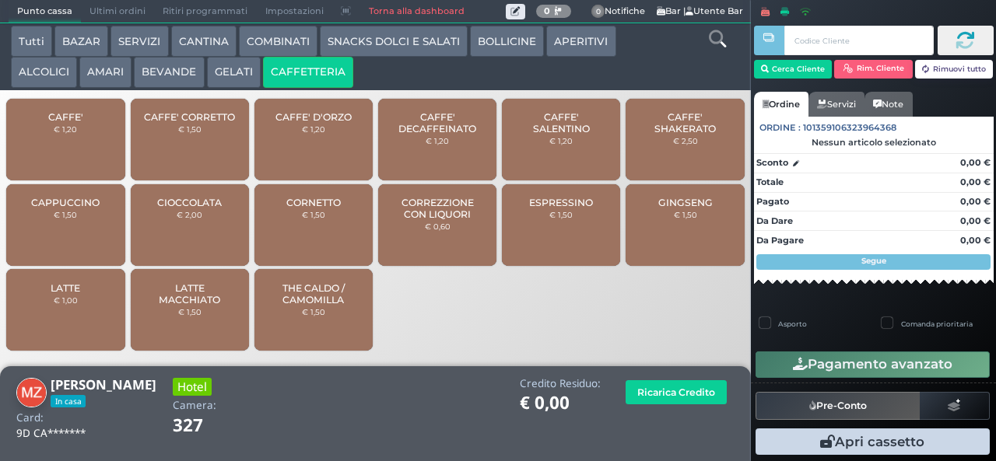
click at [95, 208] on span "CAPPUCCINO" at bounding box center [65, 203] width 68 height 12
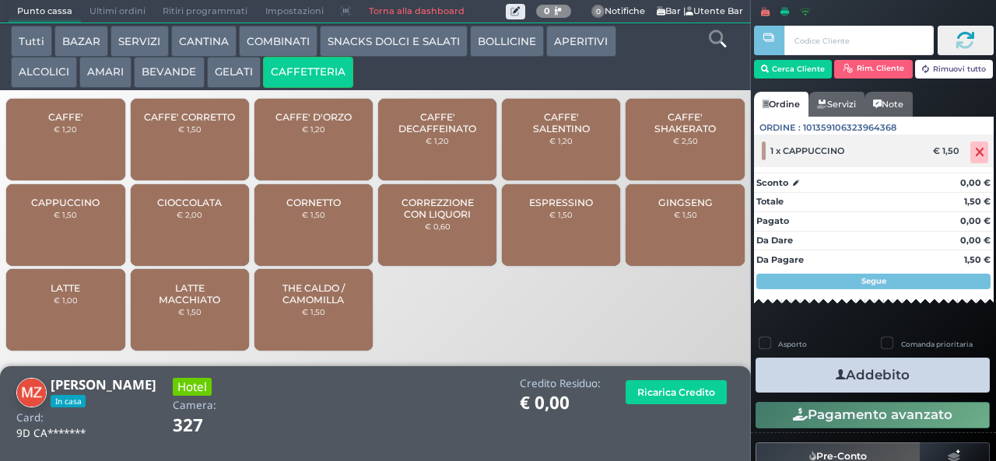
click at [975, 152] on icon at bounding box center [979, 152] width 9 height 1
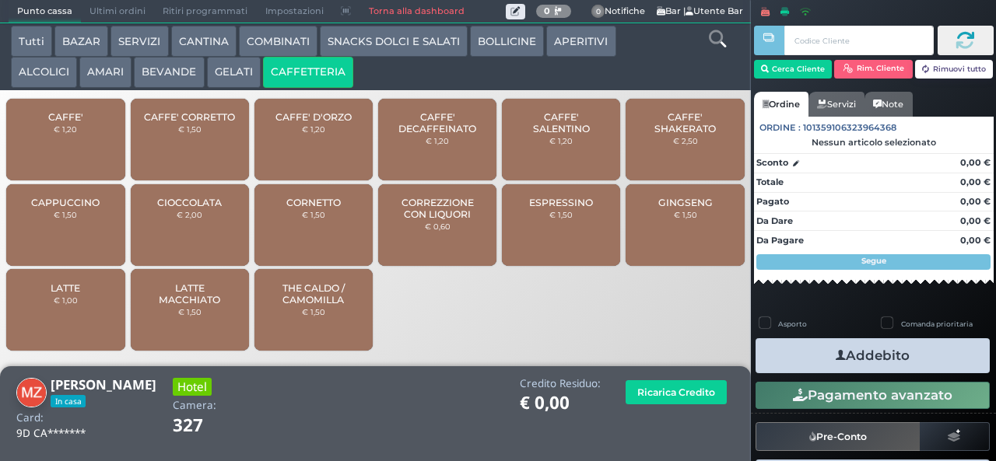
click at [663, 240] on div "GINGSENG € 1,50" at bounding box center [684, 225] width 118 height 82
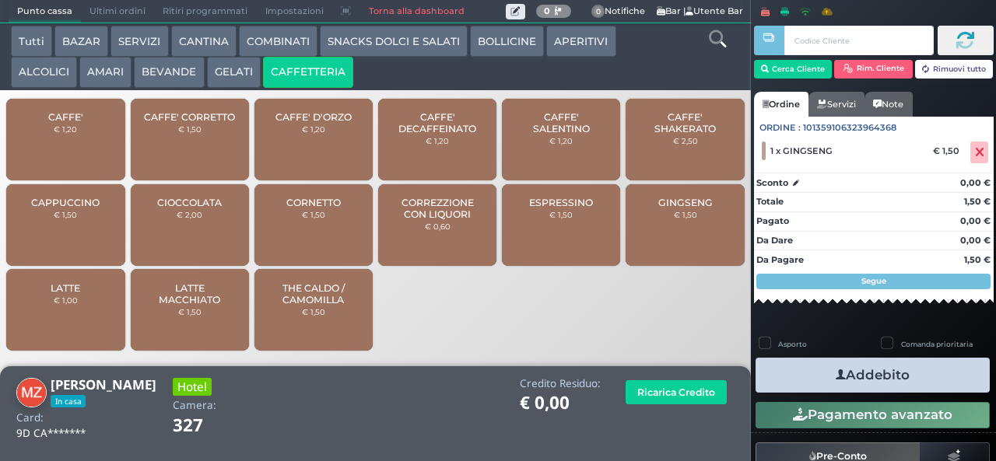
click at [887, 388] on button "Addebito" at bounding box center [872, 375] width 234 height 35
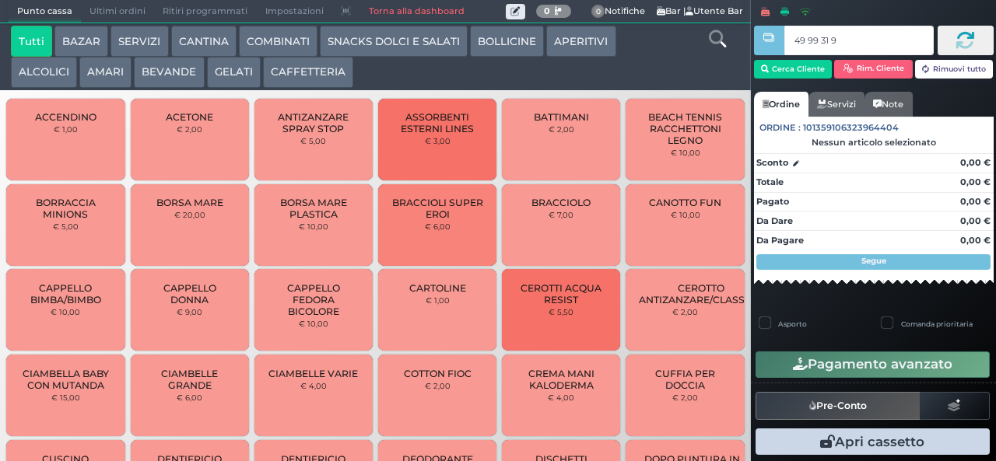
type input "49 99 31 95"
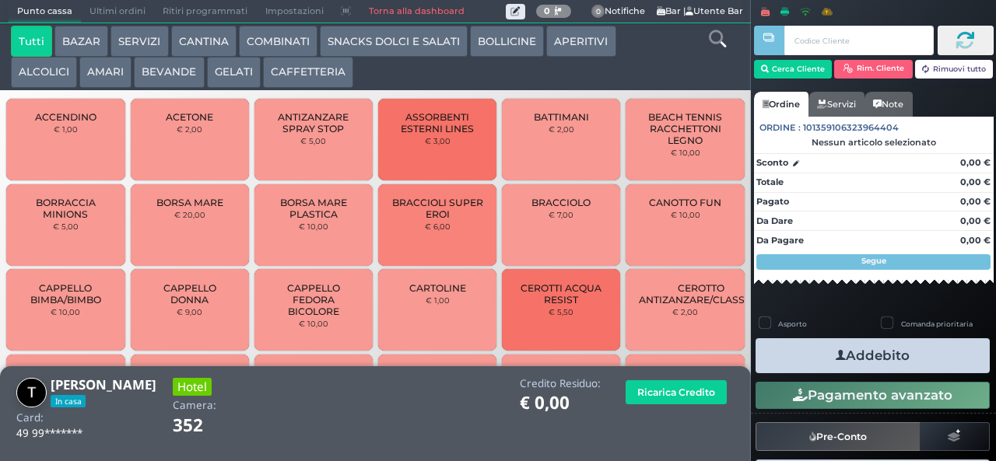
click at [292, 31] on button "COMBINATI" at bounding box center [278, 41] width 79 height 31
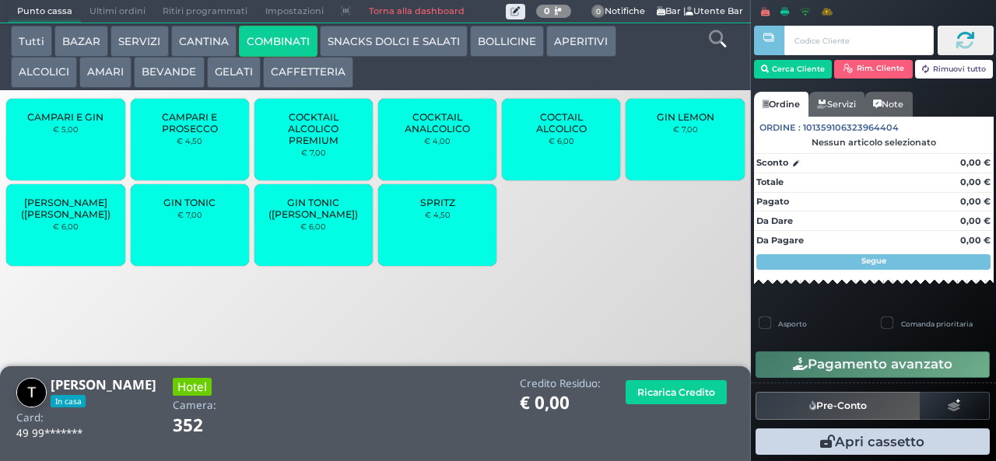
click at [446, 208] on span "SPRITZ" at bounding box center [437, 203] width 35 height 12
click at [445, 208] on span "SPRITZ" at bounding box center [437, 203] width 35 height 12
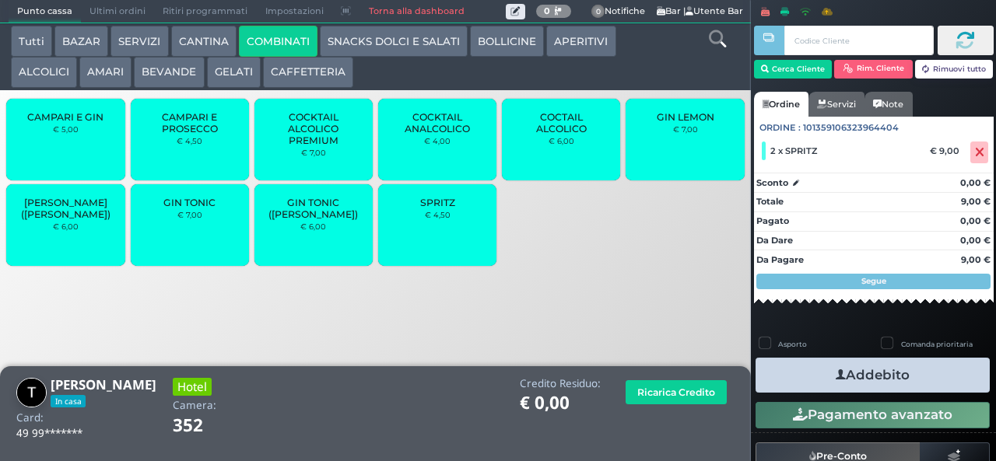
click at [939, 373] on button "Addebito" at bounding box center [872, 375] width 234 height 35
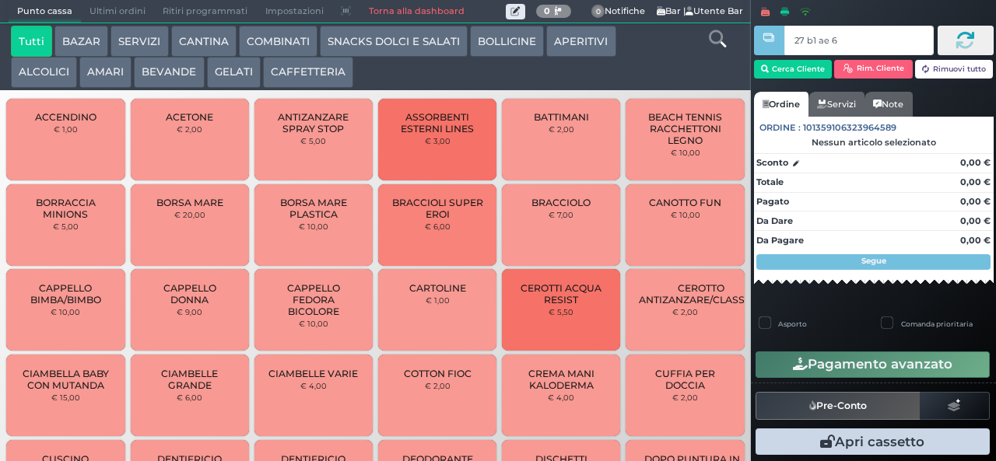
type input "27 b1 ae 67"
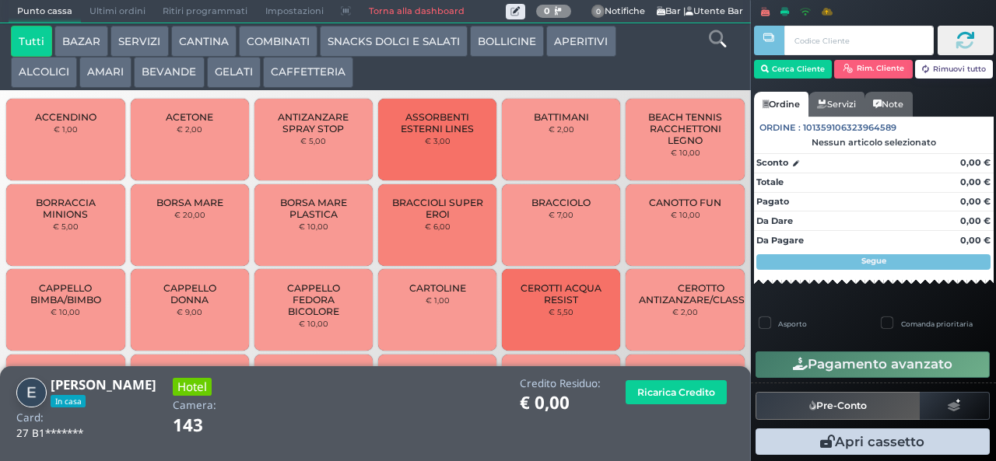
click at [280, 45] on button "COMBINATI" at bounding box center [278, 41] width 79 height 31
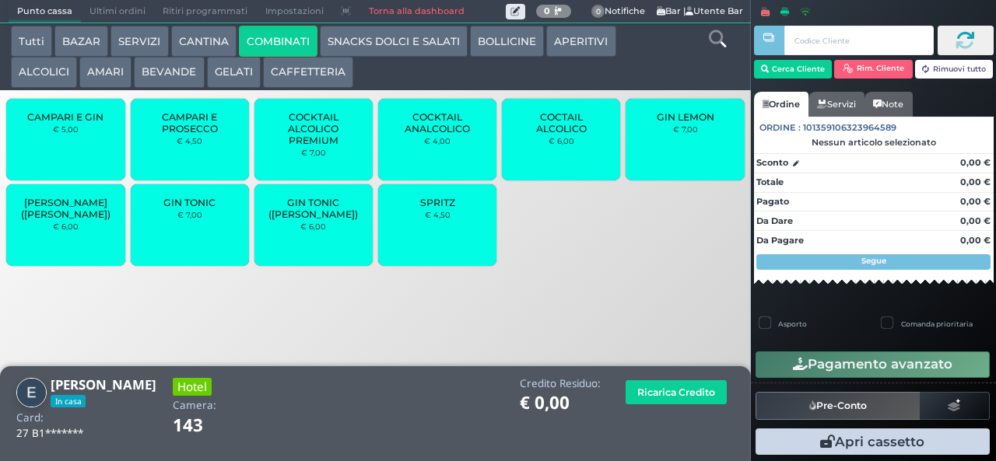
click at [425, 241] on div "SPRITZ € 4,50" at bounding box center [437, 225] width 118 height 82
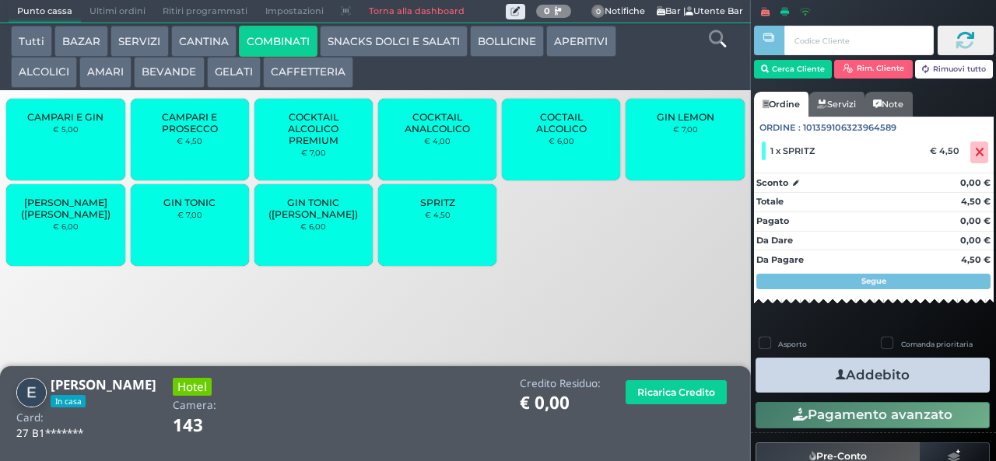
click at [448, 208] on span "SPRITZ" at bounding box center [437, 203] width 35 height 12
click at [888, 381] on button "Addebito" at bounding box center [872, 375] width 234 height 35
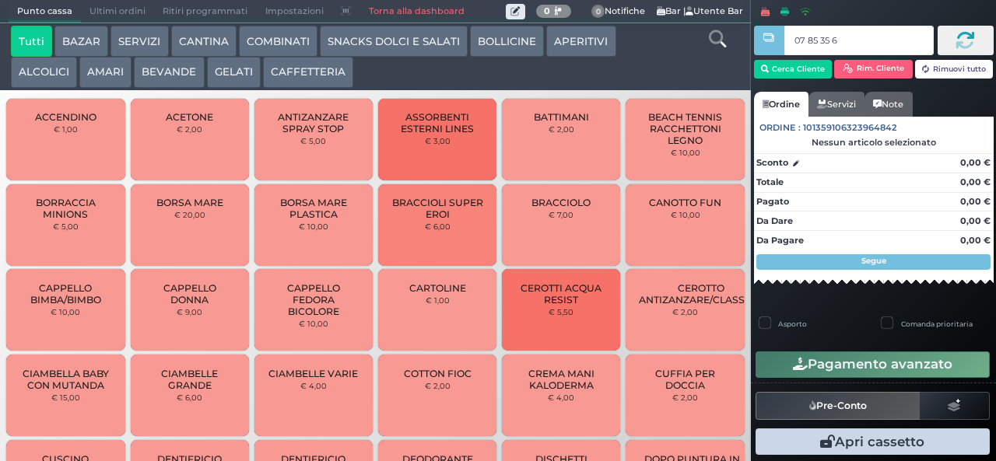
type input "07 85 35 67"
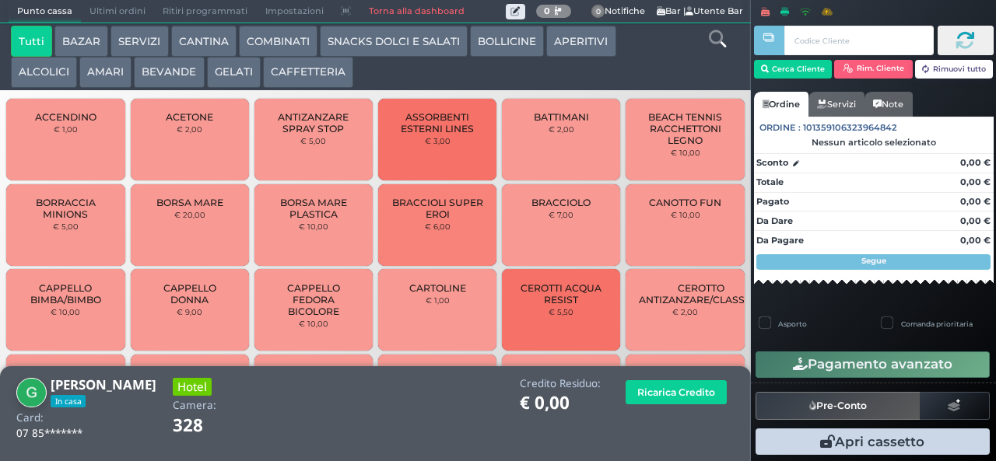
click at [282, 44] on button "COMBINATI" at bounding box center [278, 41] width 79 height 31
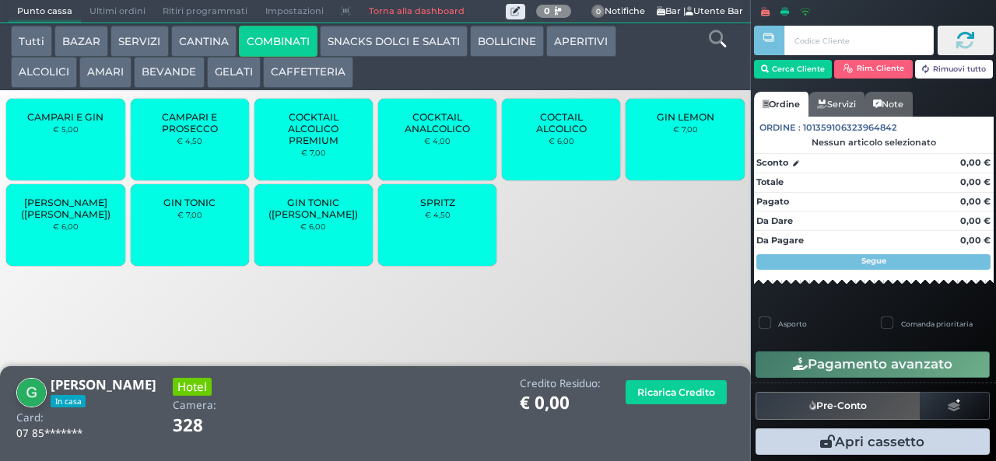
click at [205, 135] on span "CAMPARI E PROSECCO" at bounding box center [189, 122] width 93 height 23
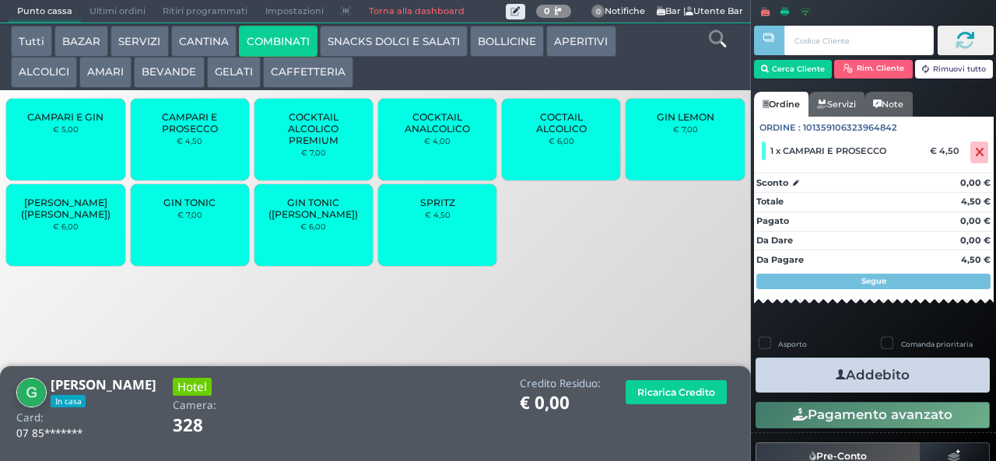
click at [588, 42] on button "APERITIVI" at bounding box center [580, 41] width 69 height 31
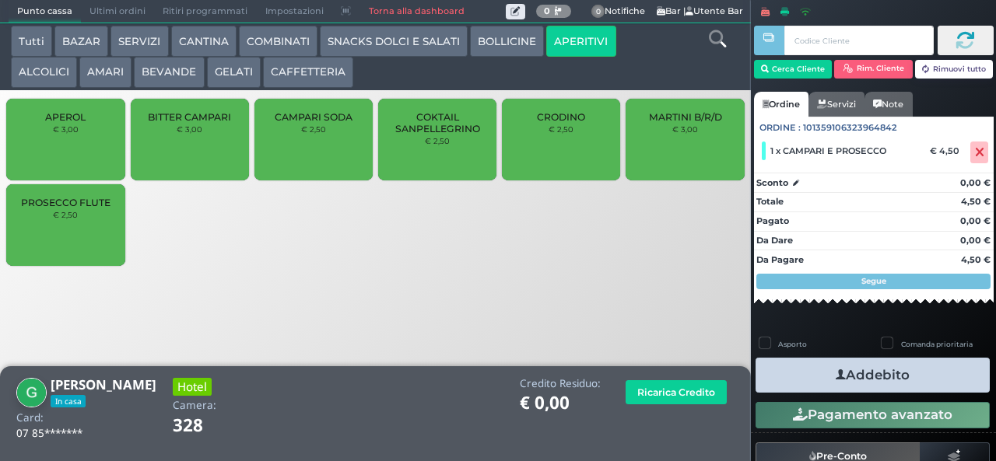
click at [277, 39] on button "COMBINATI" at bounding box center [278, 41] width 79 height 31
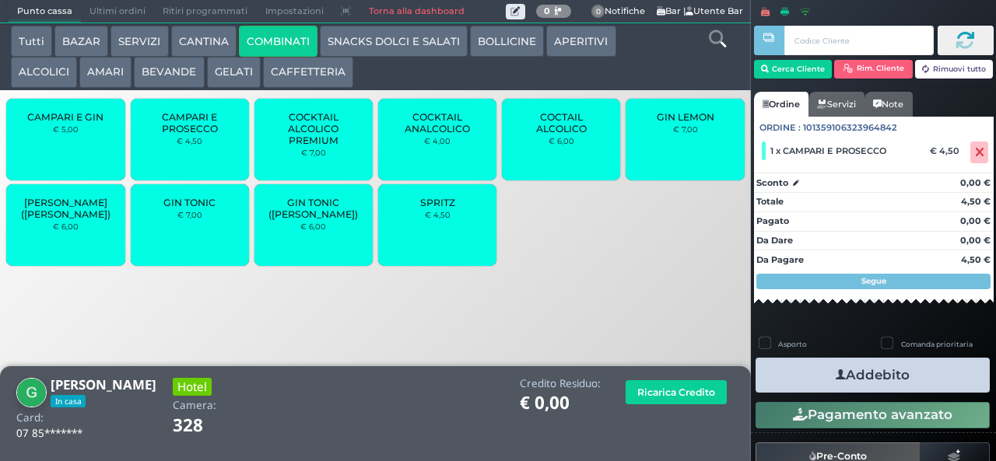
click at [201, 135] on span "CAMPARI E PROSECCO" at bounding box center [189, 122] width 93 height 23
click at [915, 380] on button "Addebito" at bounding box center [872, 375] width 234 height 35
